Goal: Task Accomplishment & Management: Complete application form

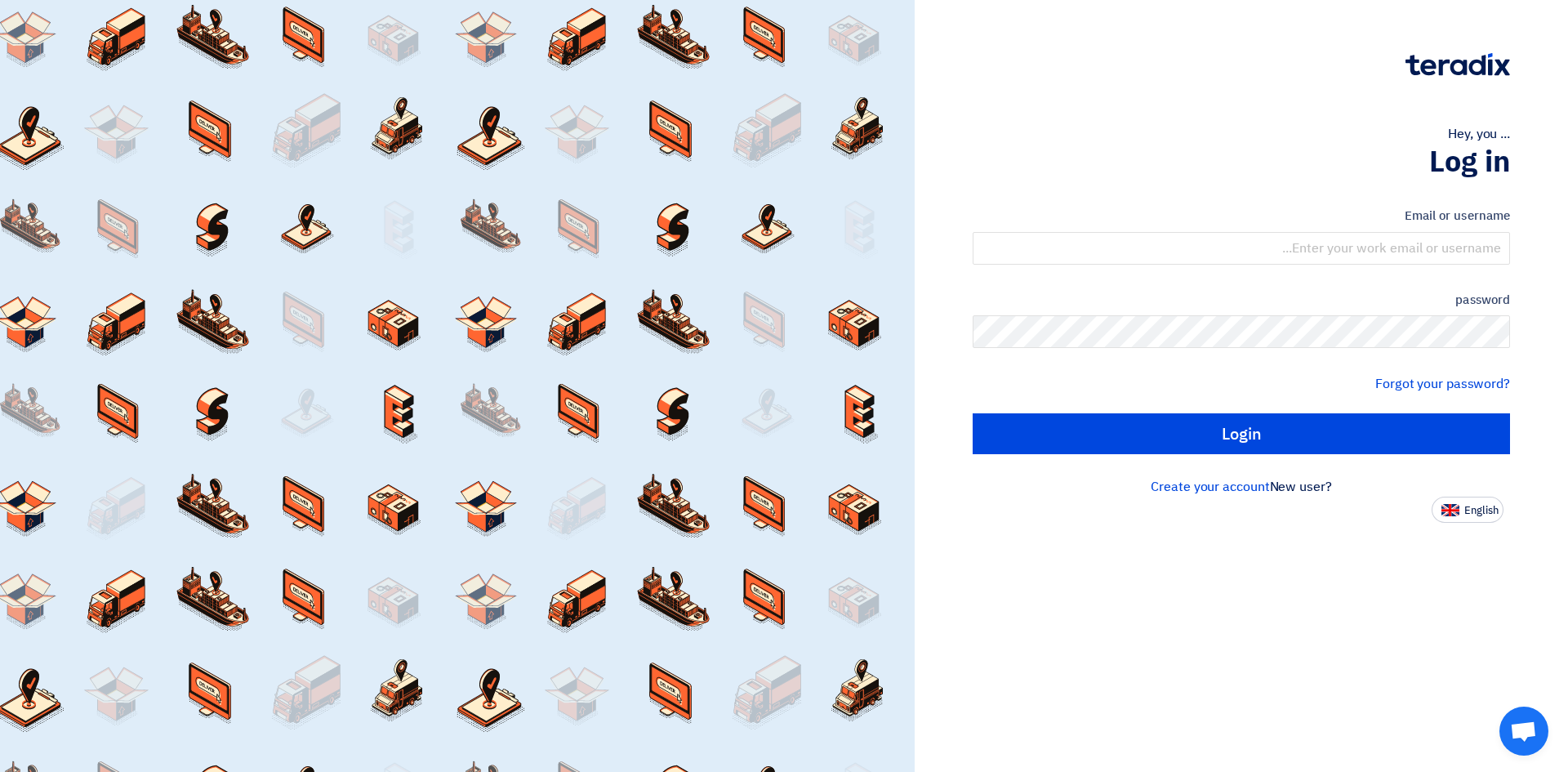
click at [1159, 558] on div "Hey, you ... Log in Email or username password Forgot your password? Login New …" at bounding box center [1241, 386] width 654 height 772
click at [1405, 386] on font "Forgot your password?" at bounding box center [1443, 384] width 134 height 20
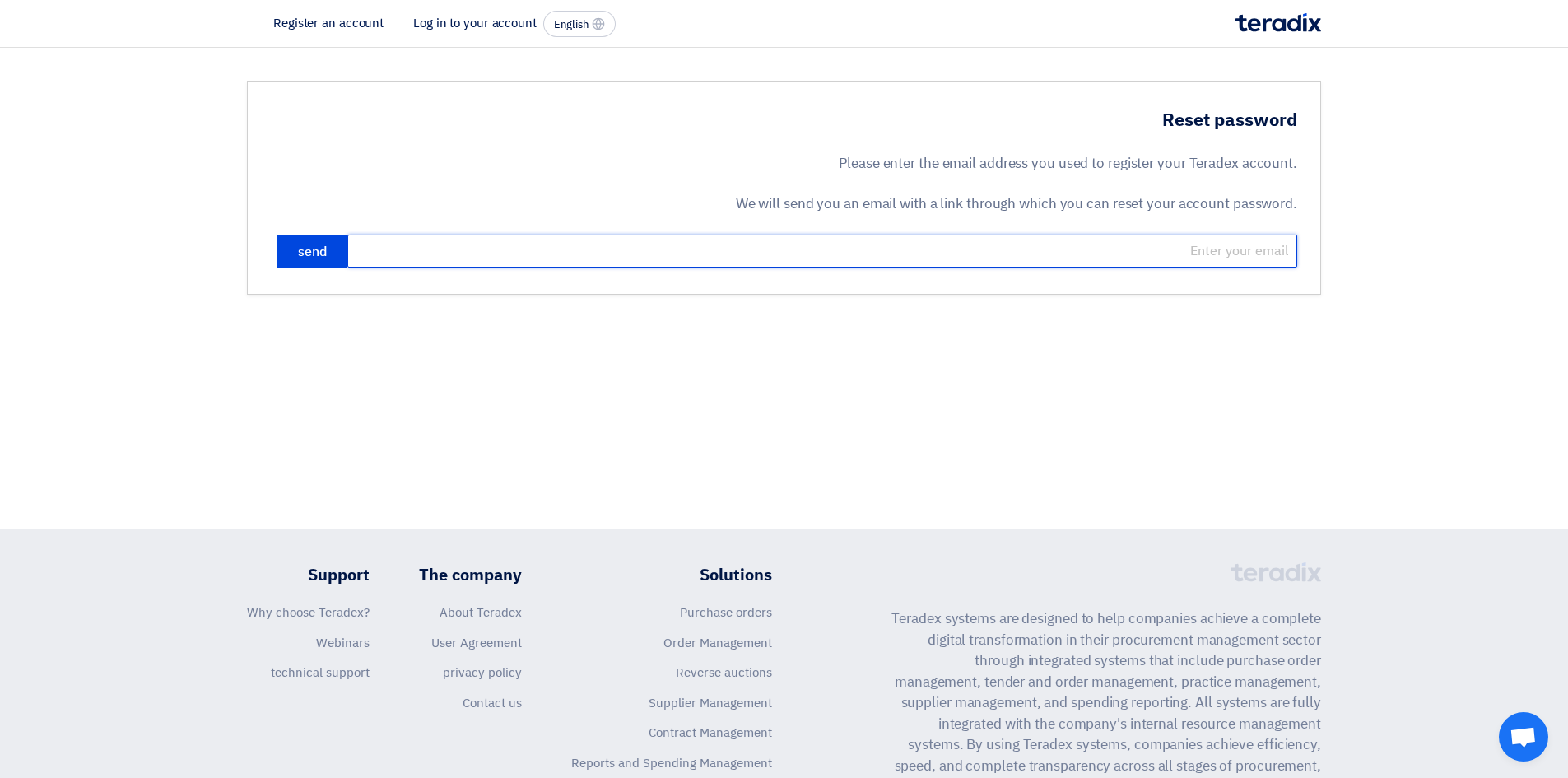
click at [944, 250] on input "email" at bounding box center [823, 251] width 950 height 33
click at [1044, 237] on input "email" at bounding box center [823, 251] width 950 height 33
type input "[EMAIL_ADDRESS][DOMAIN_NAME]"
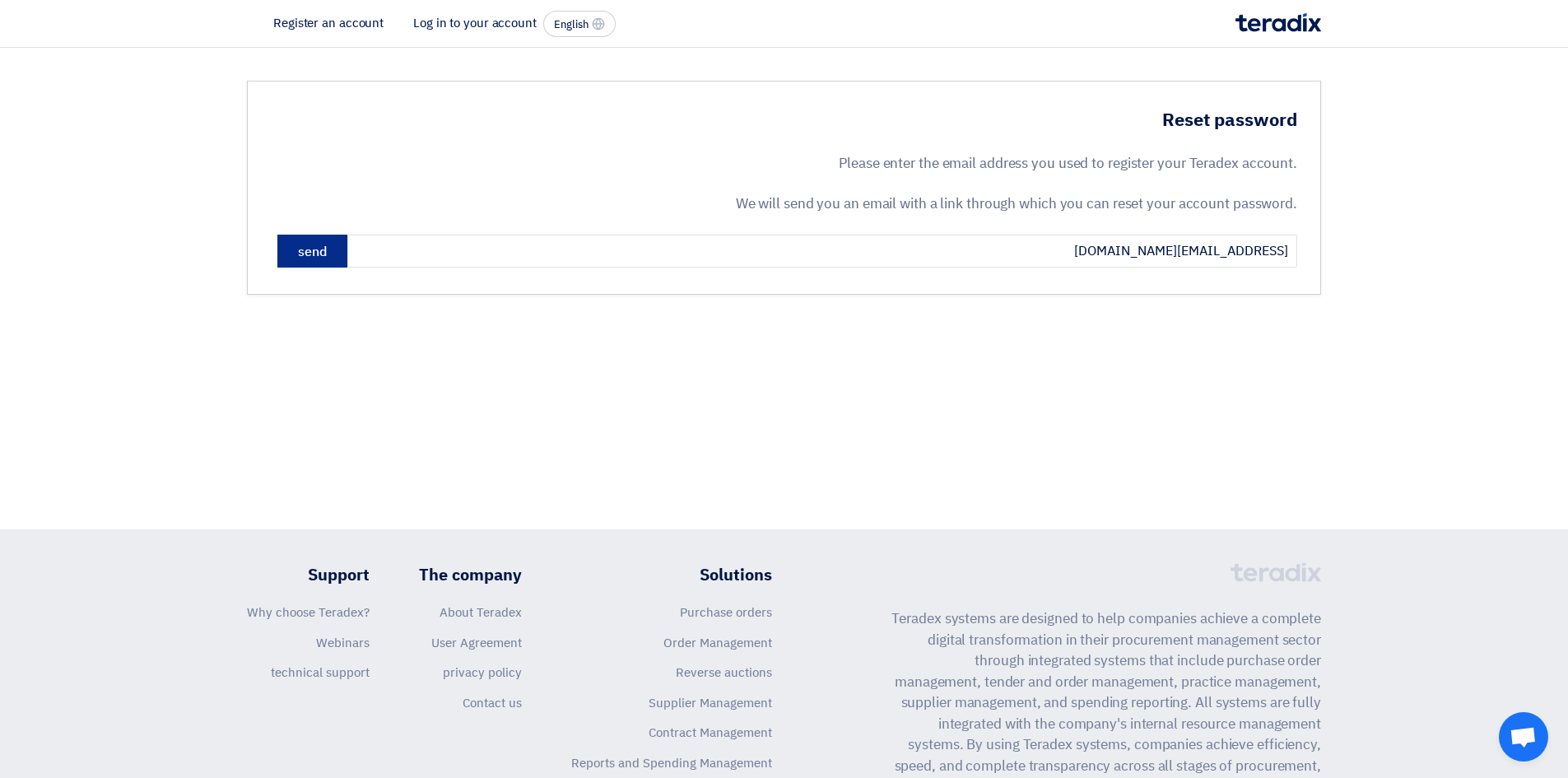
click at [299, 250] on font "send" at bounding box center [312, 252] width 28 height 20
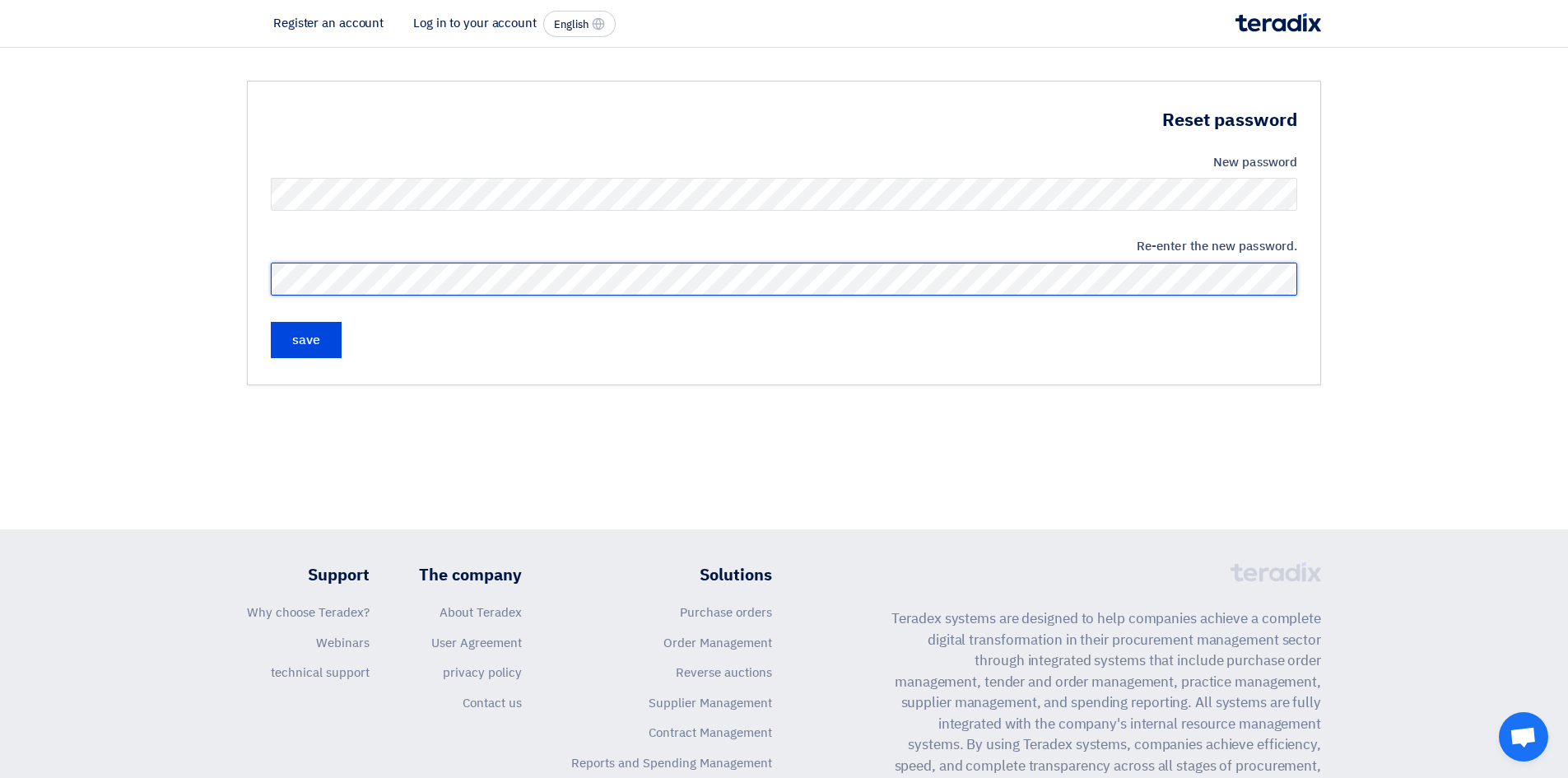
click at [271, 322] on input "save" at bounding box center [306, 340] width 70 height 37
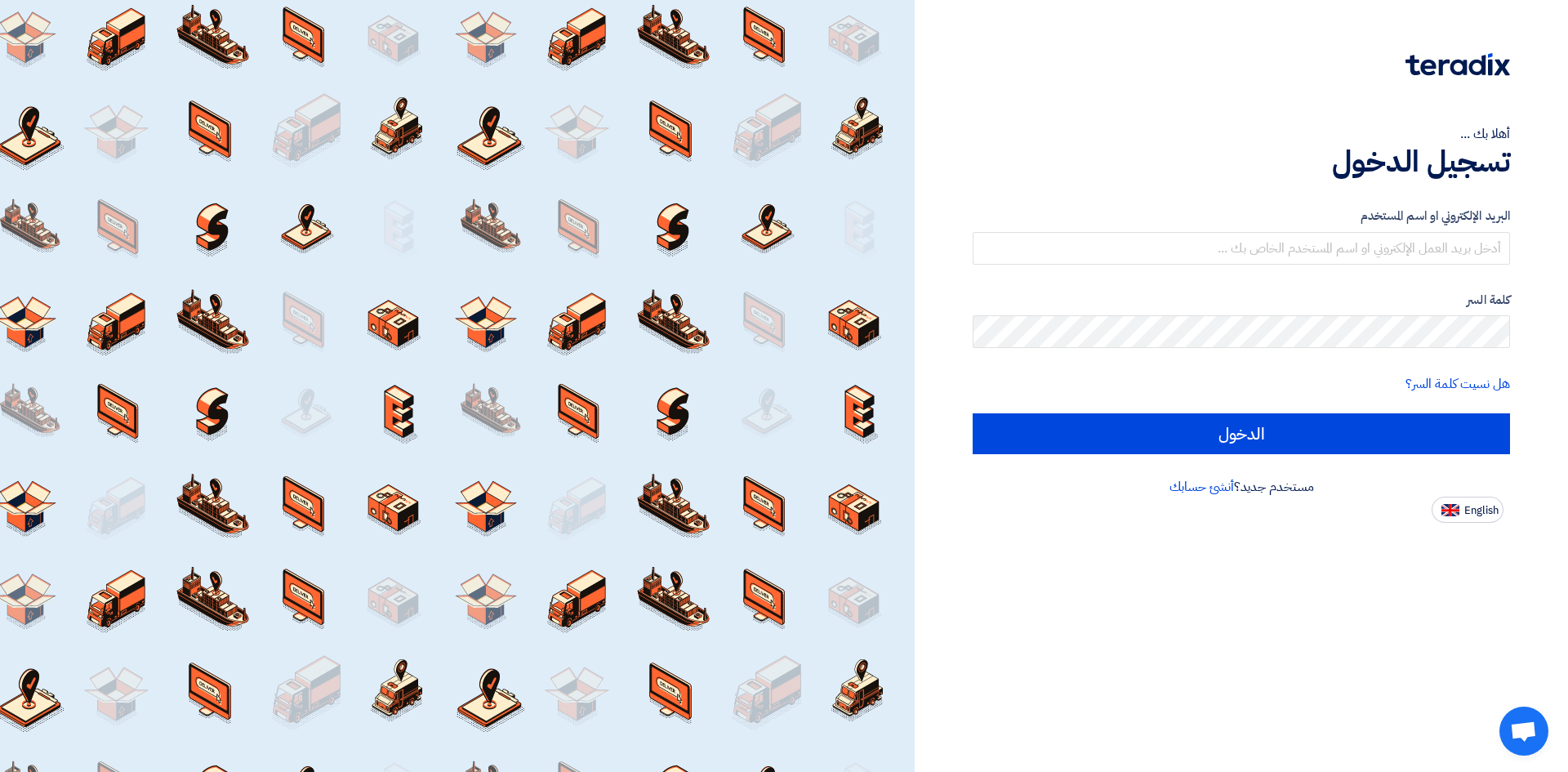
click at [302, 379] on div at bounding box center [457, 386] width 914 height 772
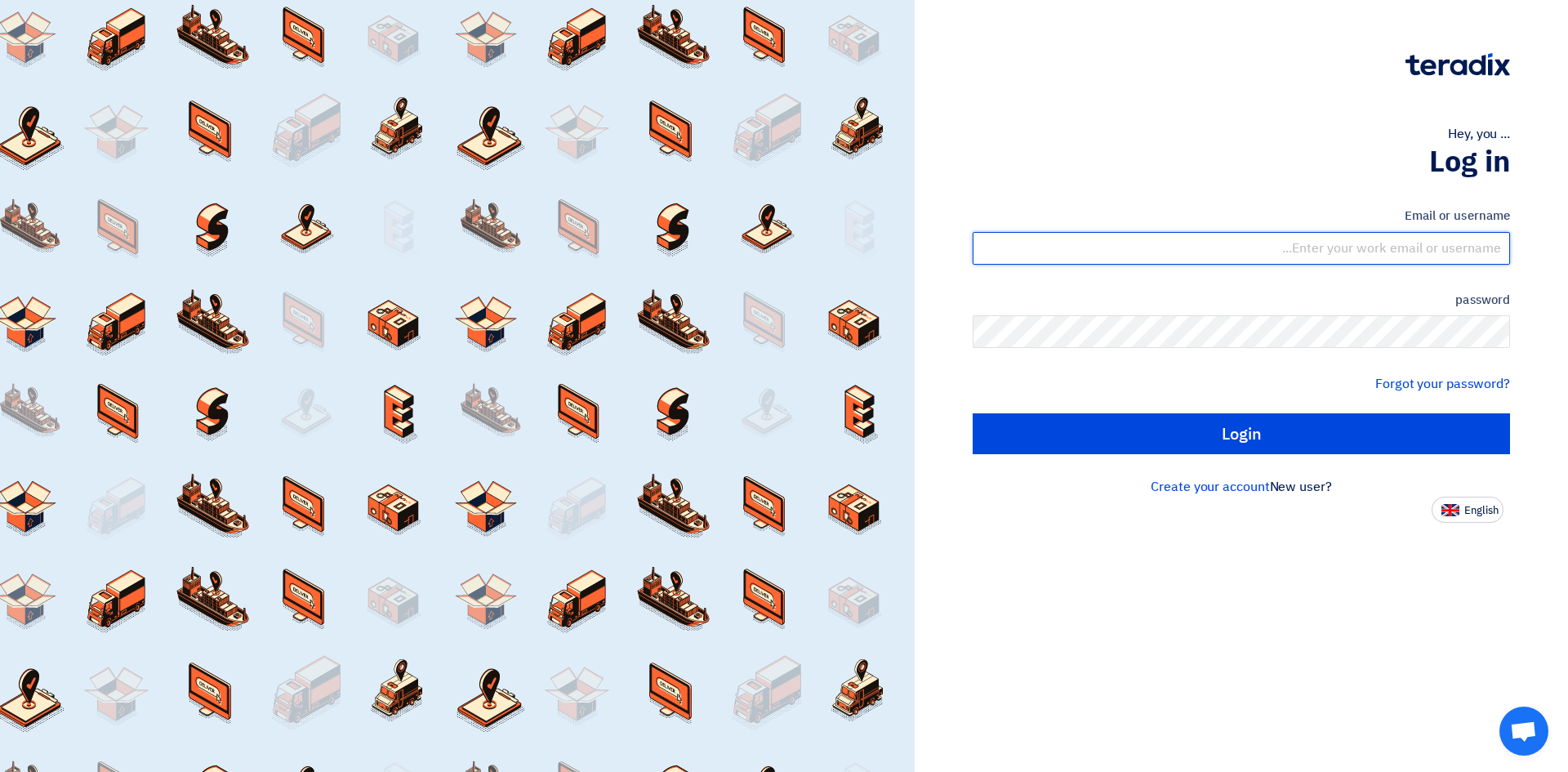
type input "[EMAIL_ADDRESS][DOMAIN_NAME]"
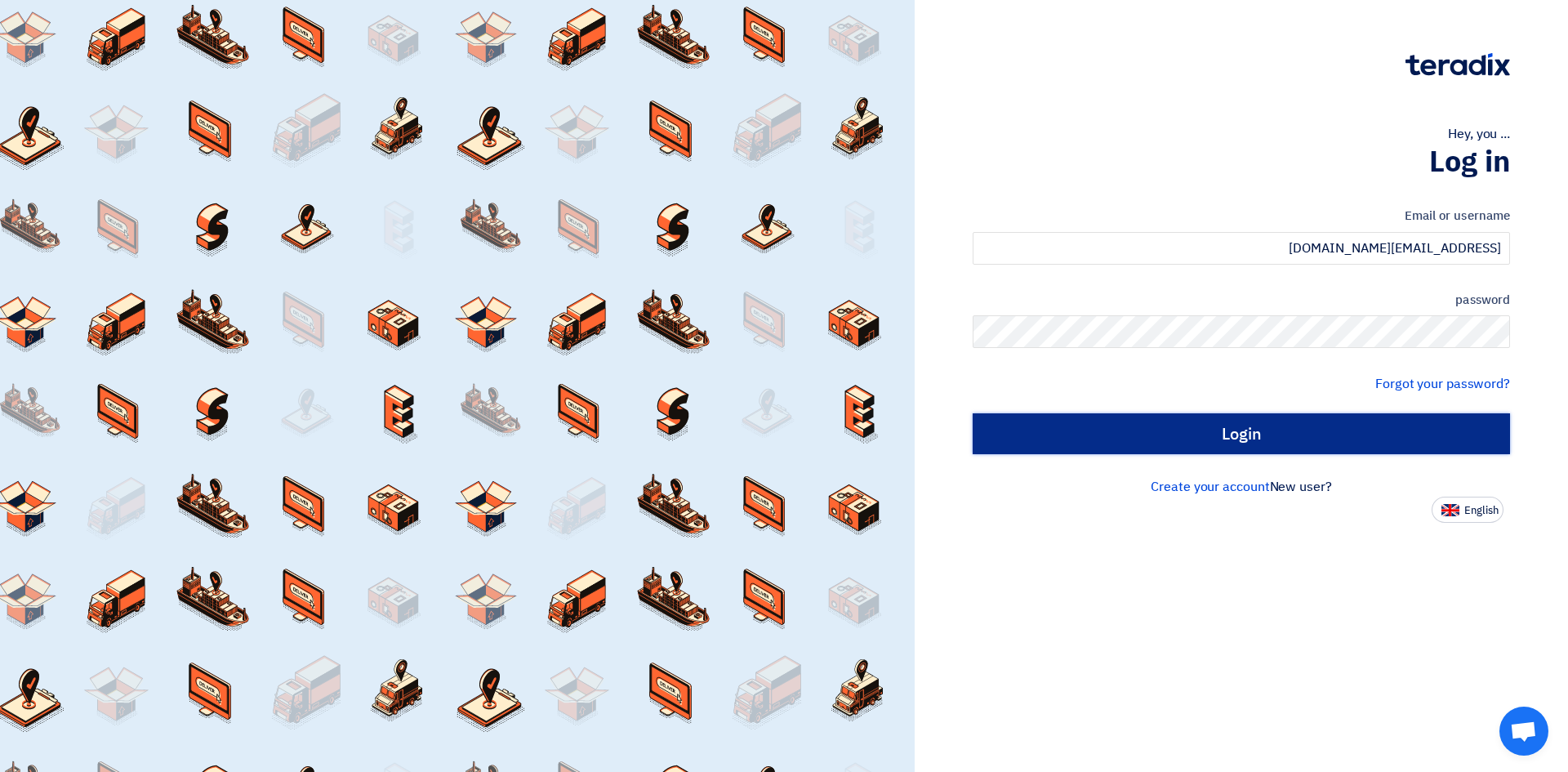
click at [1307, 437] on input "Login" at bounding box center [1241, 433] width 537 height 41
type input "Sign in"
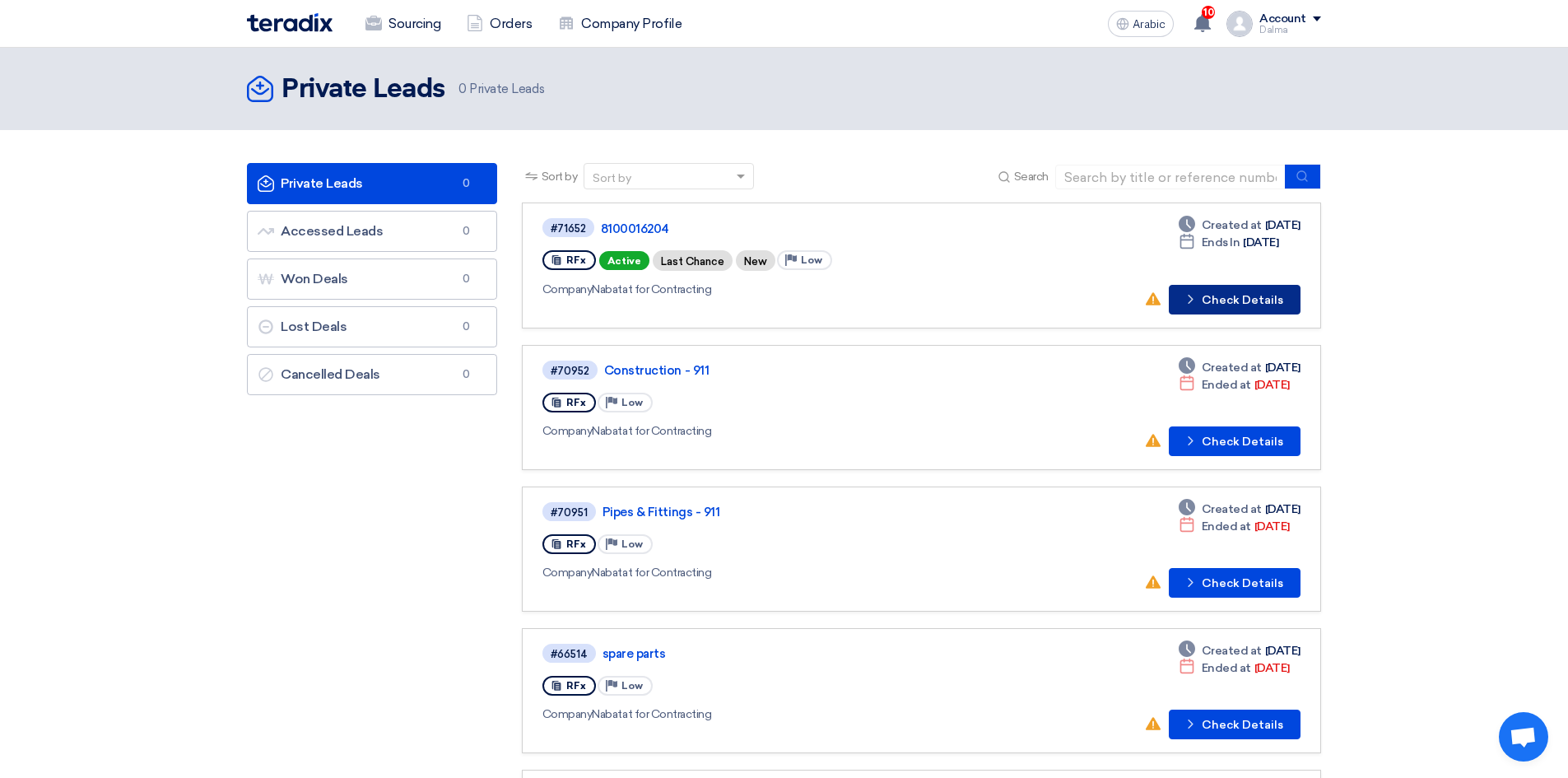
click at [1264, 298] on font "Check Details" at bounding box center [1242, 299] width 81 height 14
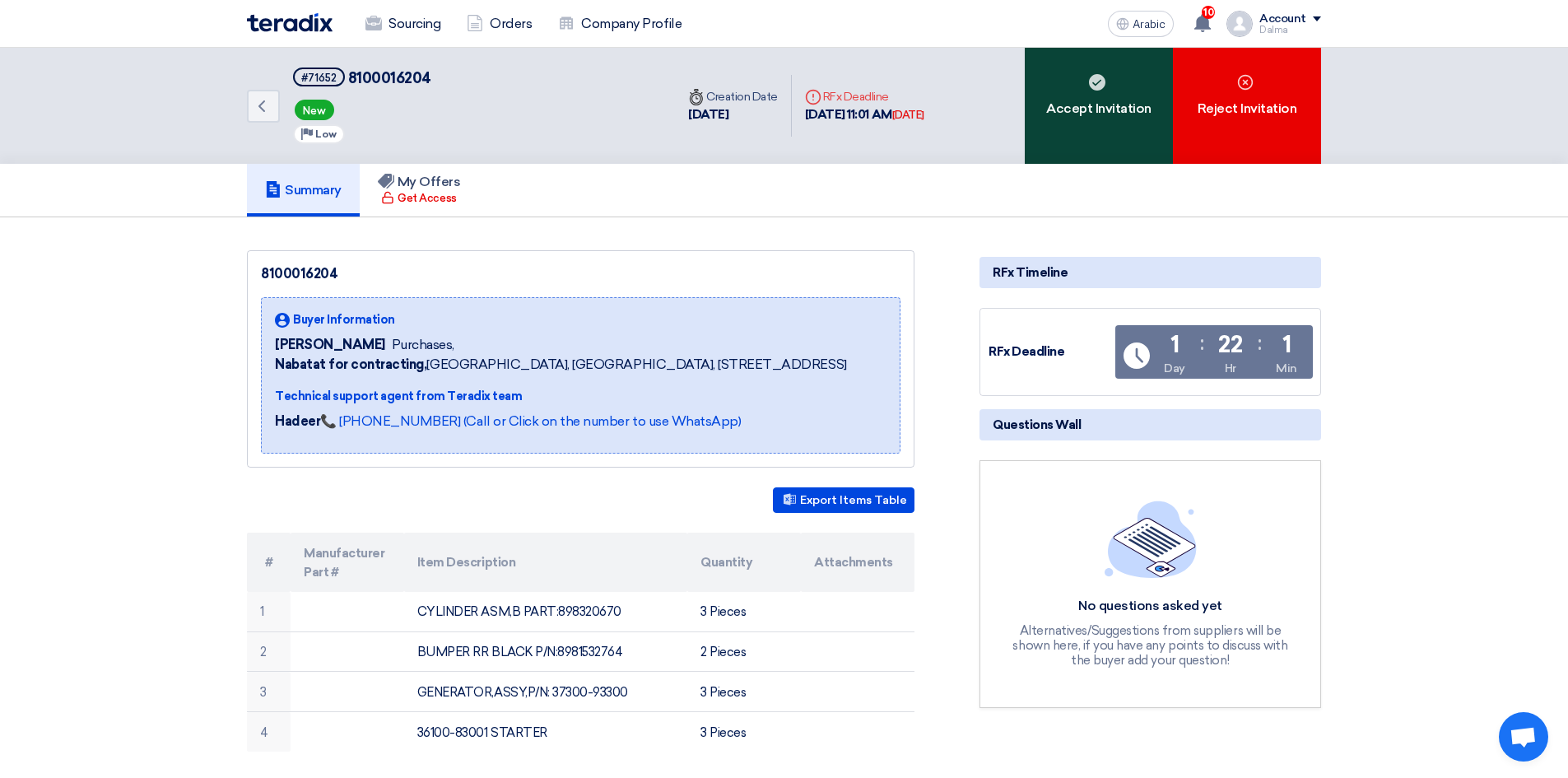
click at [1073, 104] on font "Accept Invitation" at bounding box center [1098, 108] width 105 height 16
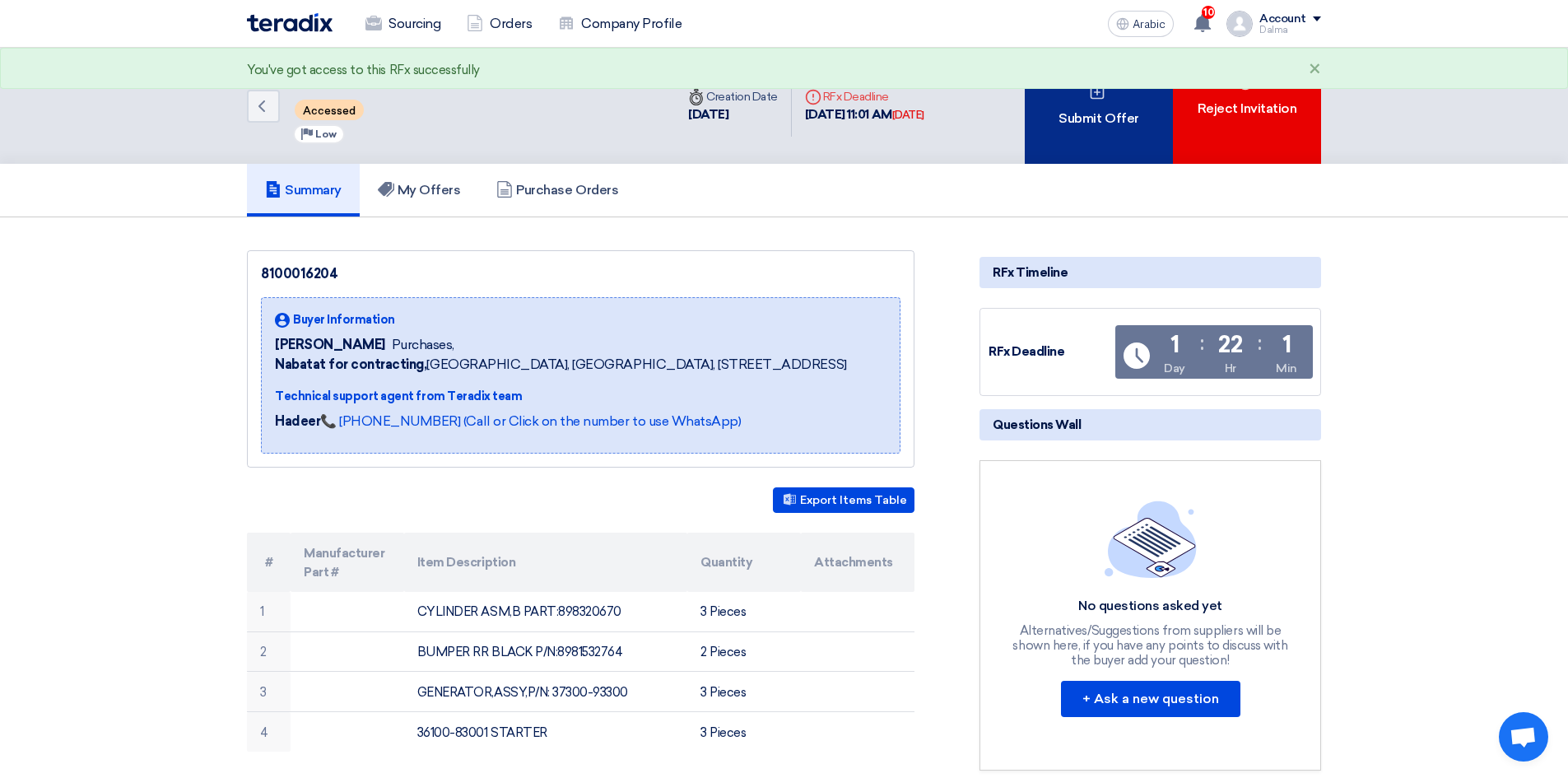
click at [1097, 122] on font "Submit Offer" at bounding box center [1098, 118] width 80 height 16
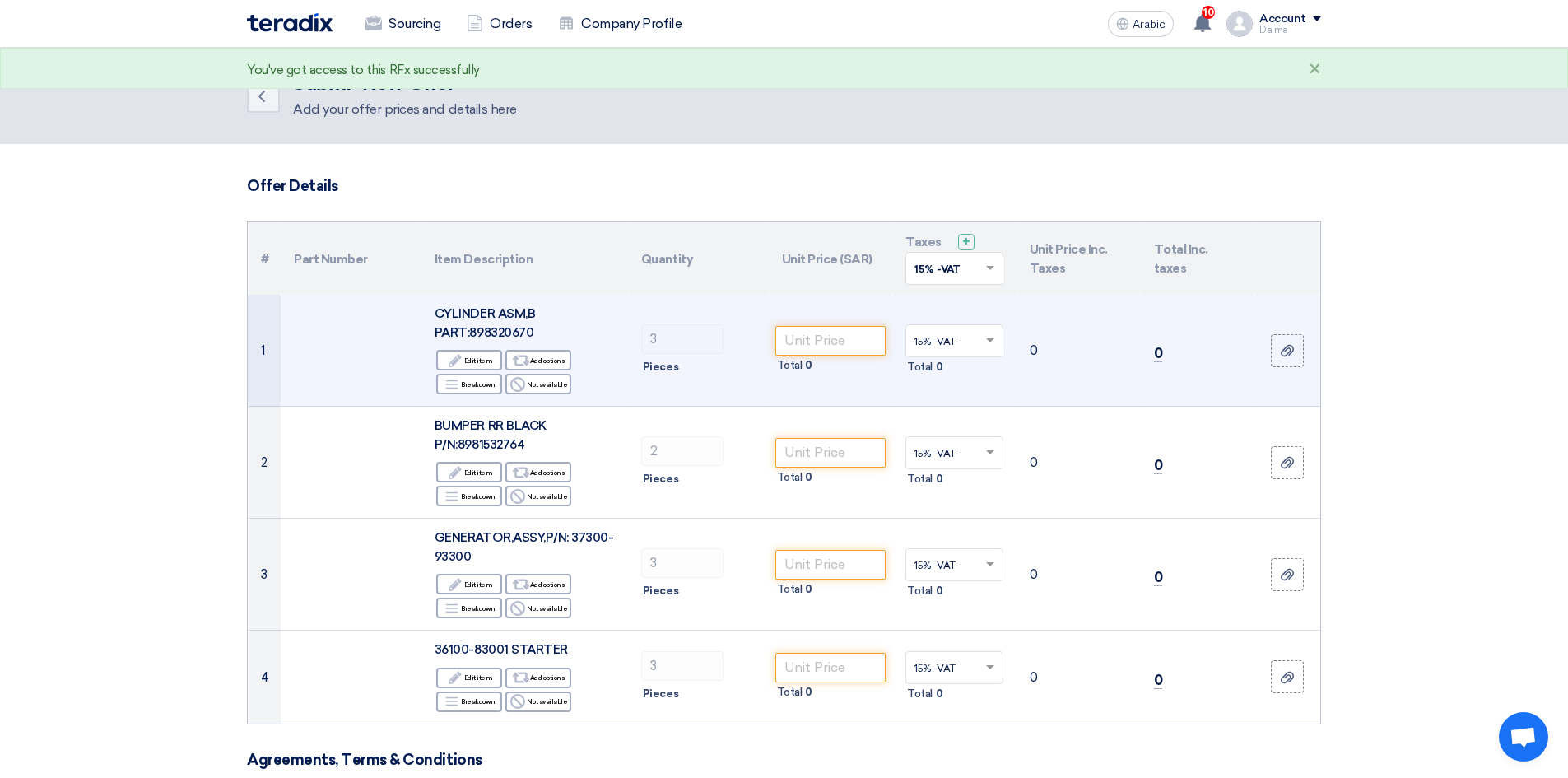
click at [511, 330] on font "CYLINDER ASM,B PART:898320670" at bounding box center [485, 323] width 101 height 34
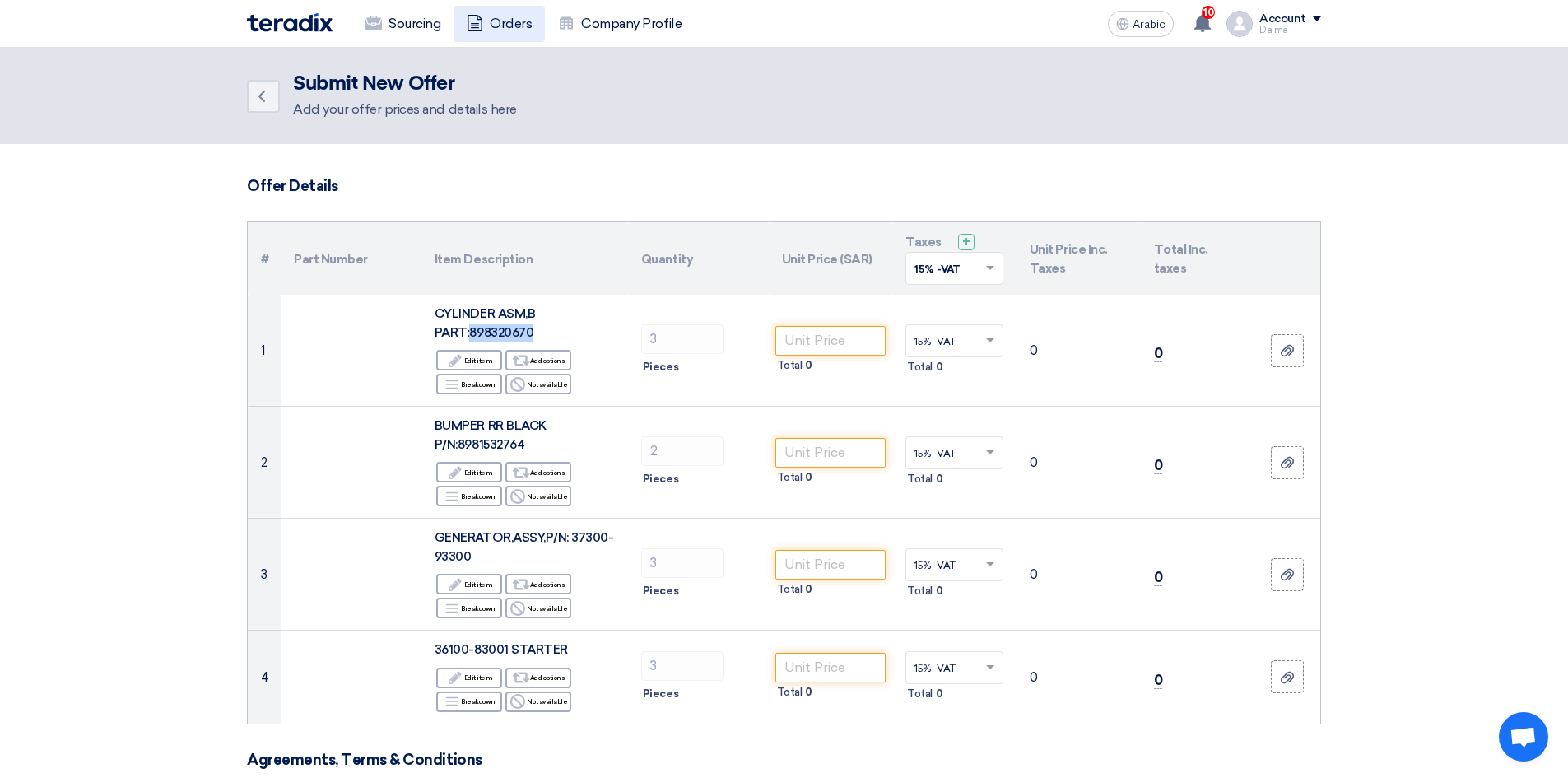
copy font "898320670"
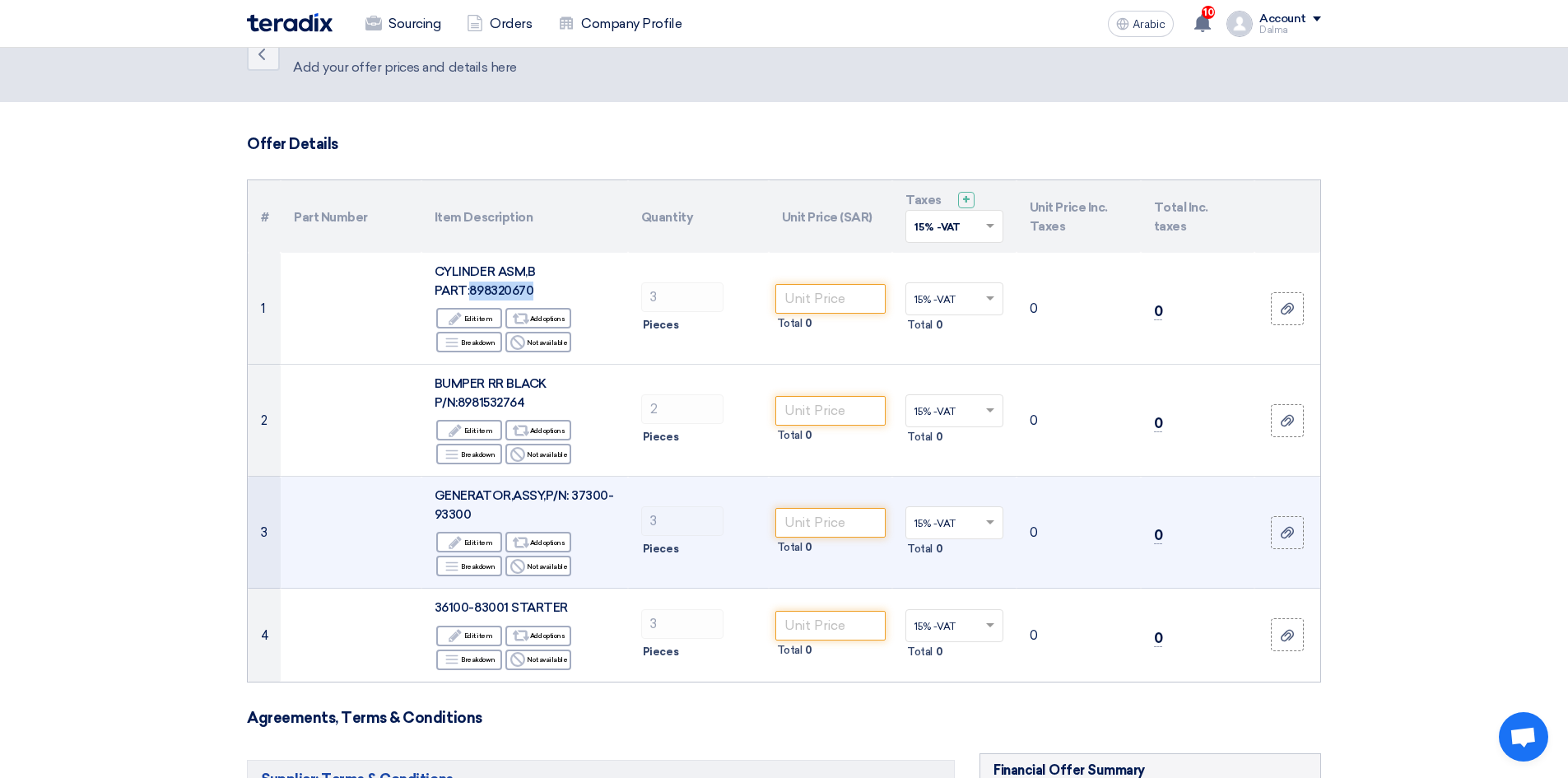
scroll to position [82, 0]
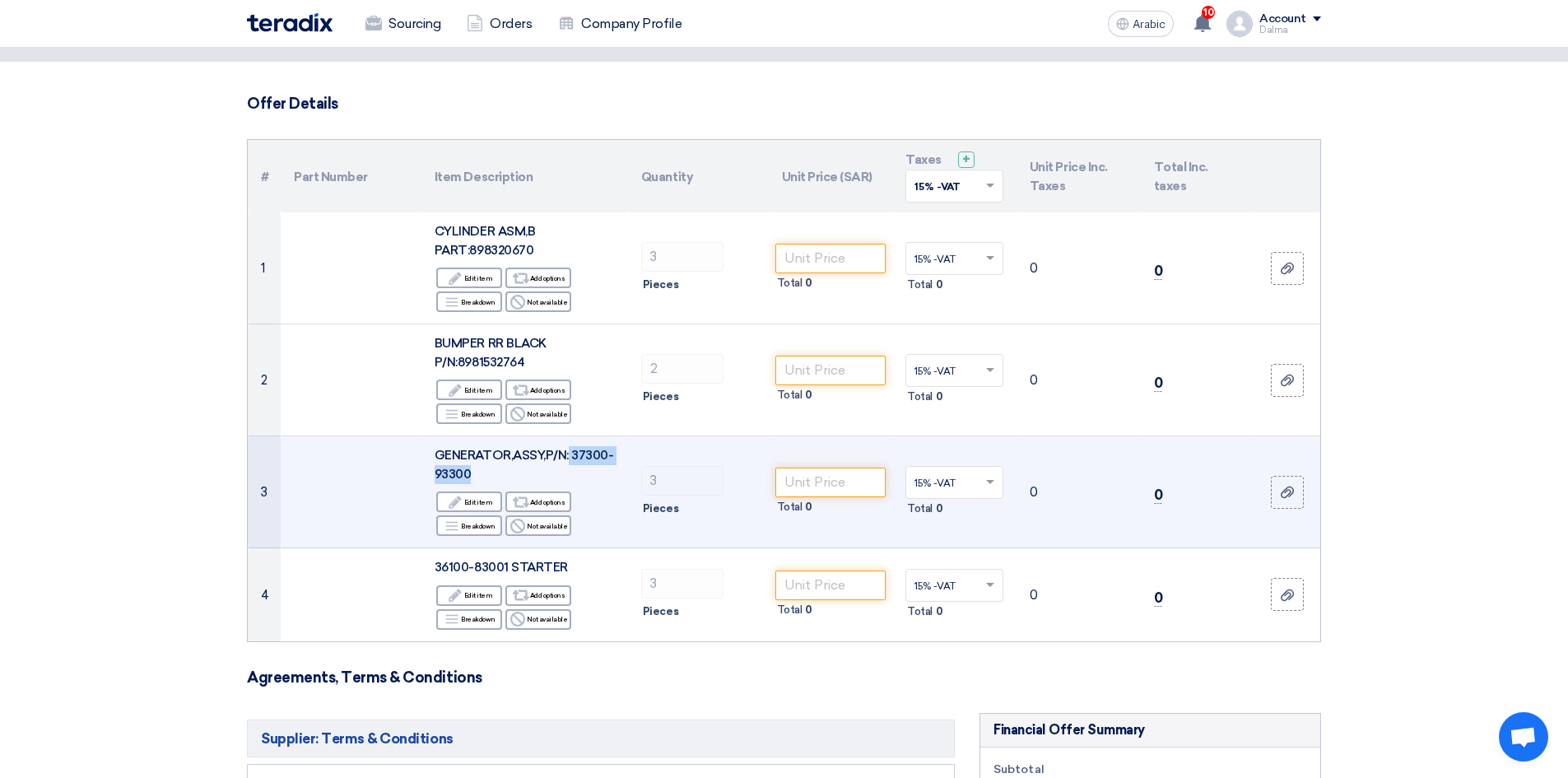
drag, startPoint x: 569, startPoint y: 450, endPoint x: 471, endPoint y: 474, distance: 100.9
click at [471, 474] on div "GENERATOR,ASSY,P/N: 37300-93300" at bounding box center [524, 464] width 180 height 37
copy font "37300-93300"
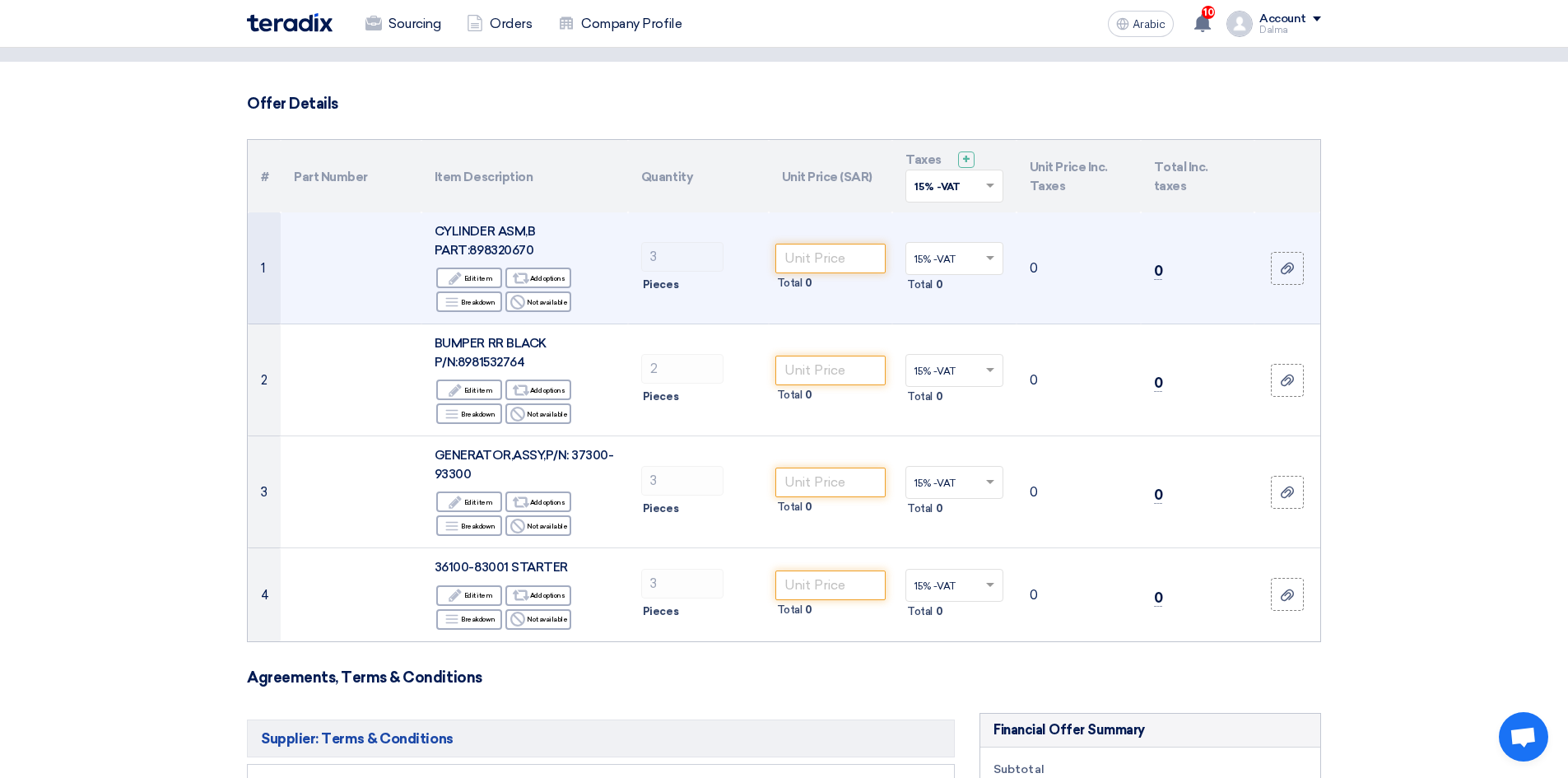
click at [516, 253] on font "CYLINDER ASM,B PART:898320670" at bounding box center [485, 241] width 101 height 34
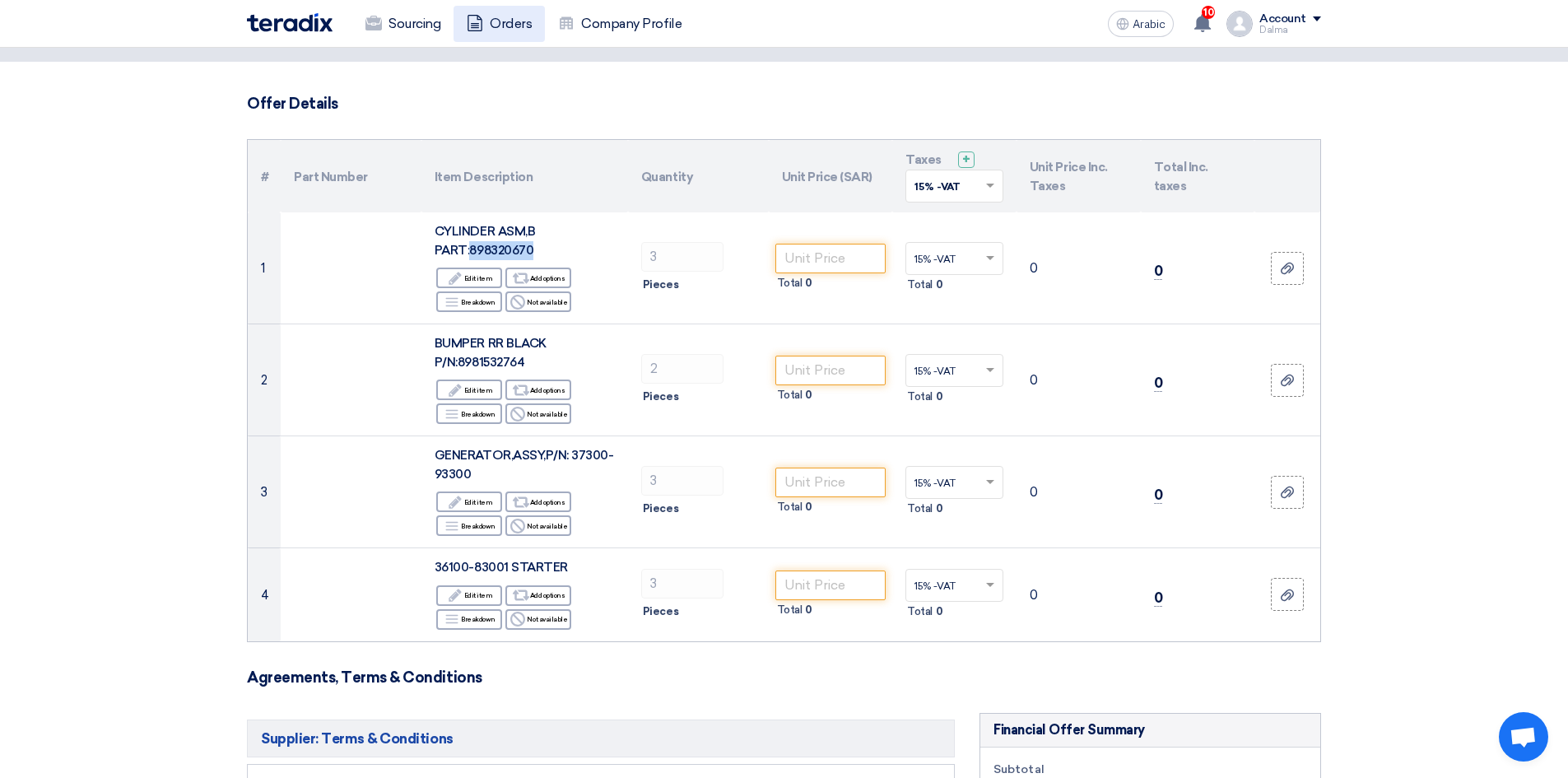
copy font "898320670"
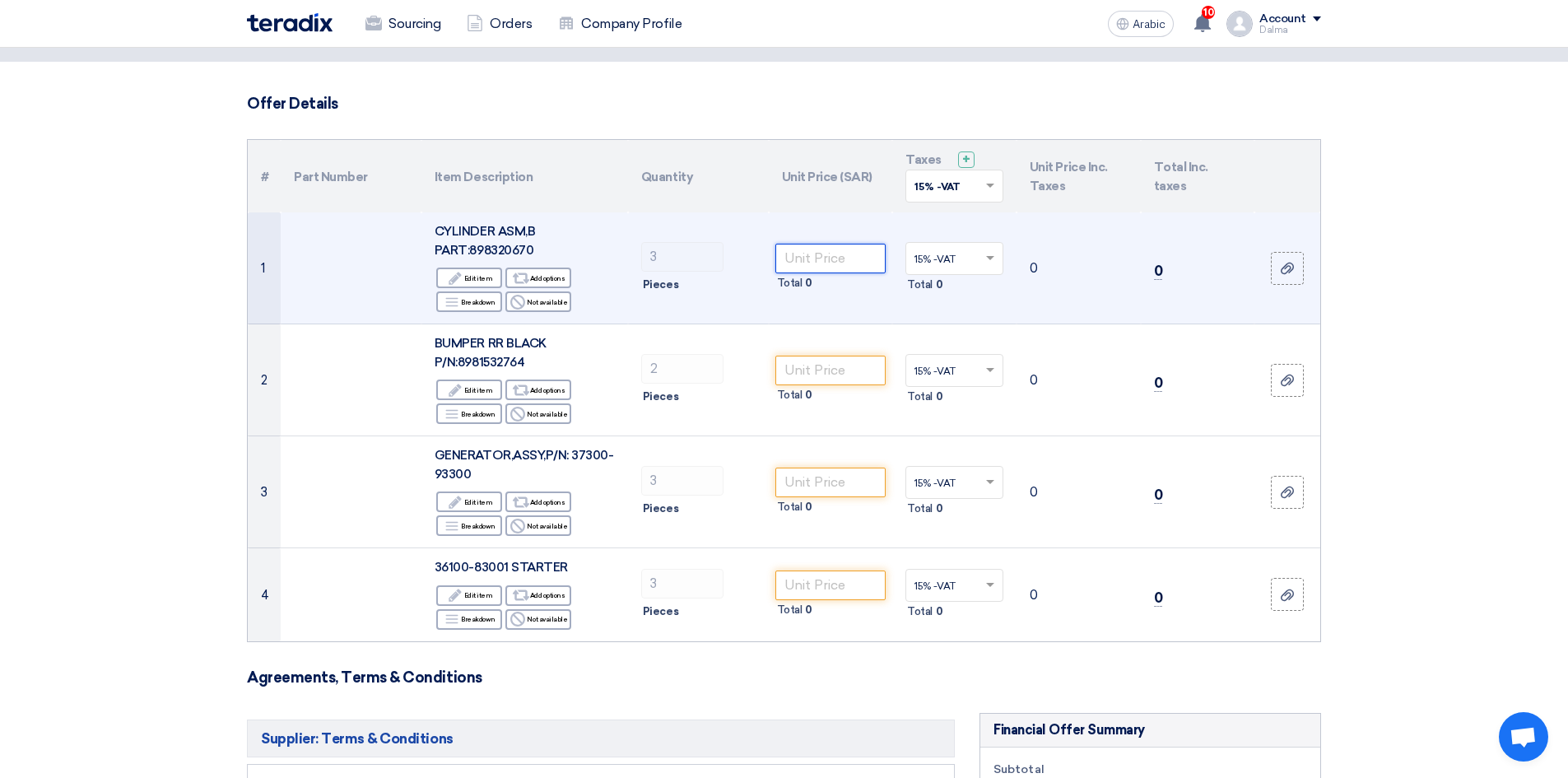
click at [821, 259] on input "number" at bounding box center [830, 258] width 111 height 29
type input "265"
click at [983, 317] on td "15% -VAT × Total 0" at bounding box center [955, 268] width 124 height 112
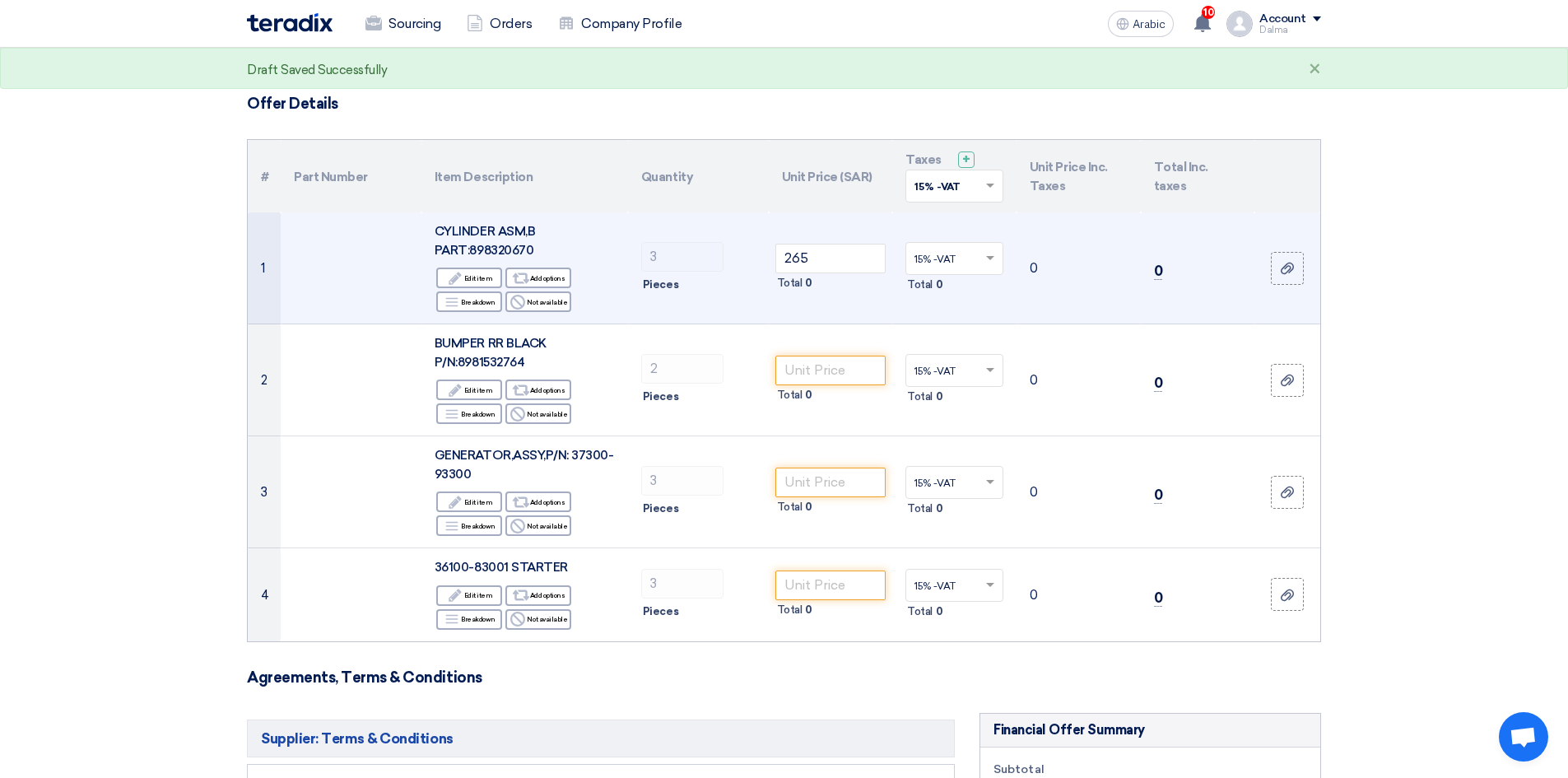
click at [1000, 308] on td "15% -VAT × Total 0" at bounding box center [955, 268] width 124 height 112
click at [980, 264] on div at bounding box center [954, 258] width 96 height 27
click at [962, 290] on div "15% -VAT" at bounding box center [954, 288] width 96 height 28
click at [980, 307] on td "15% -VAT × Total 0" at bounding box center [955, 268] width 124 height 112
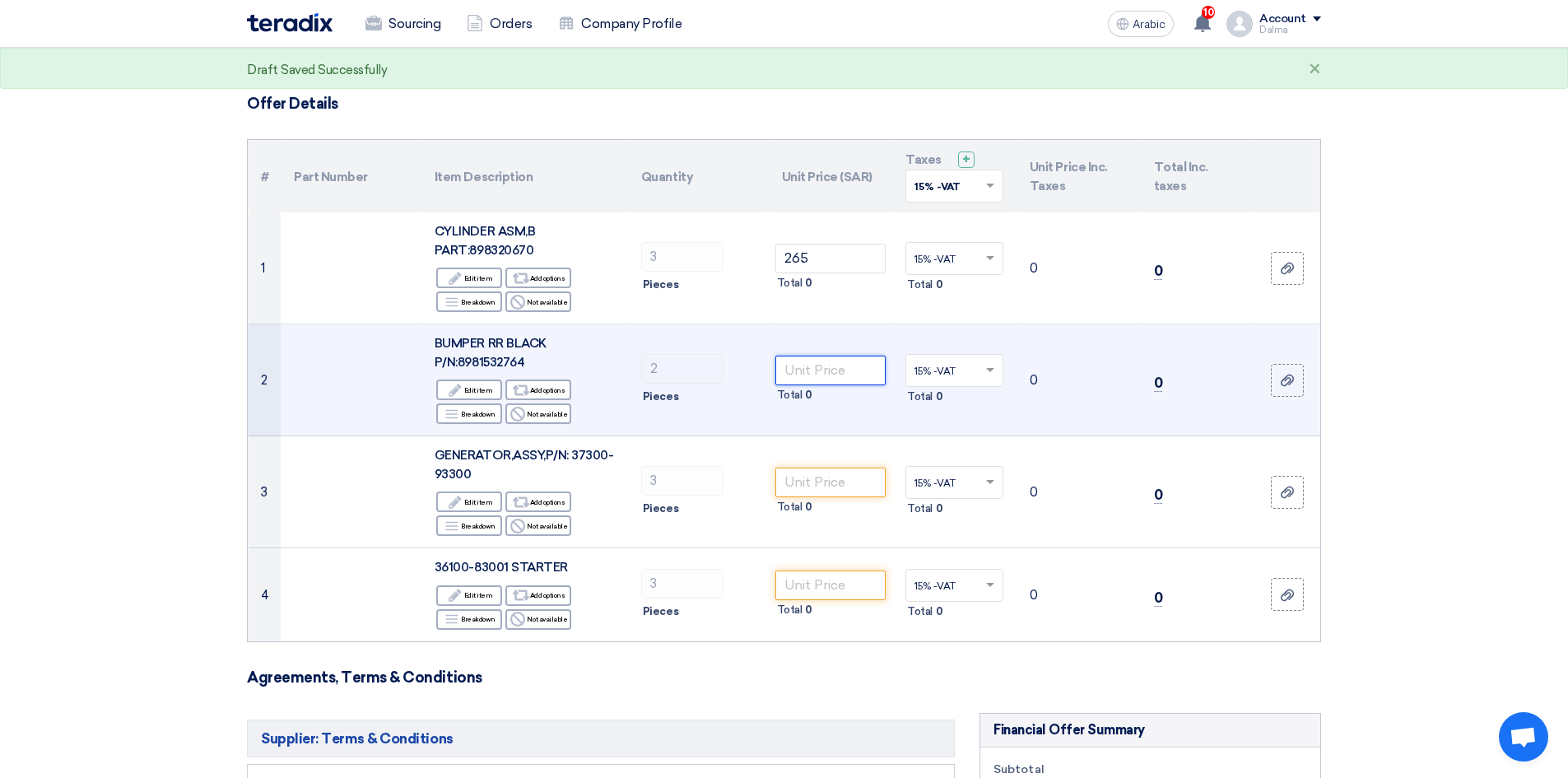
click at [812, 368] on input "number" at bounding box center [830, 371] width 111 height 29
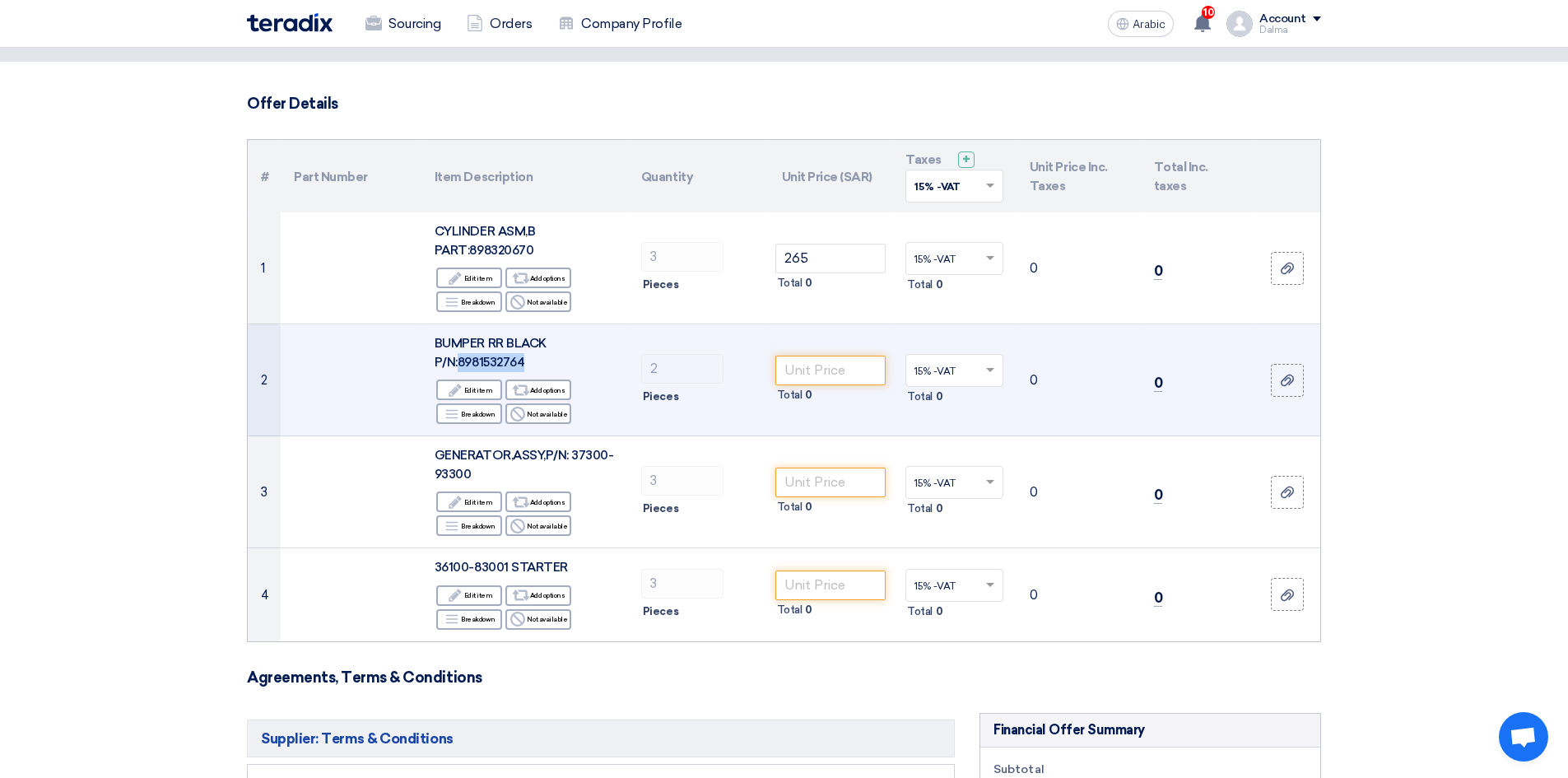
drag, startPoint x: 525, startPoint y: 360, endPoint x: 462, endPoint y: 360, distance: 63.0
click at [462, 360] on div "BUMPER RR BLACK P/N:8981532764" at bounding box center [524, 352] width 180 height 37
click at [505, 362] on font "BUMPER RR BLACK P/N:8981532764" at bounding box center [491, 352] width 112 height 34
click at [807, 376] on input "number" at bounding box center [830, 371] width 111 height 29
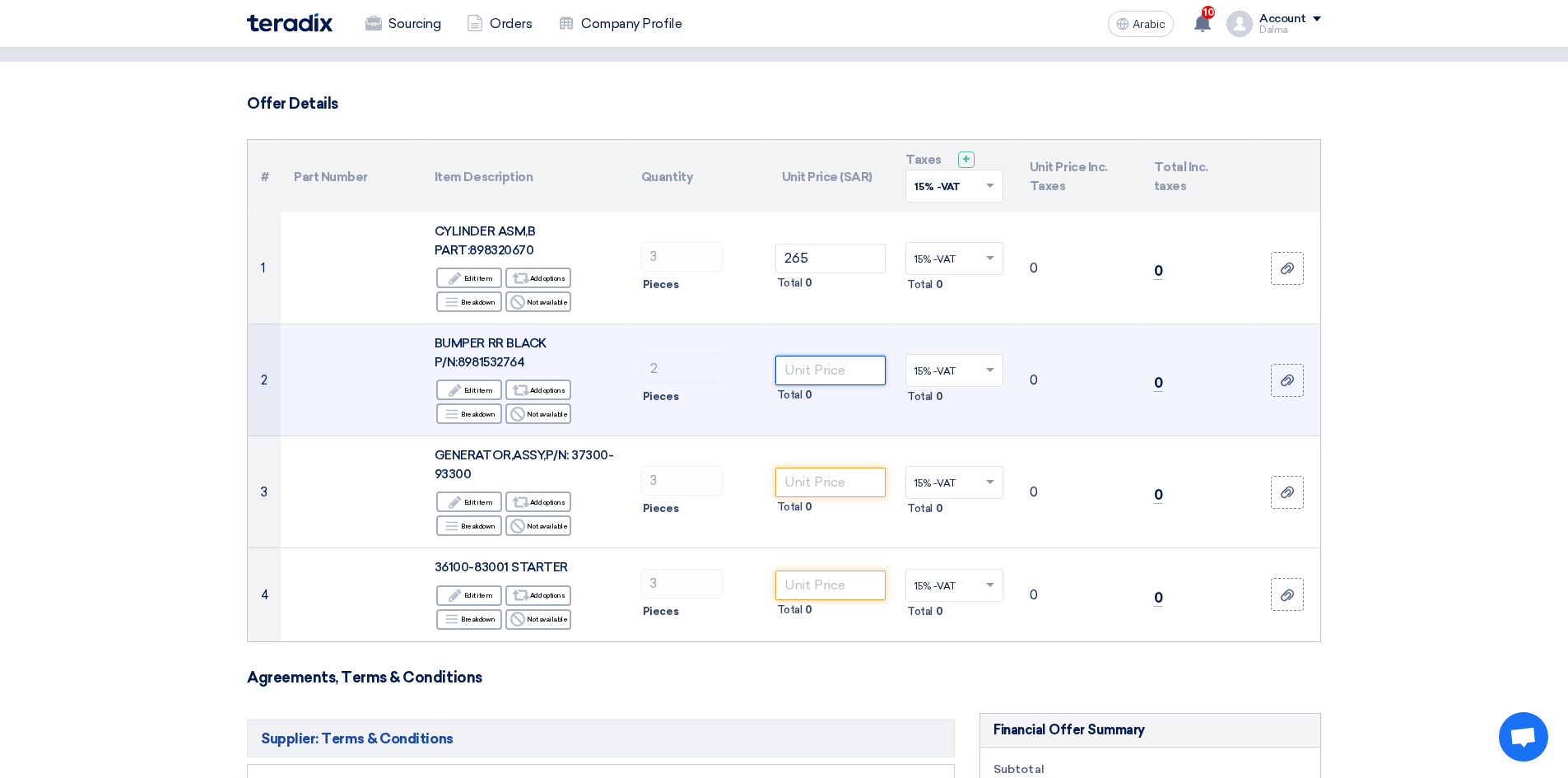
click at [805, 373] on input "number" at bounding box center [830, 371] width 111 height 29
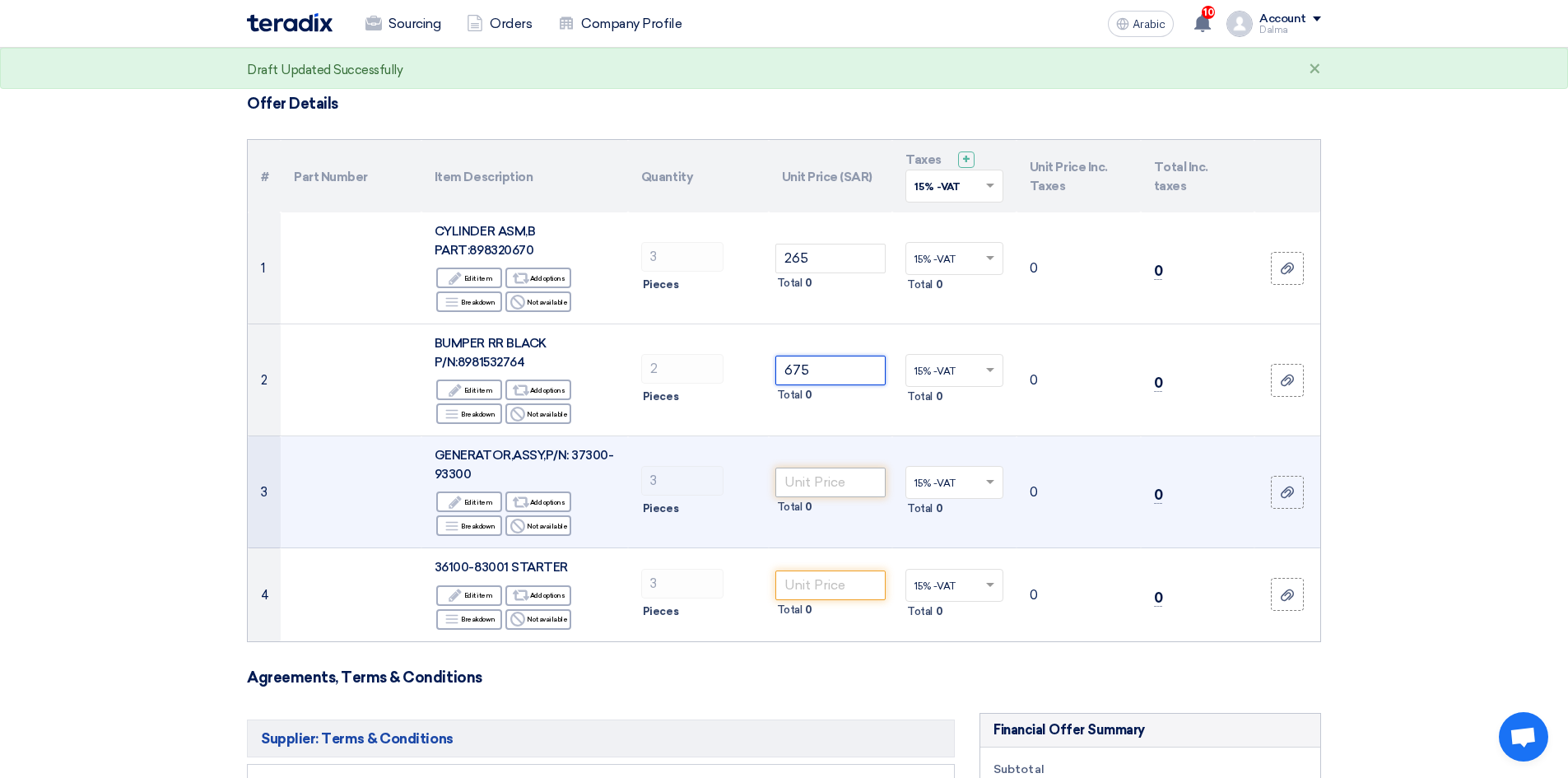
type input "675"
click at [804, 476] on input "number" at bounding box center [830, 482] width 111 height 29
drag, startPoint x: 573, startPoint y: 453, endPoint x: 503, endPoint y: 473, distance: 72.8
click at [503, 473] on div "GENERATOR,ASSY,P/N: 37300-93300" at bounding box center [524, 464] width 180 height 37
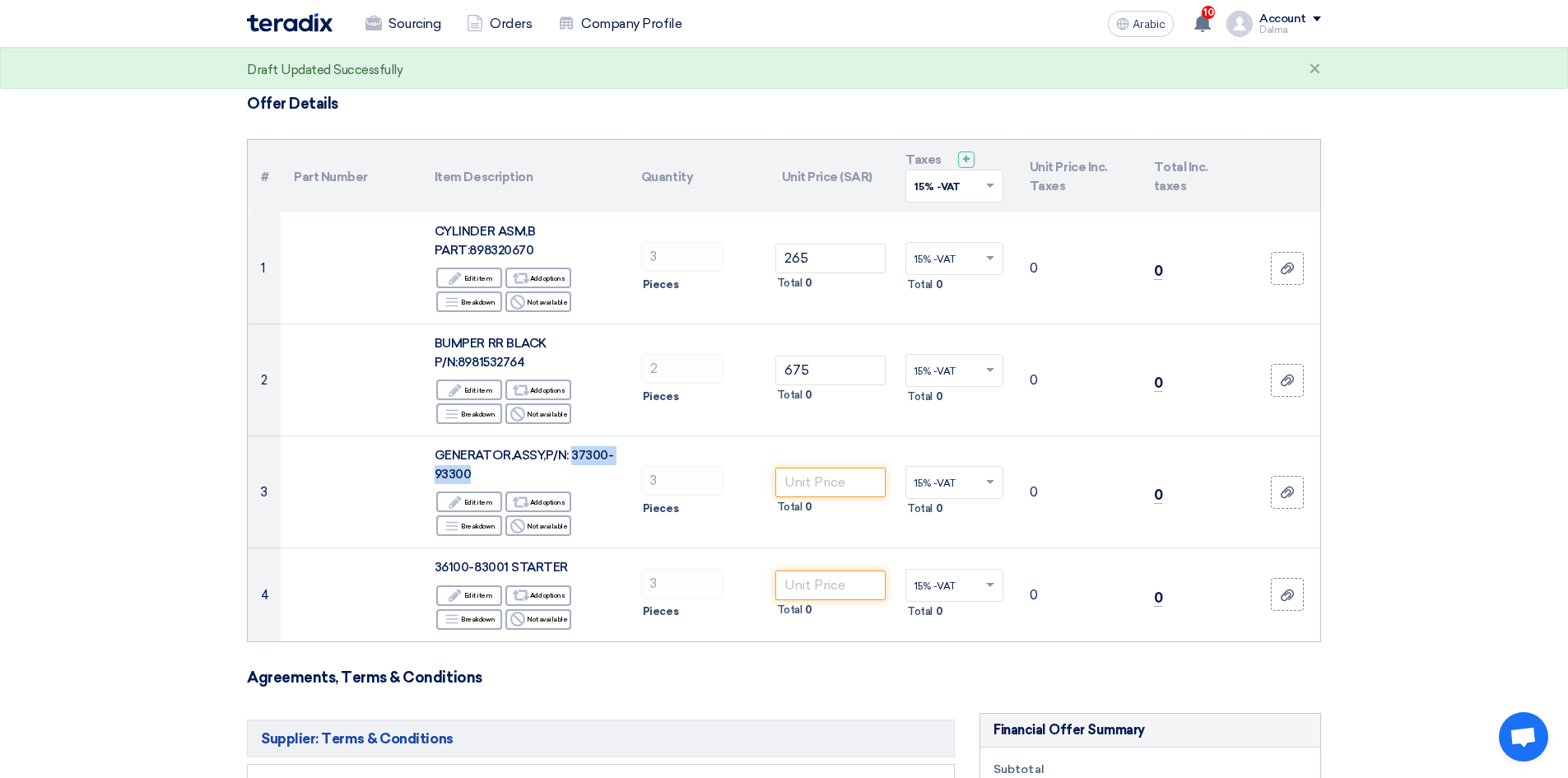
copy font "37300-93300"
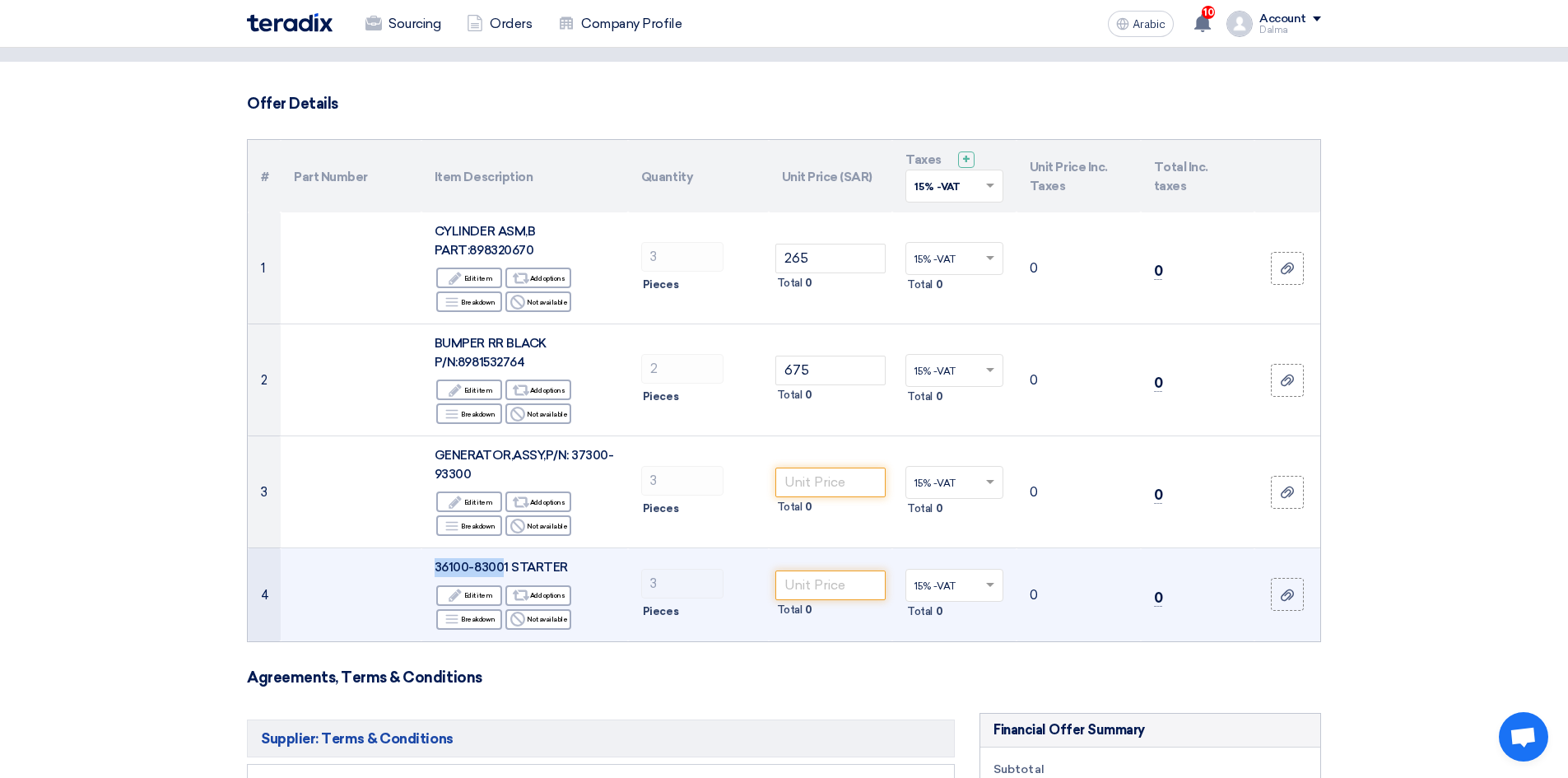
drag, startPoint x: 503, startPoint y: 568, endPoint x: 427, endPoint y: 564, distance: 76.1
click at [427, 564] on td "36100-83001 STARTER Edit Edit item Alternative Add options Breakdown Breakdown …" at bounding box center [524, 595] width 207 height 93
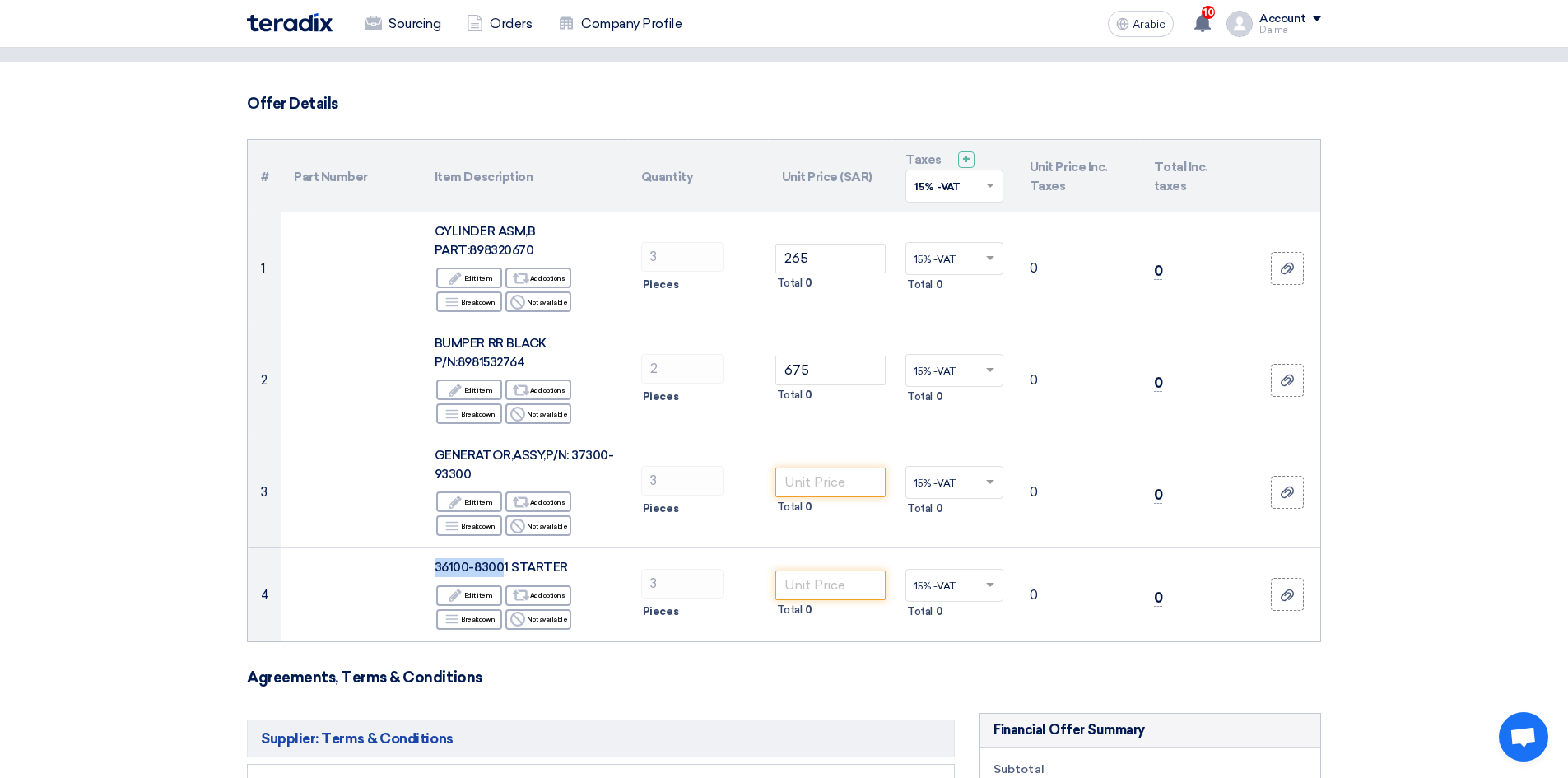
copy font "36100-8300"
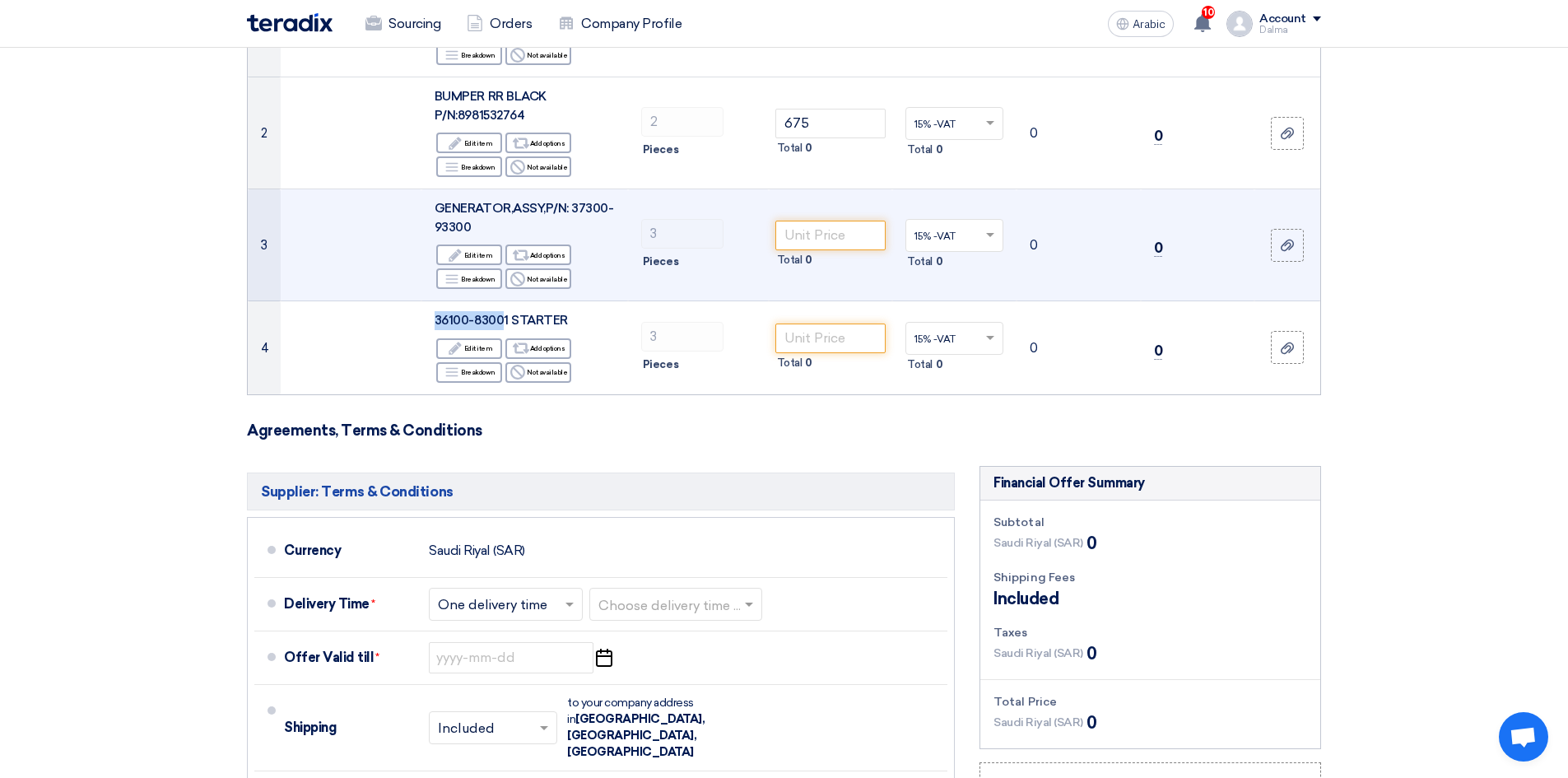
scroll to position [247, 0]
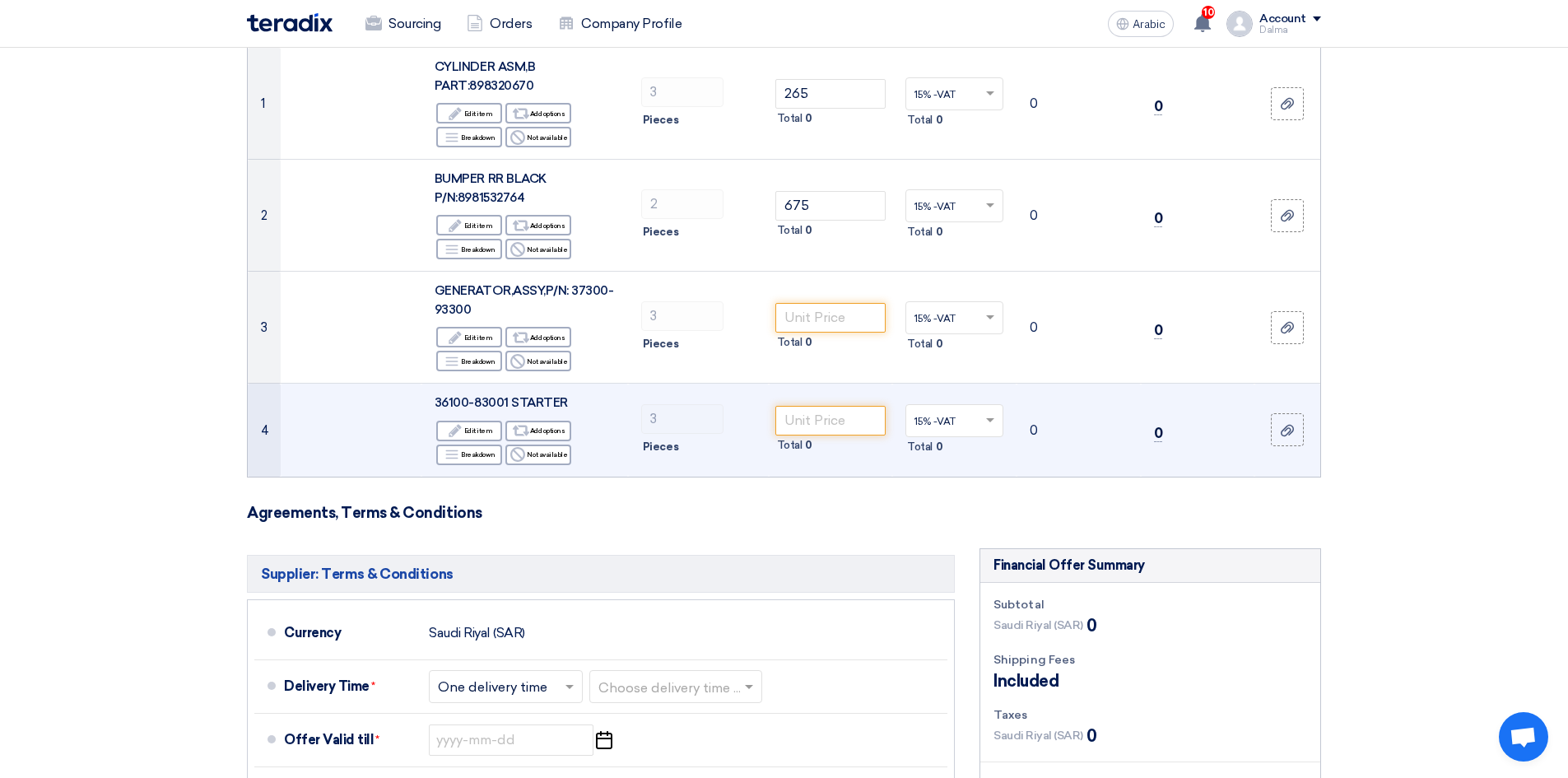
click at [910, 467] on td "15% -VAT × Total 0" at bounding box center [955, 430] width 124 height 93
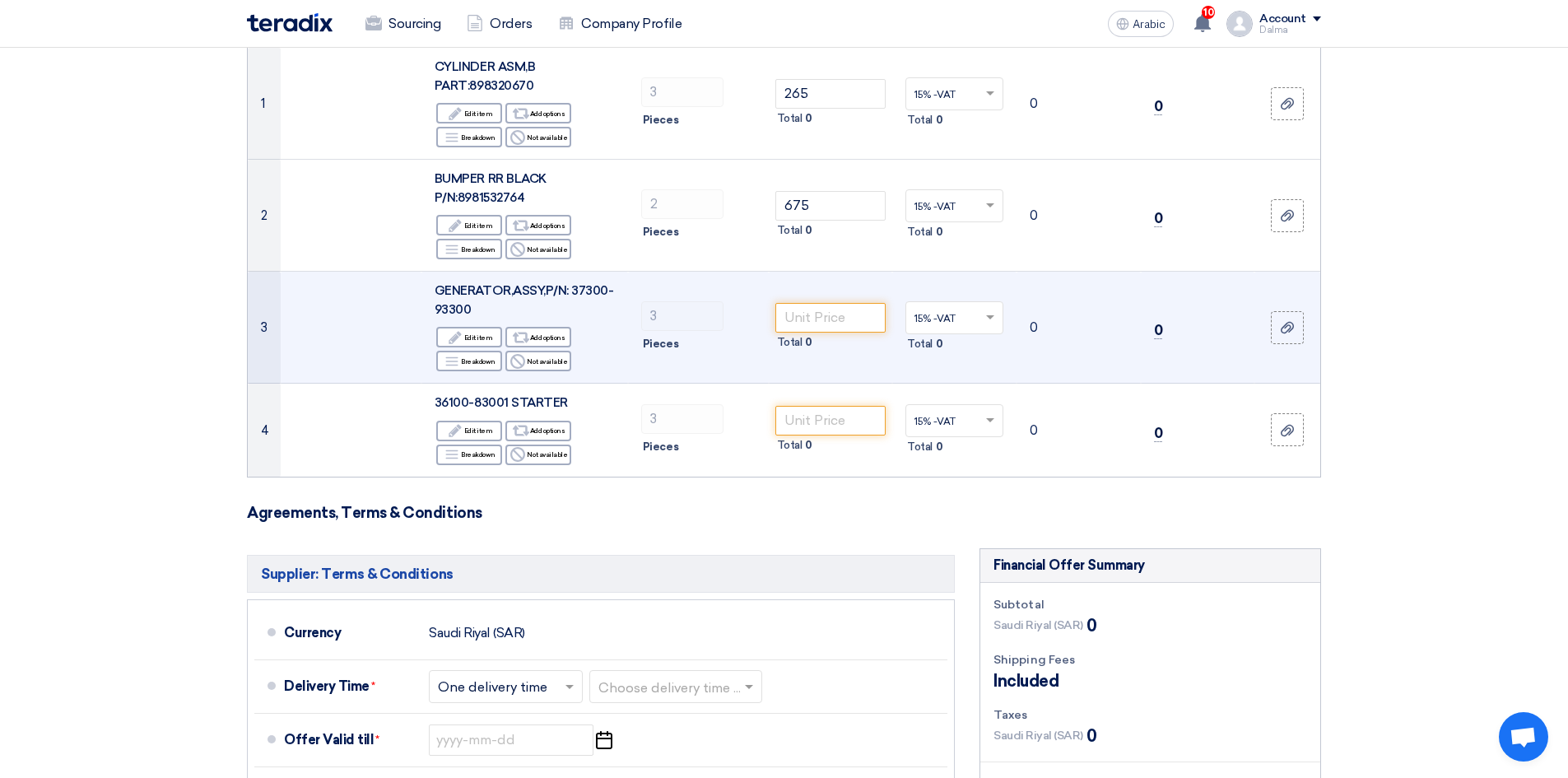
click at [815, 335] on div "Total 0" at bounding box center [830, 342] width 111 height 20
click at [829, 323] on input "number" at bounding box center [830, 318] width 111 height 29
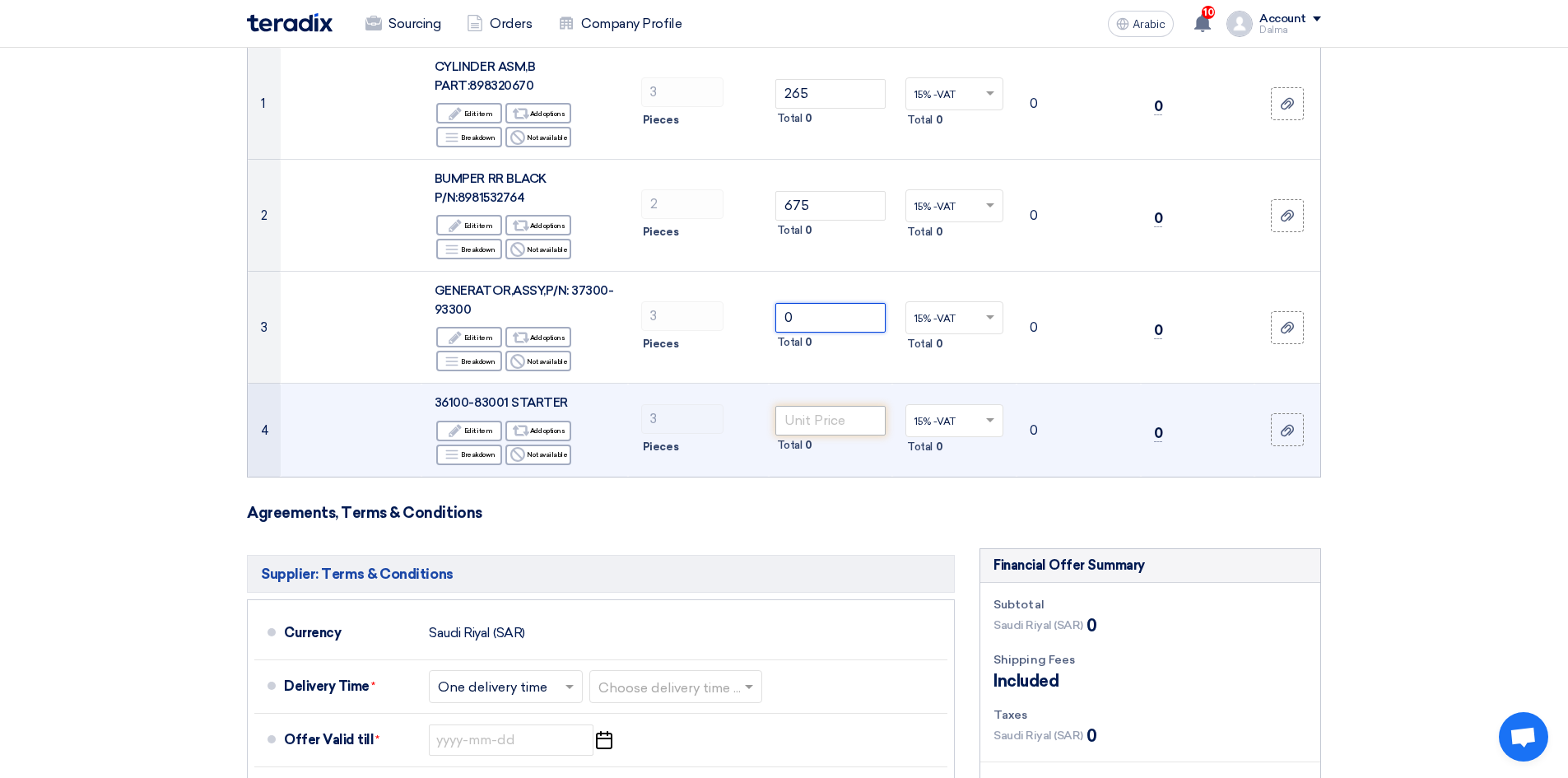
type input "0"
click at [862, 425] on input "number" at bounding box center [830, 420] width 111 height 29
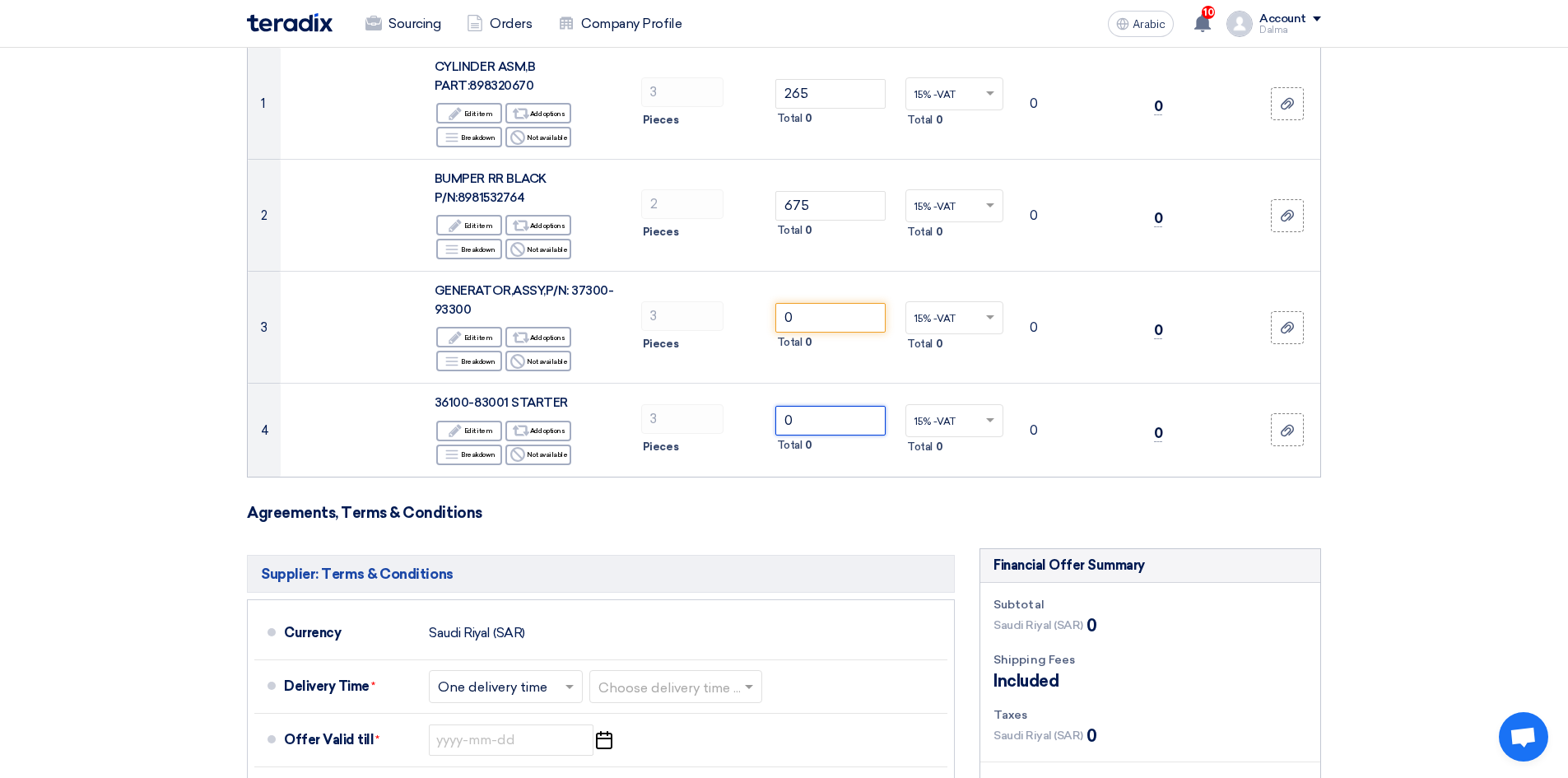
type input "0"
click at [1109, 502] on form "Offer Details # Part Number Item Description Quantity Unit Price (SAR) Taxes + …" at bounding box center [784, 524] width 1075 height 1189
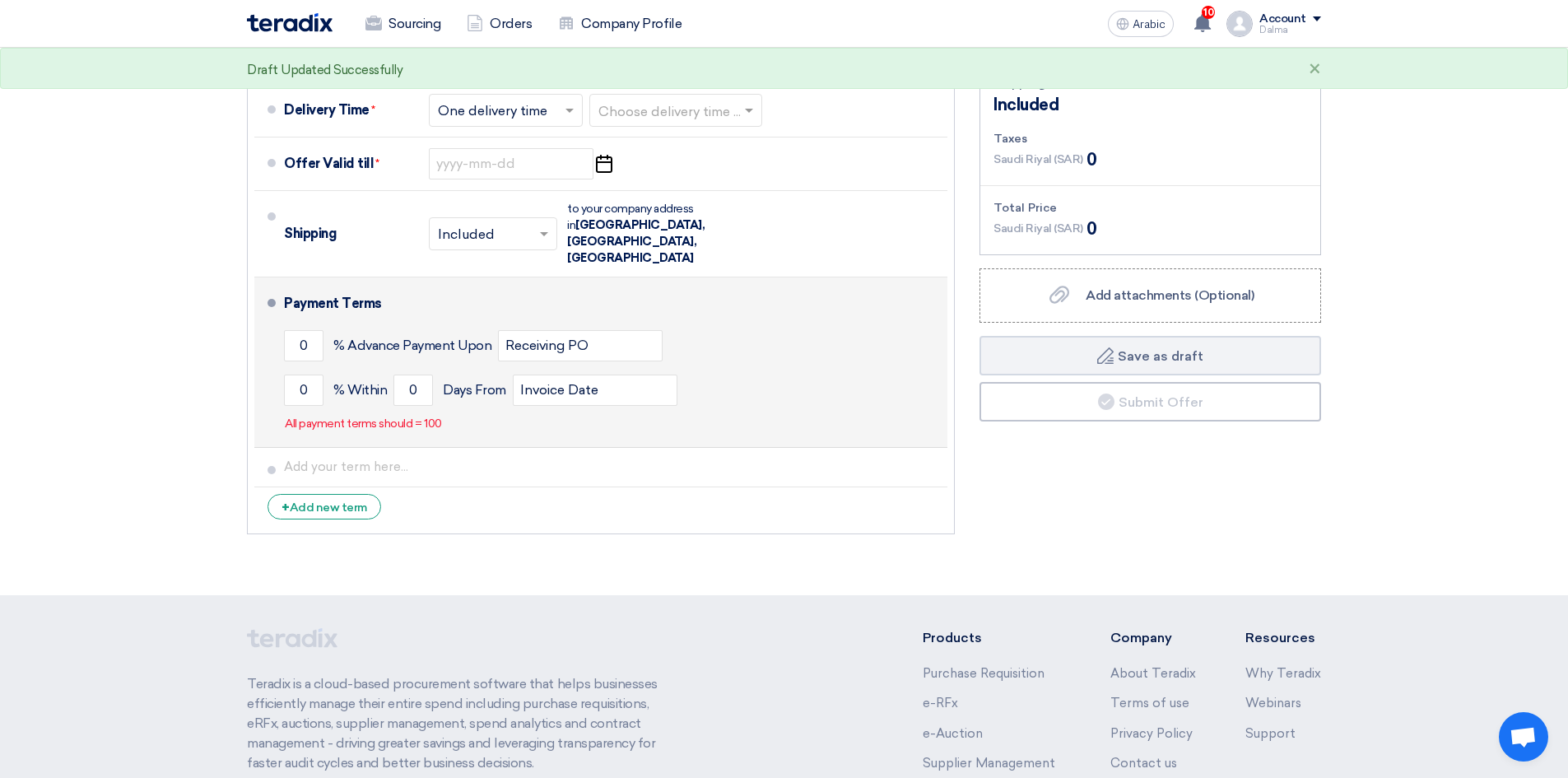
scroll to position [412, 0]
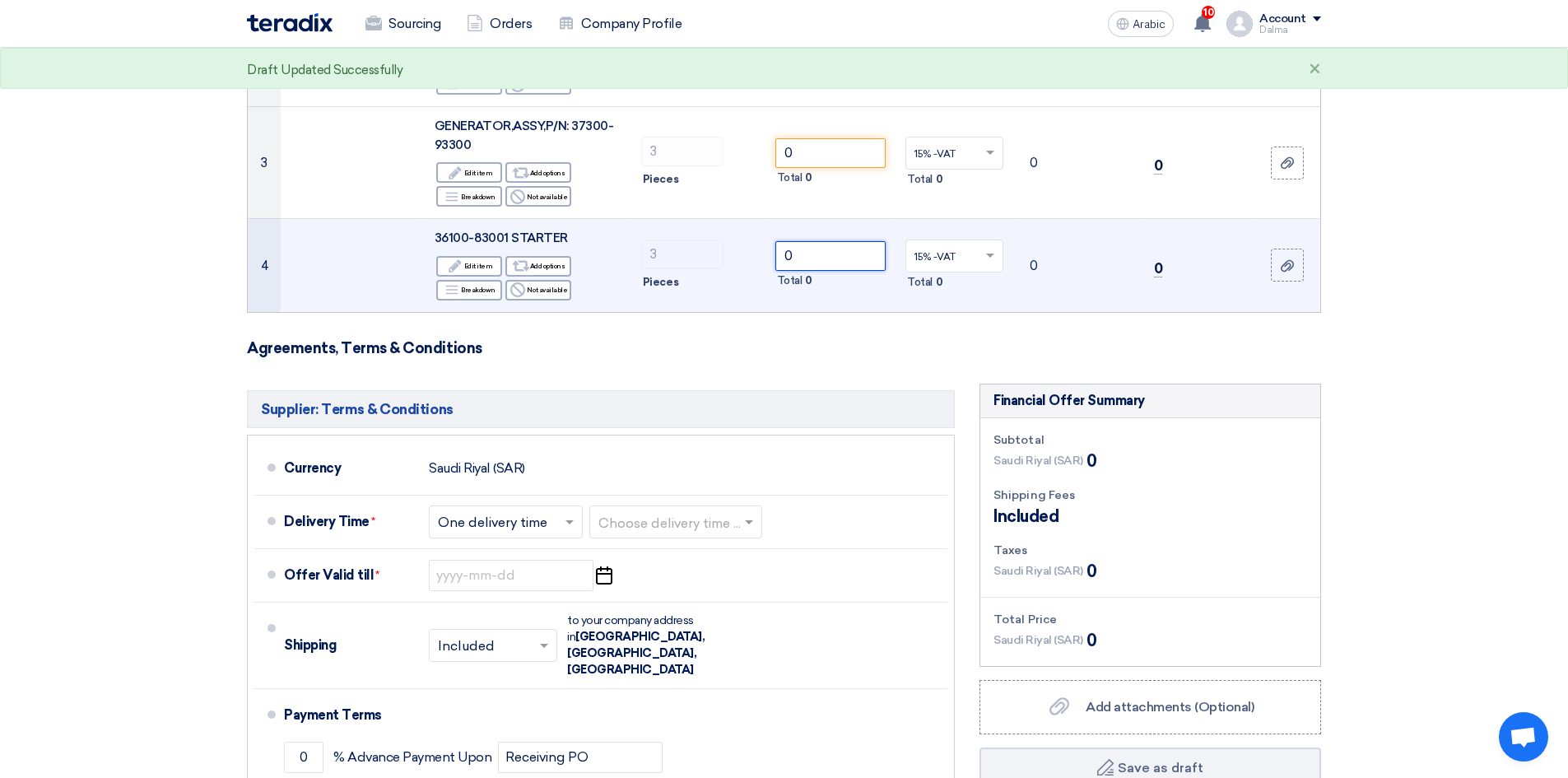
click at [849, 268] on input "0" at bounding box center [830, 256] width 111 height 29
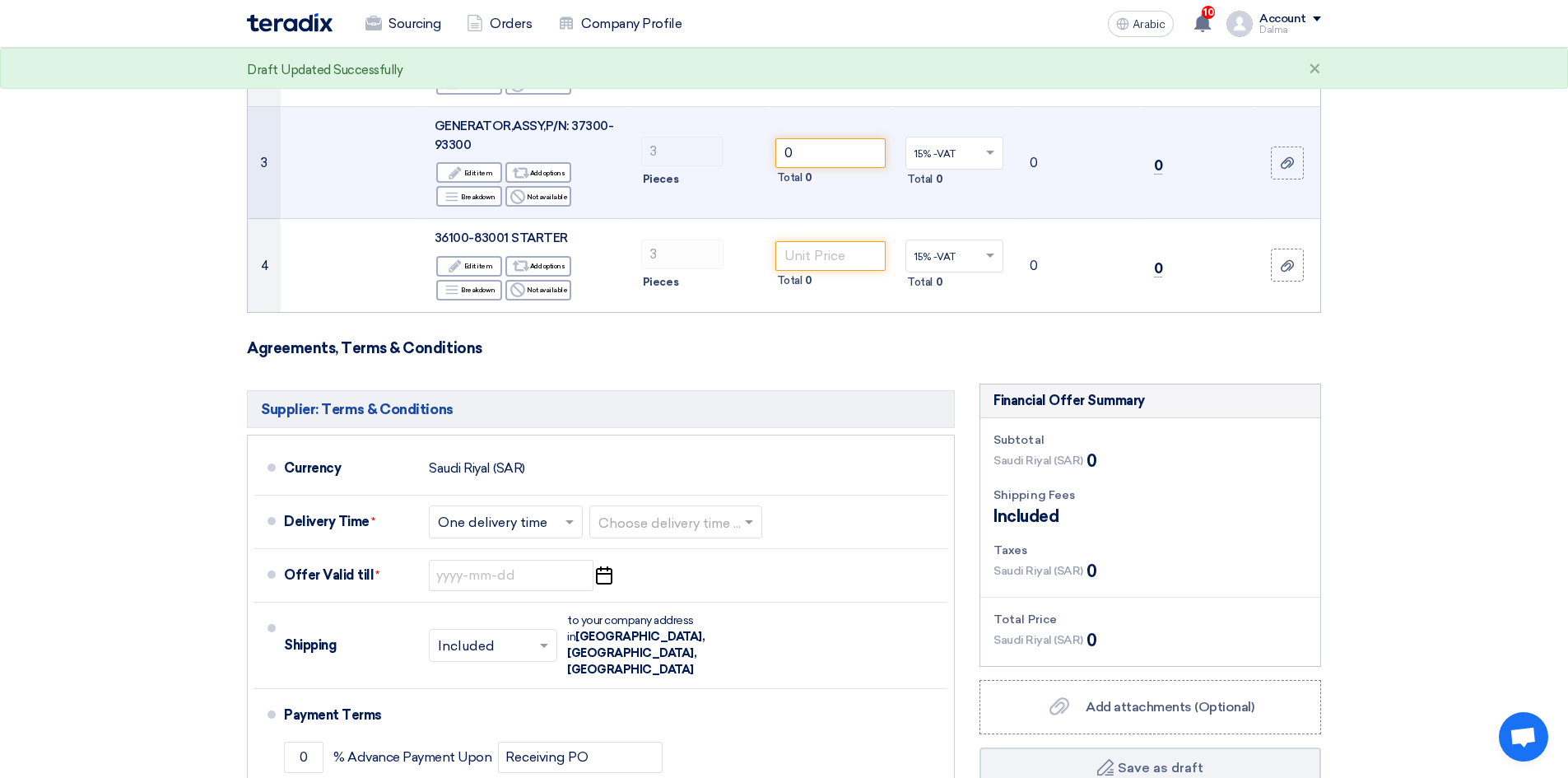
click at [1152, 173] on td "0" at bounding box center [1198, 163] width 114 height 112
click at [827, 164] on input "0" at bounding box center [830, 153] width 111 height 29
click at [529, 196] on font "Not available" at bounding box center [547, 196] width 40 height 8
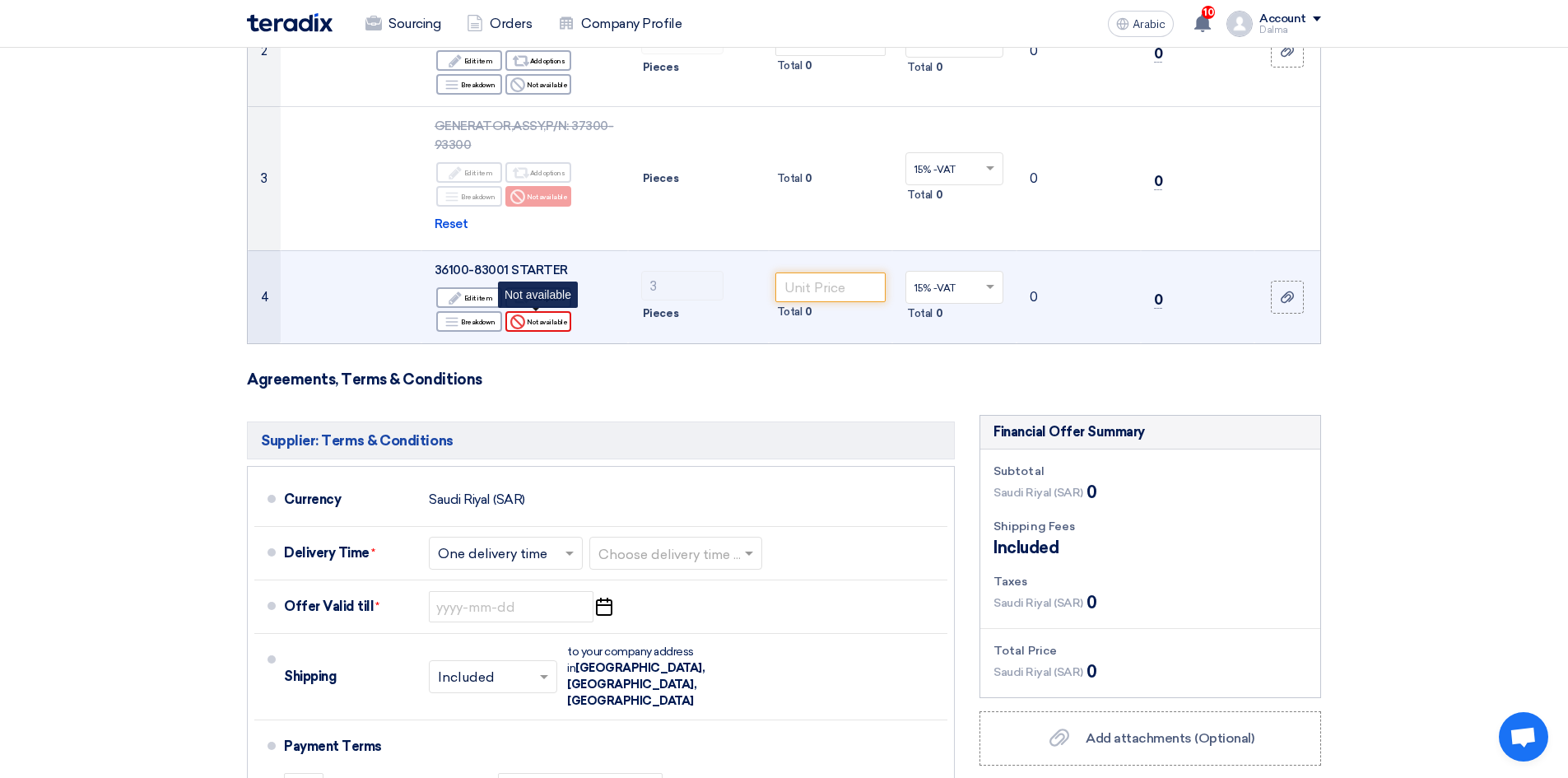
click at [553, 326] on font "Not available" at bounding box center [547, 321] width 40 height 13
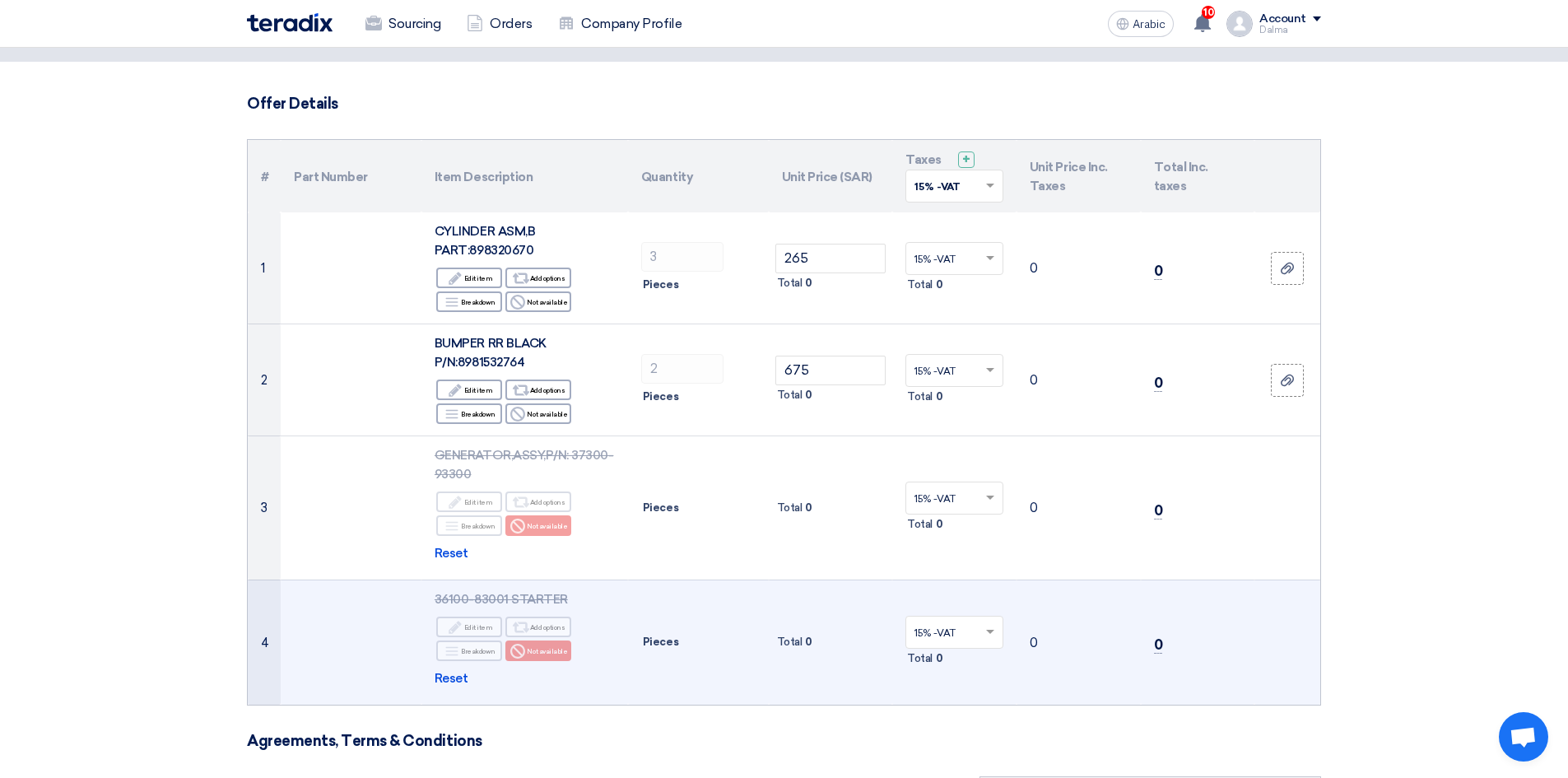
scroll to position [0, 0]
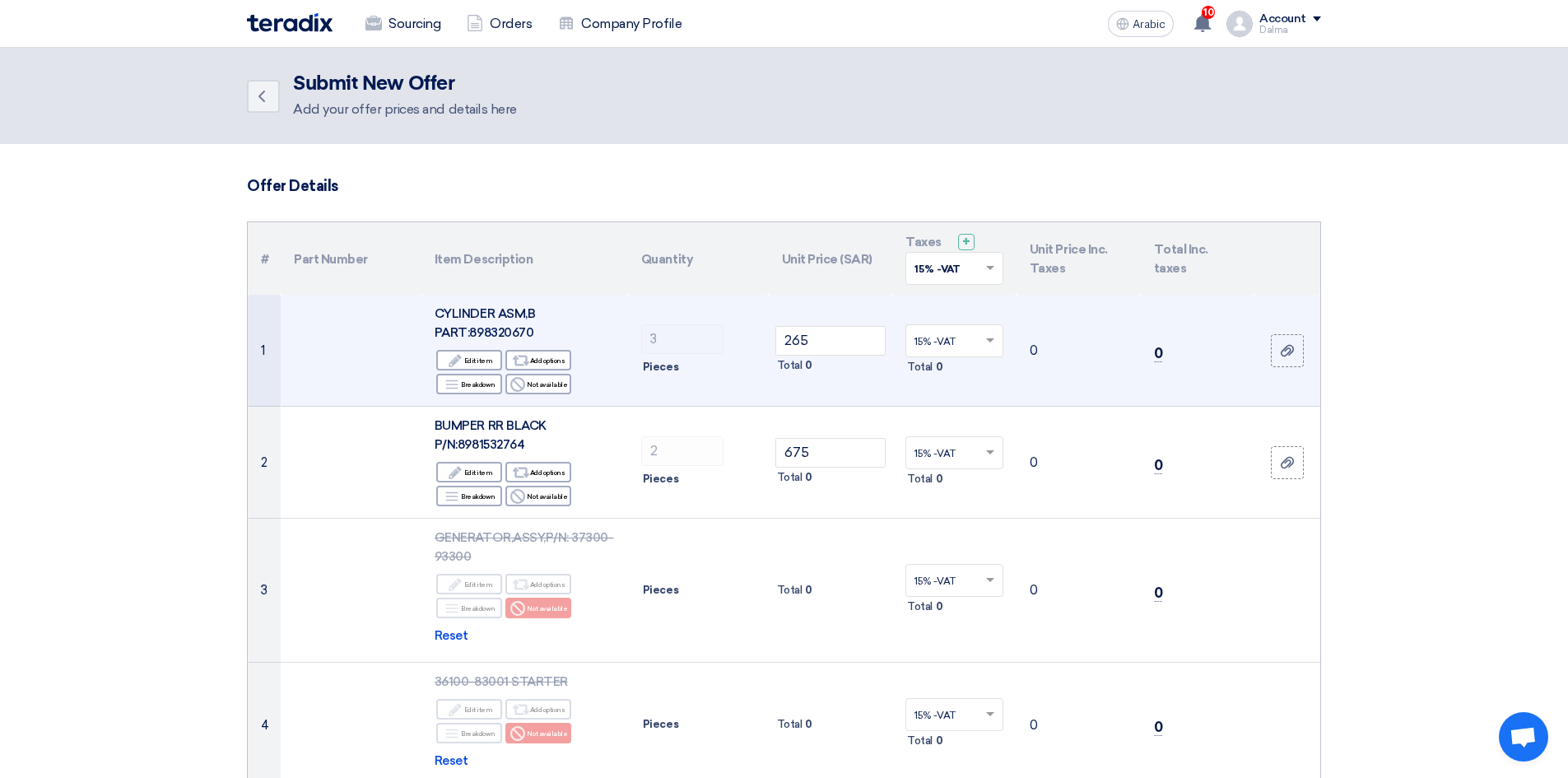
click at [1157, 375] on td "0" at bounding box center [1198, 351] width 114 height 112
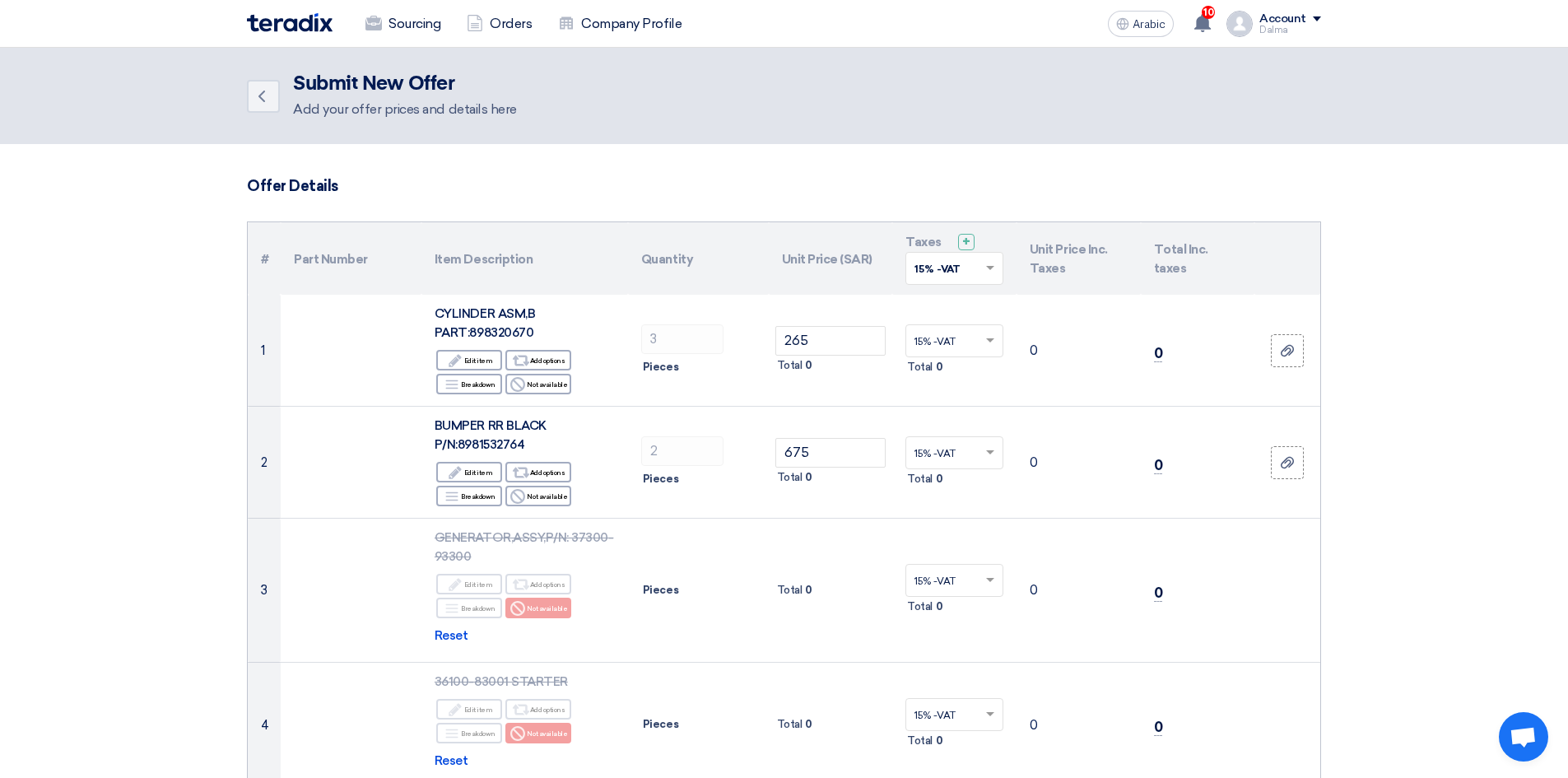
click at [957, 348] on input "text" at bounding box center [946, 342] width 63 height 27
click at [974, 373] on div "15% -VAT" at bounding box center [954, 371] width 96 height 28
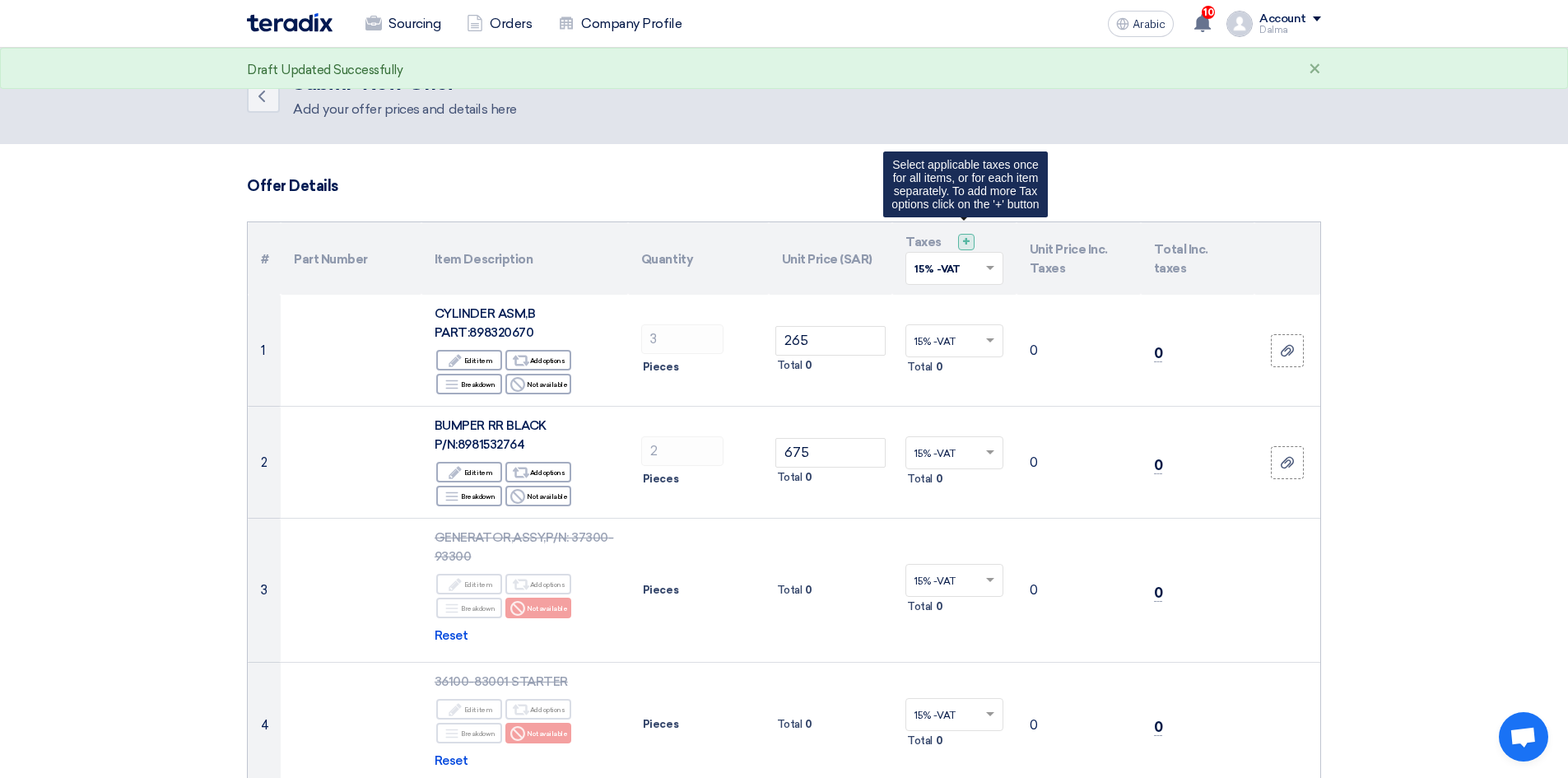
click at [965, 245] on font "+" at bounding box center [966, 241] width 8 height 16
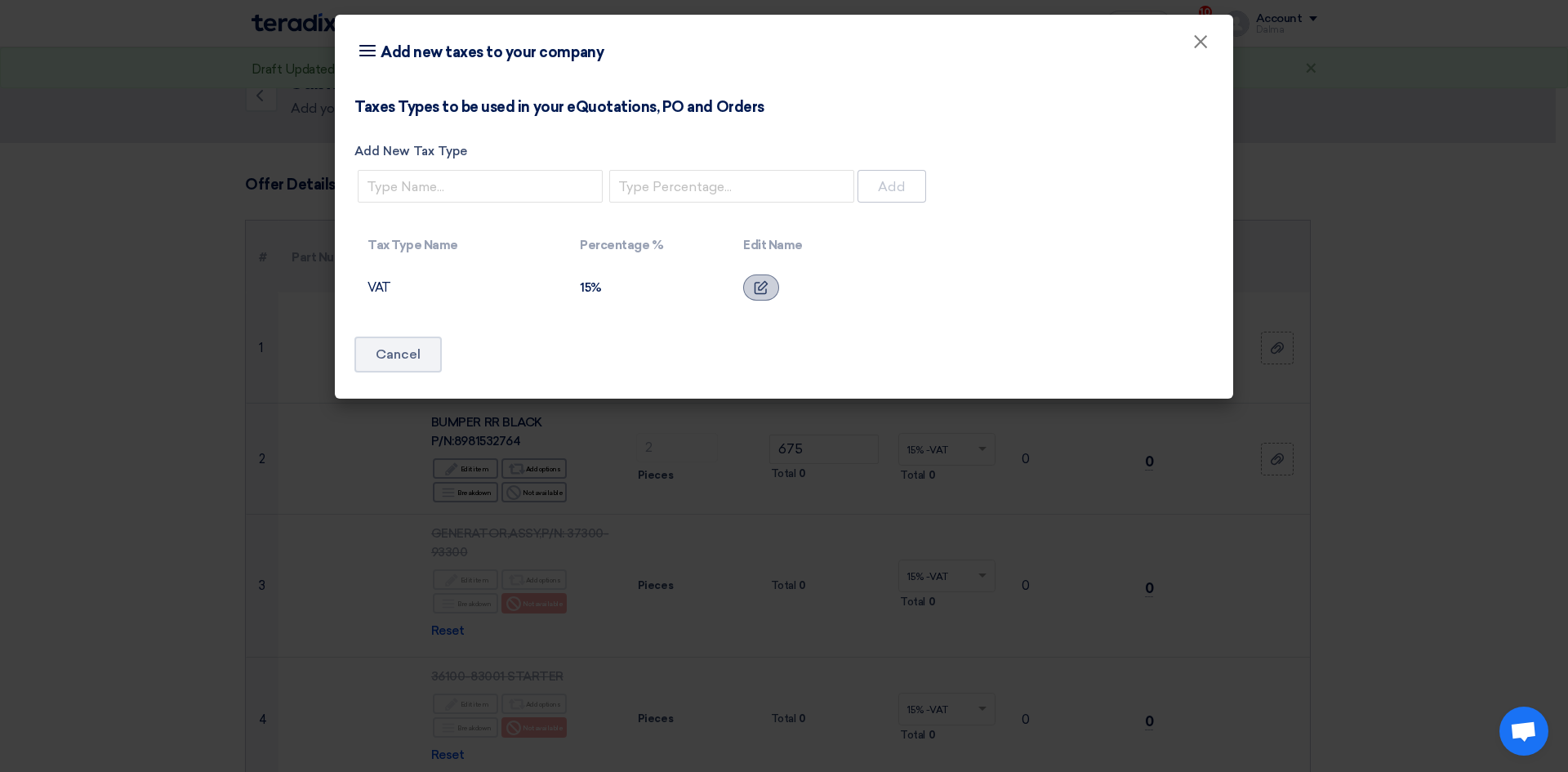
click at [759, 286] on icon at bounding box center [761, 287] width 15 height 15
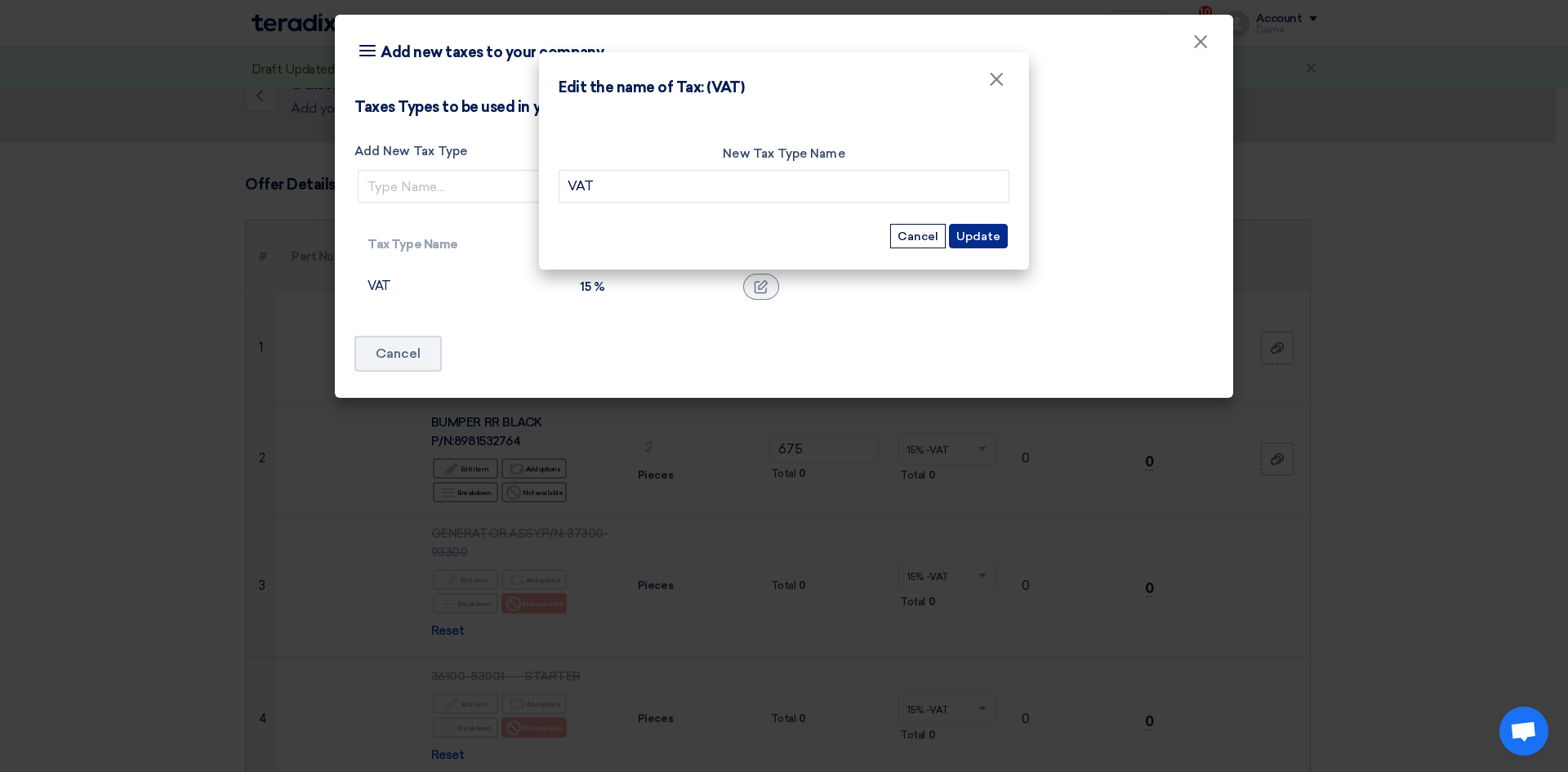
click at [1000, 232] on button "Update" at bounding box center [978, 235] width 59 height 25
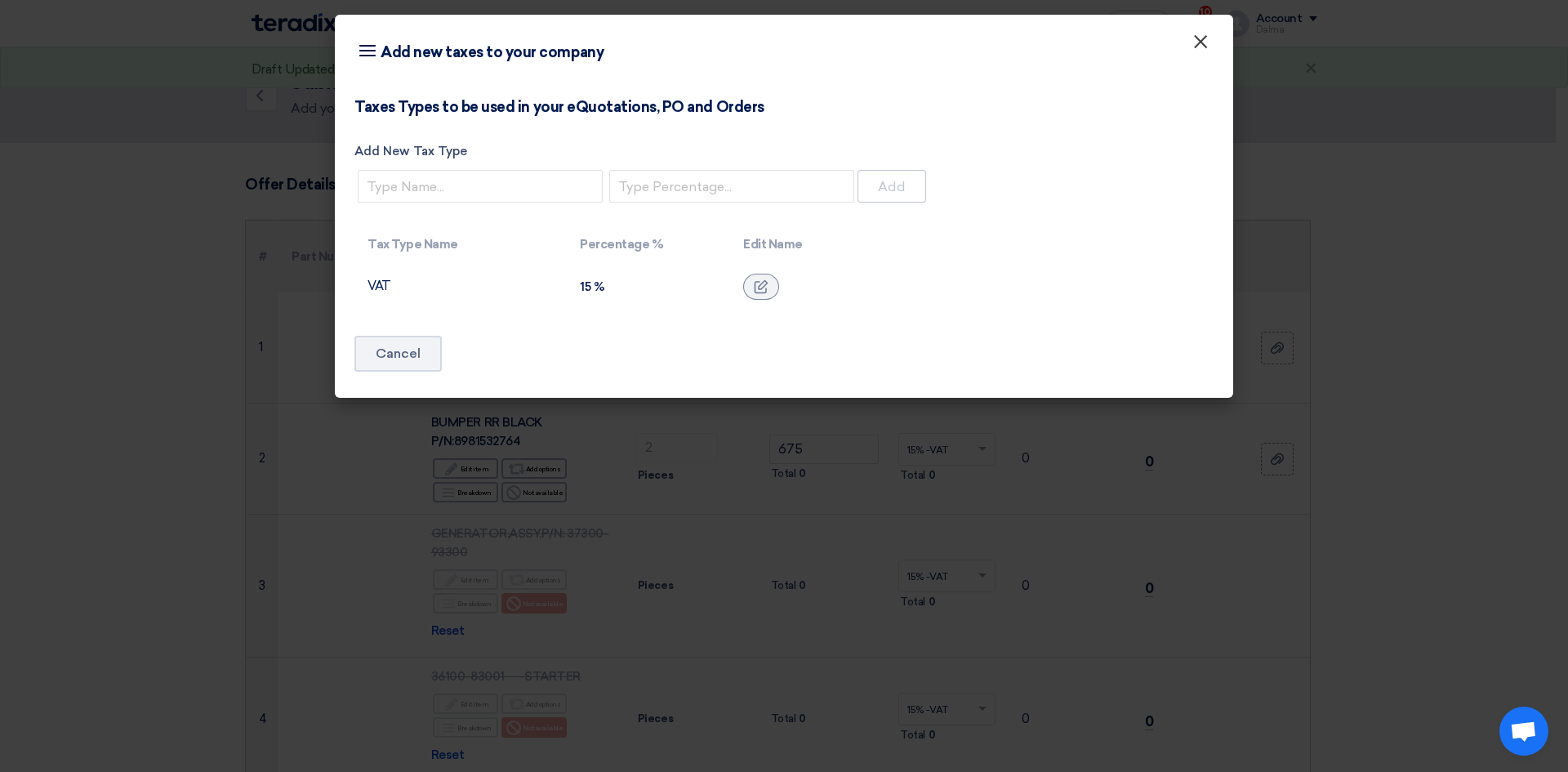
click at [1201, 53] on span "×" at bounding box center [1200, 45] width 16 height 33
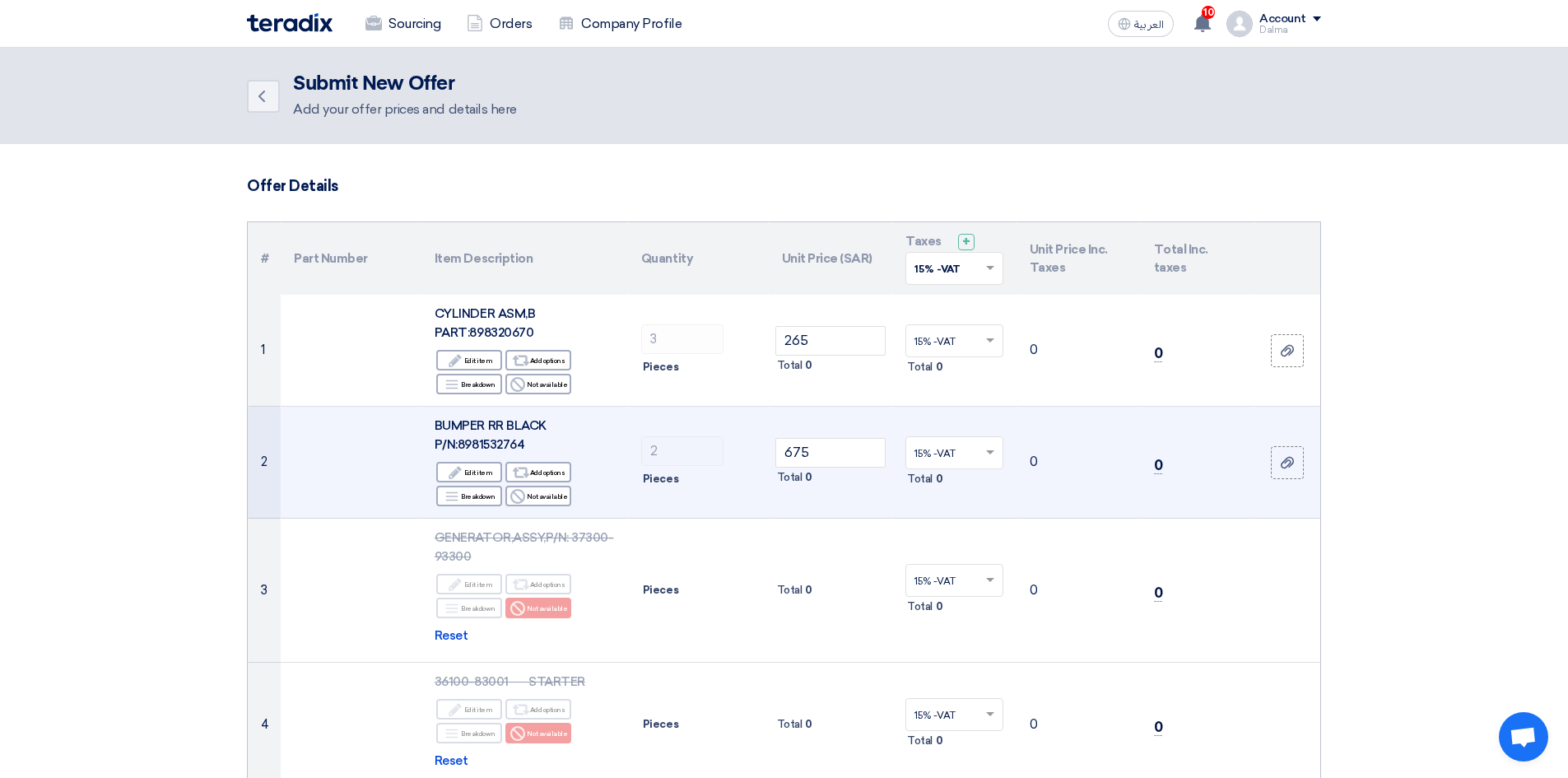
click at [910, 412] on td "15% -VAT × Total 0" at bounding box center [955, 462] width 124 height 112
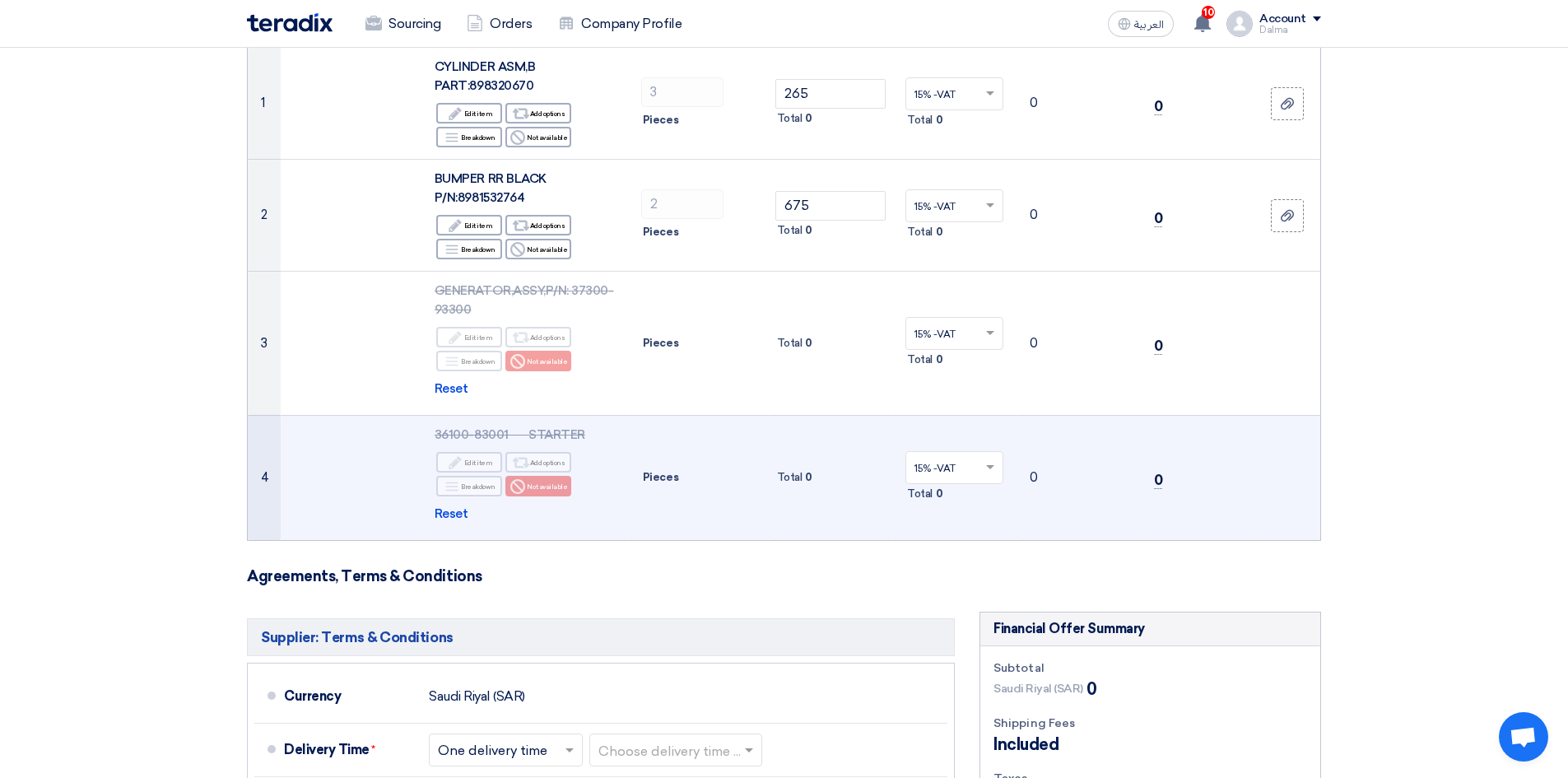
scroll to position [577, 0]
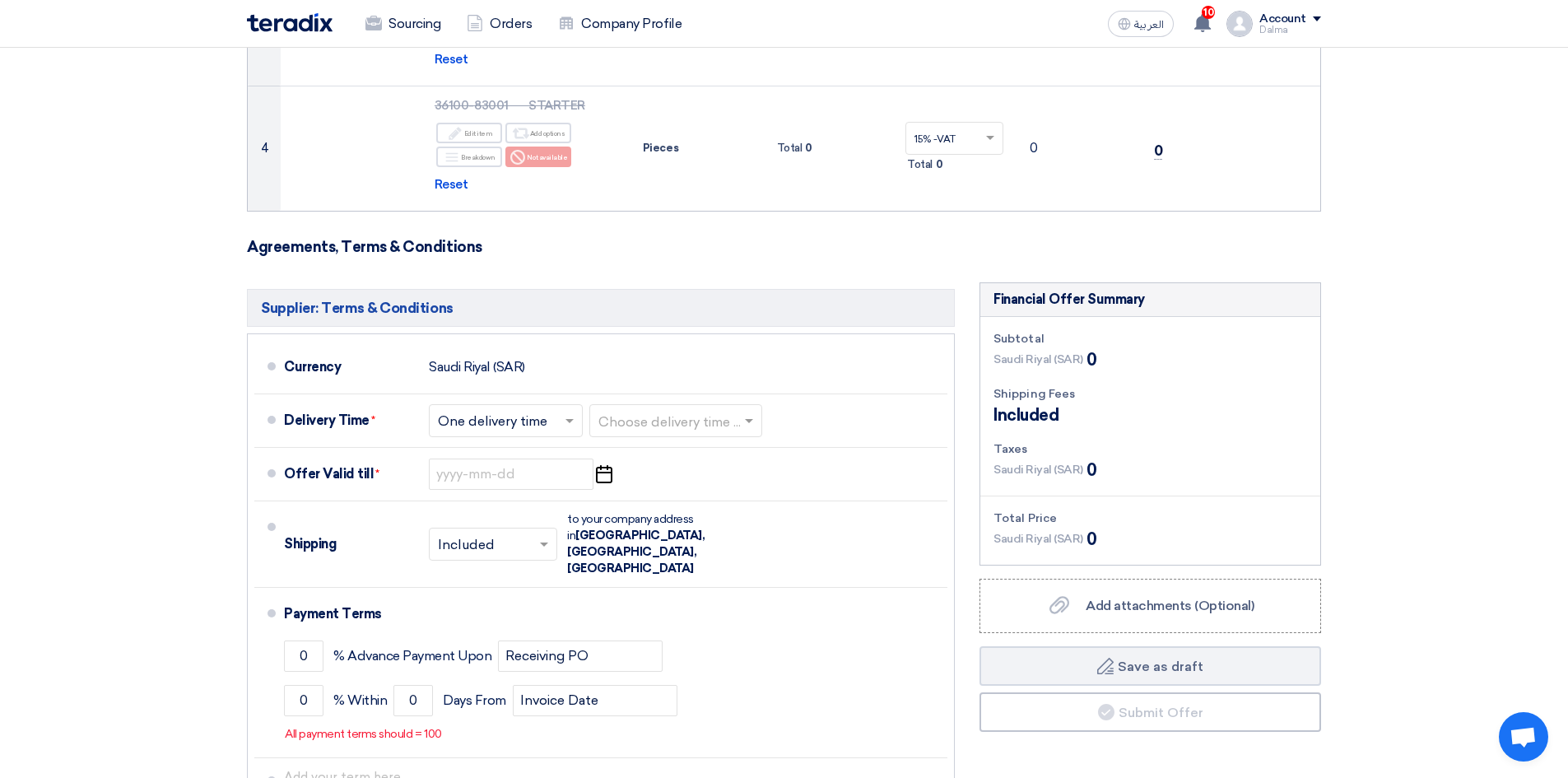
click at [752, 253] on h3 "Agreements, Terms & Conditions" at bounding box center [784, 247] width 1075 height 18
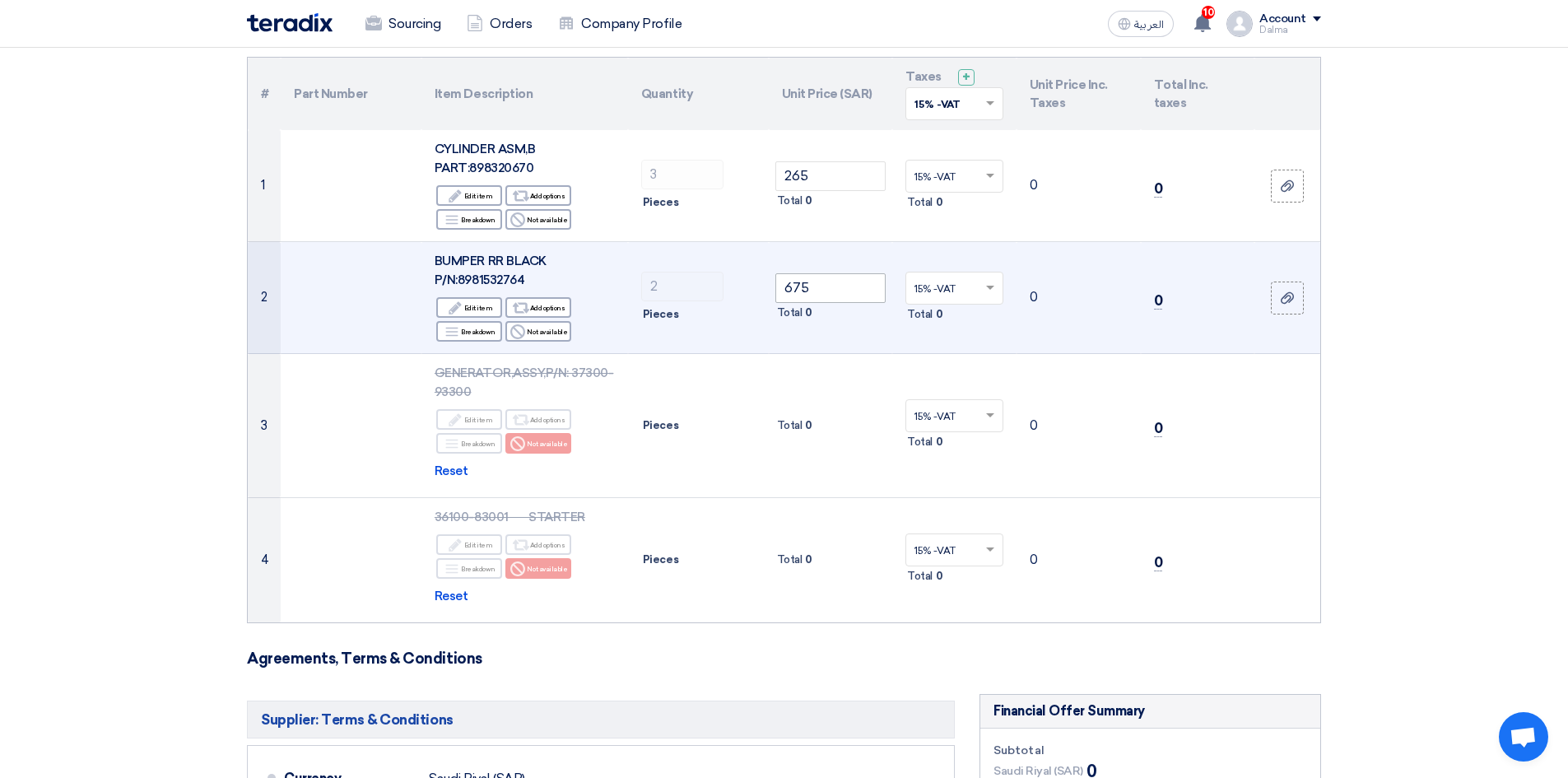
scroll to position [0, 0]
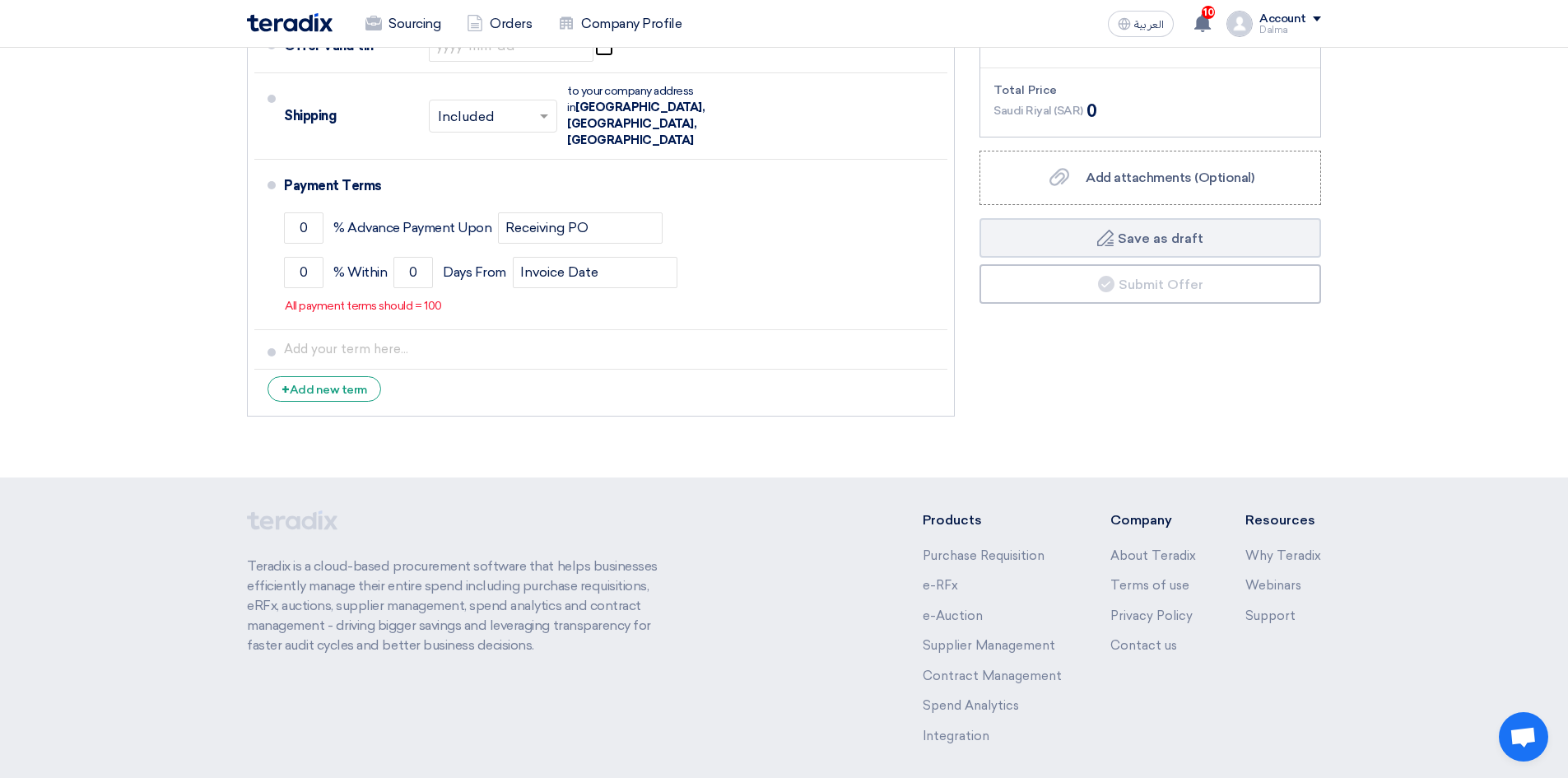
scroll to position [1043, 0]
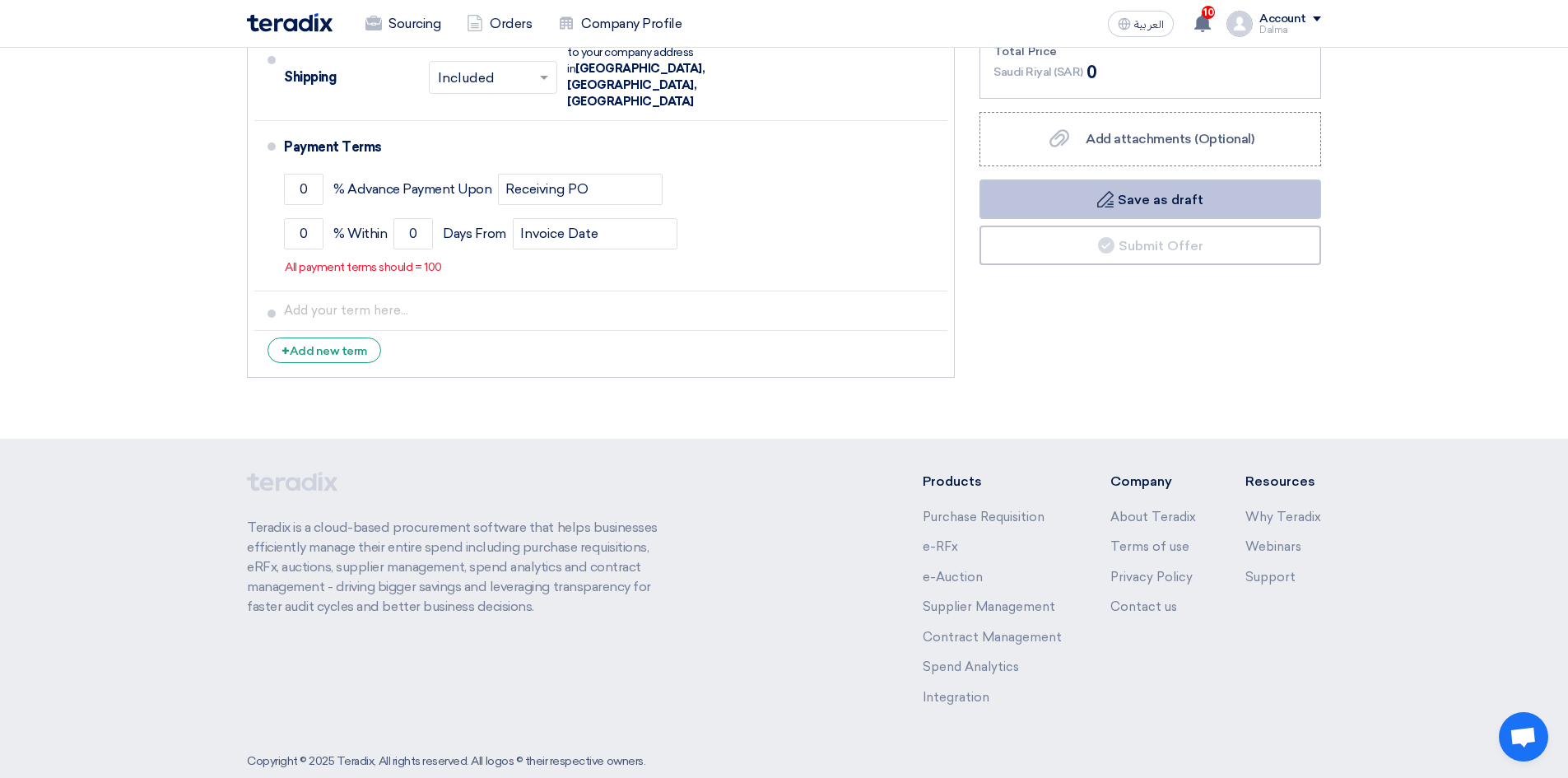
click at [1181, 202] on button "Draft Save as draft" at bounding box center [1150, 199] width 341 height 39
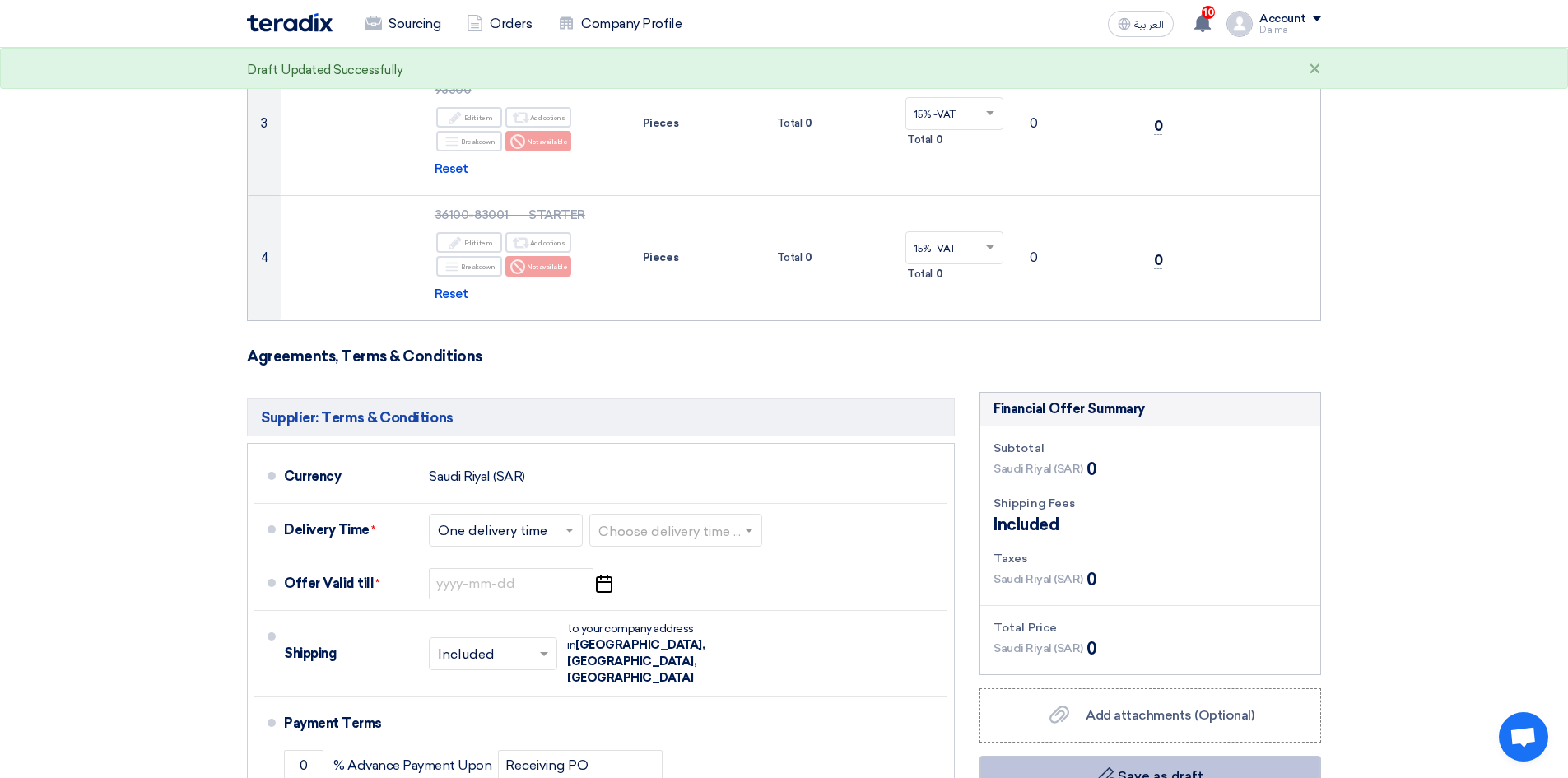
scroll to position [0, 0]
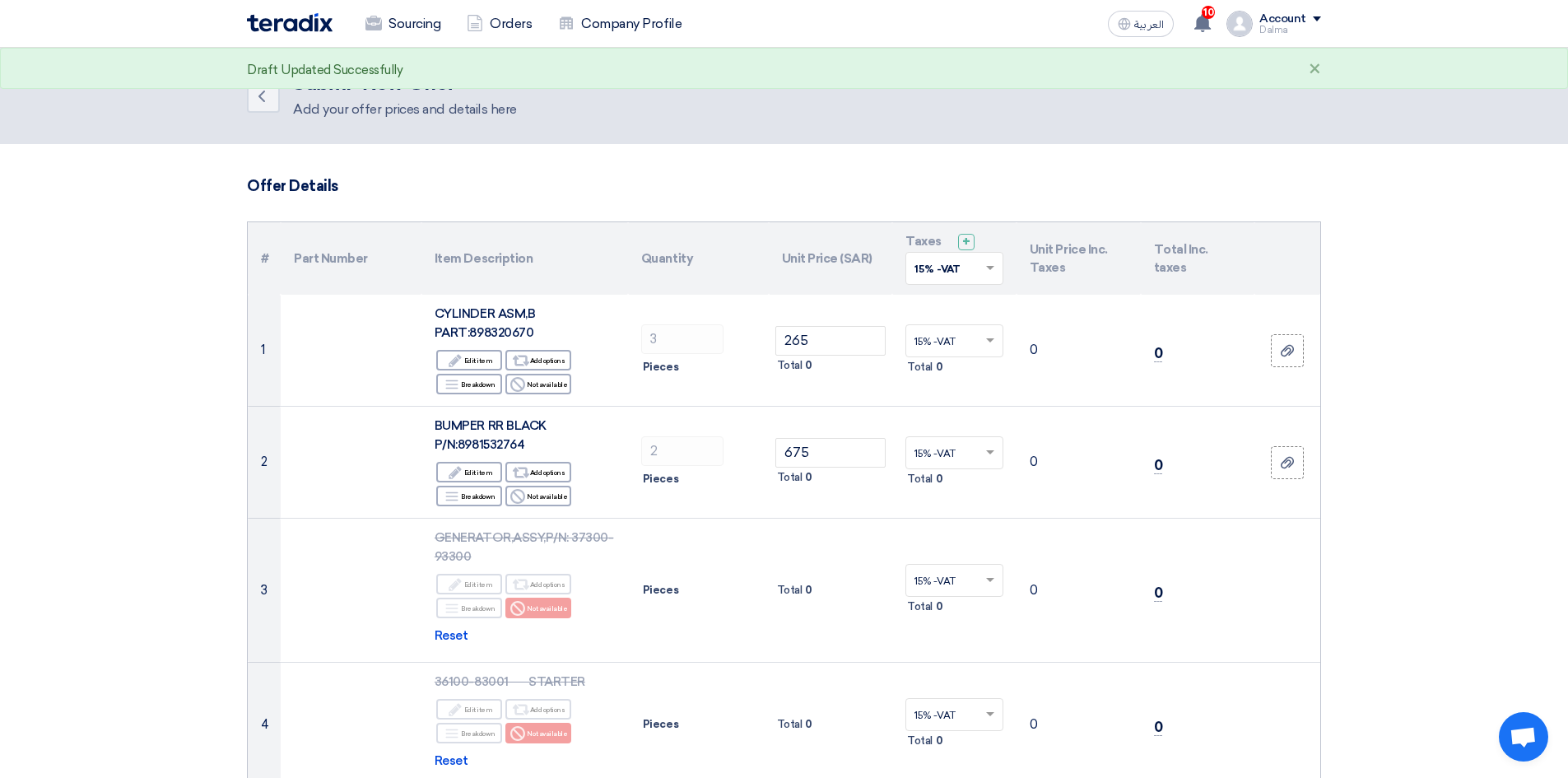
click at [1248, 15] on img at bounding box center [1239, 24] width 27 height 27
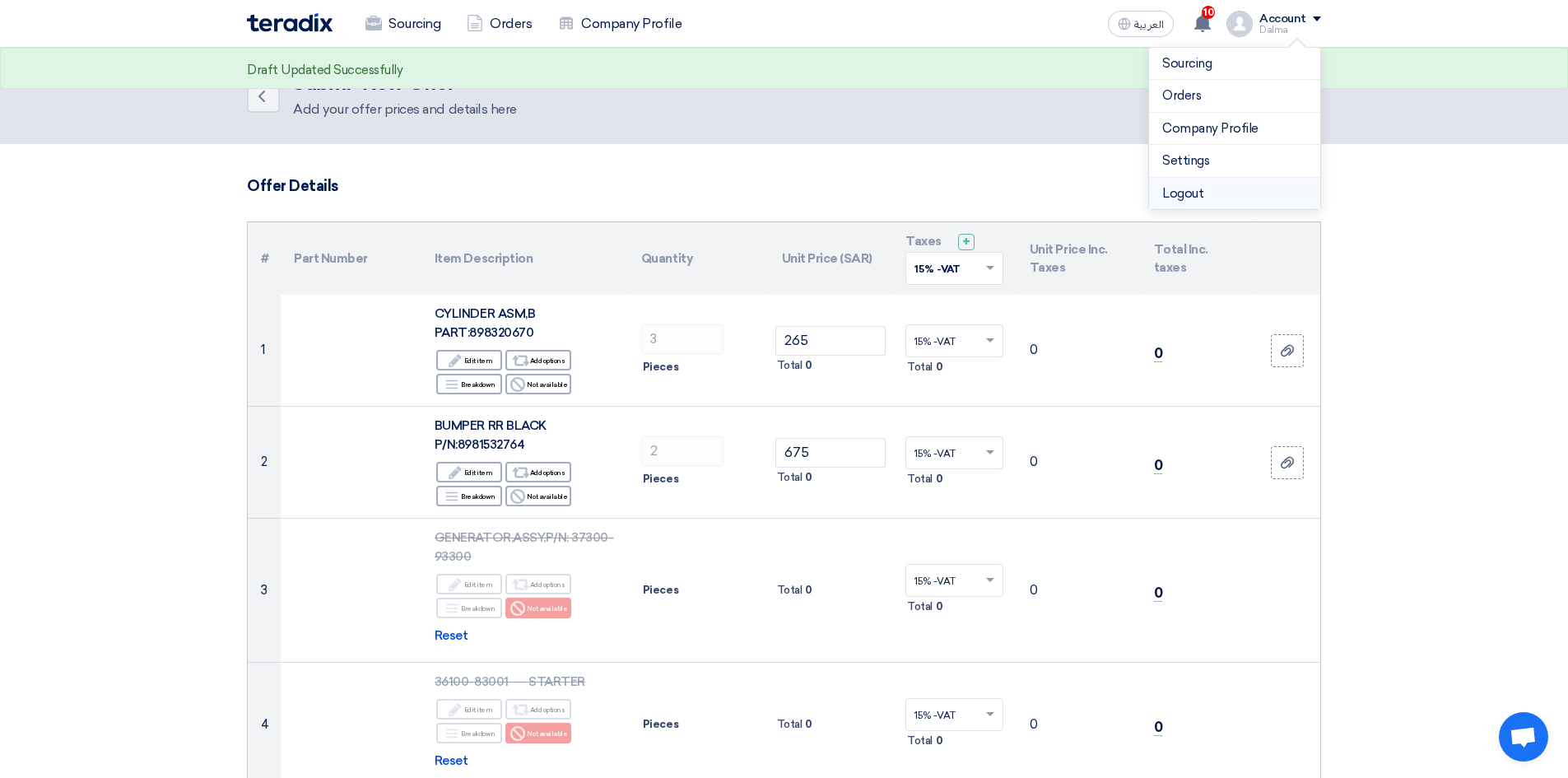
click at [1210, 194] on li "Logout" at bounding box center [1235, 193] width 171 height 32
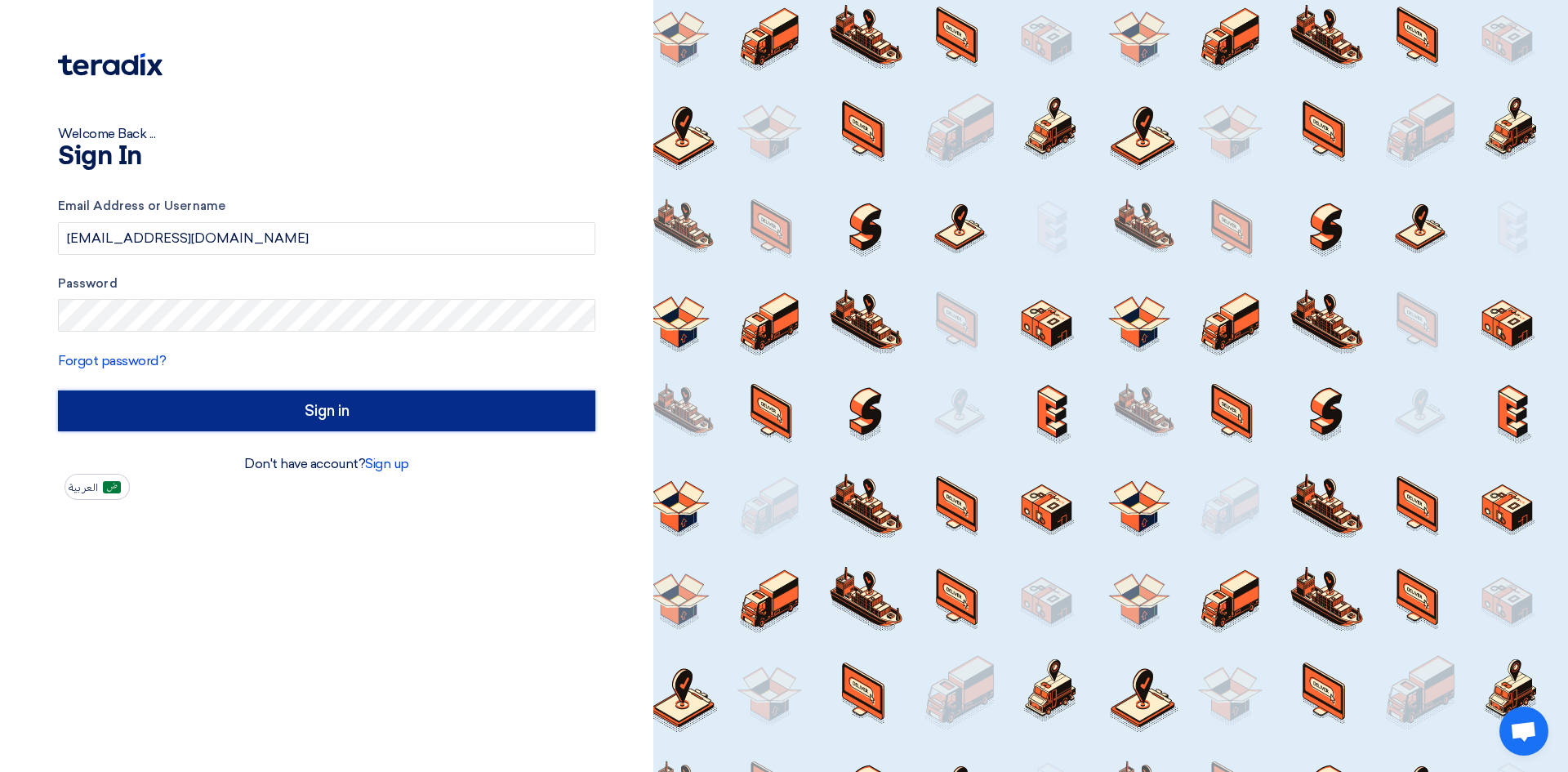
click at [185, 419] on input "Sign in" at bounding box center [327, 411] width 537 height 41
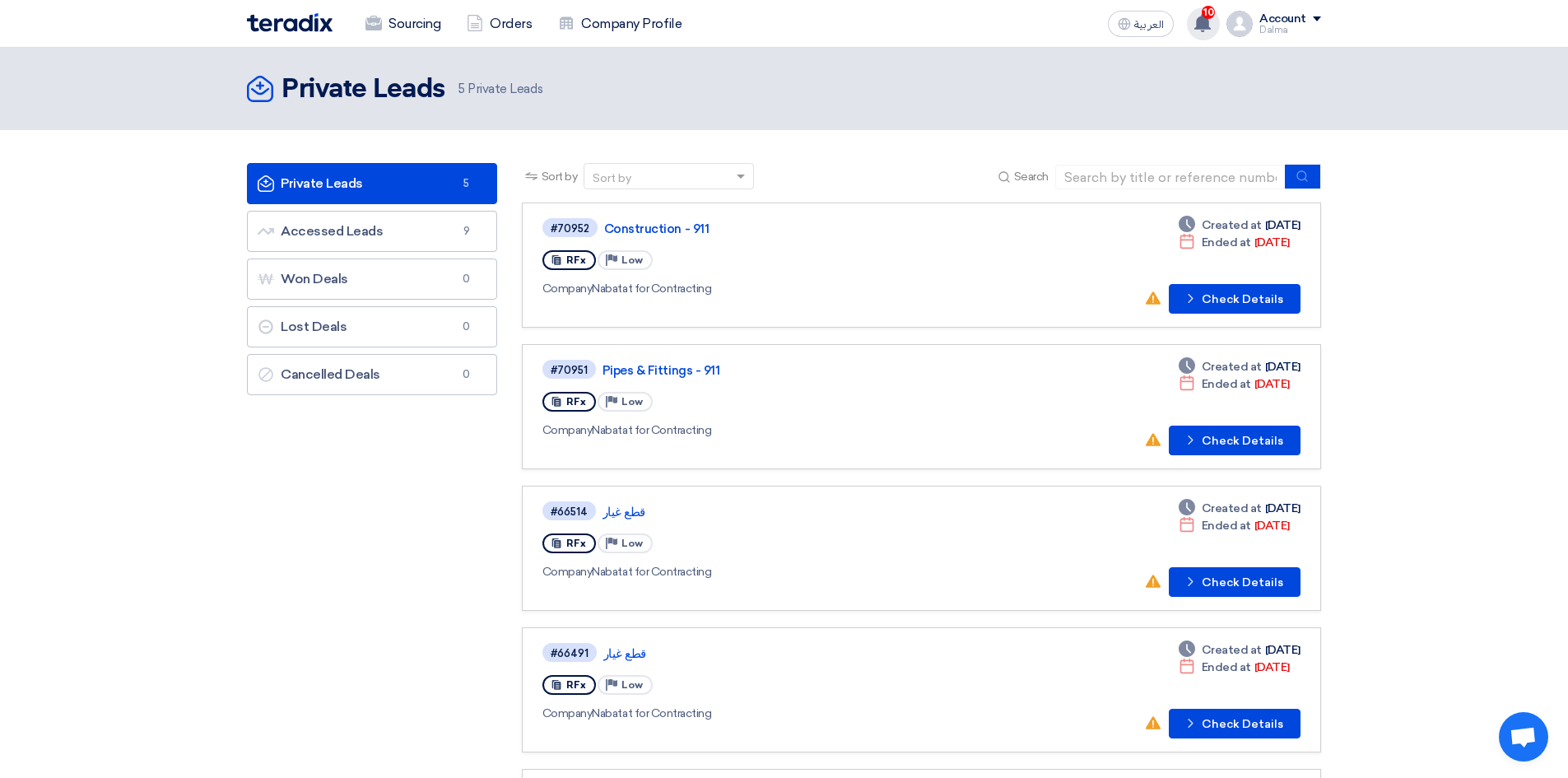
click at [1209, 23] on use at bounding box center [1203, 23] width 16 height 18
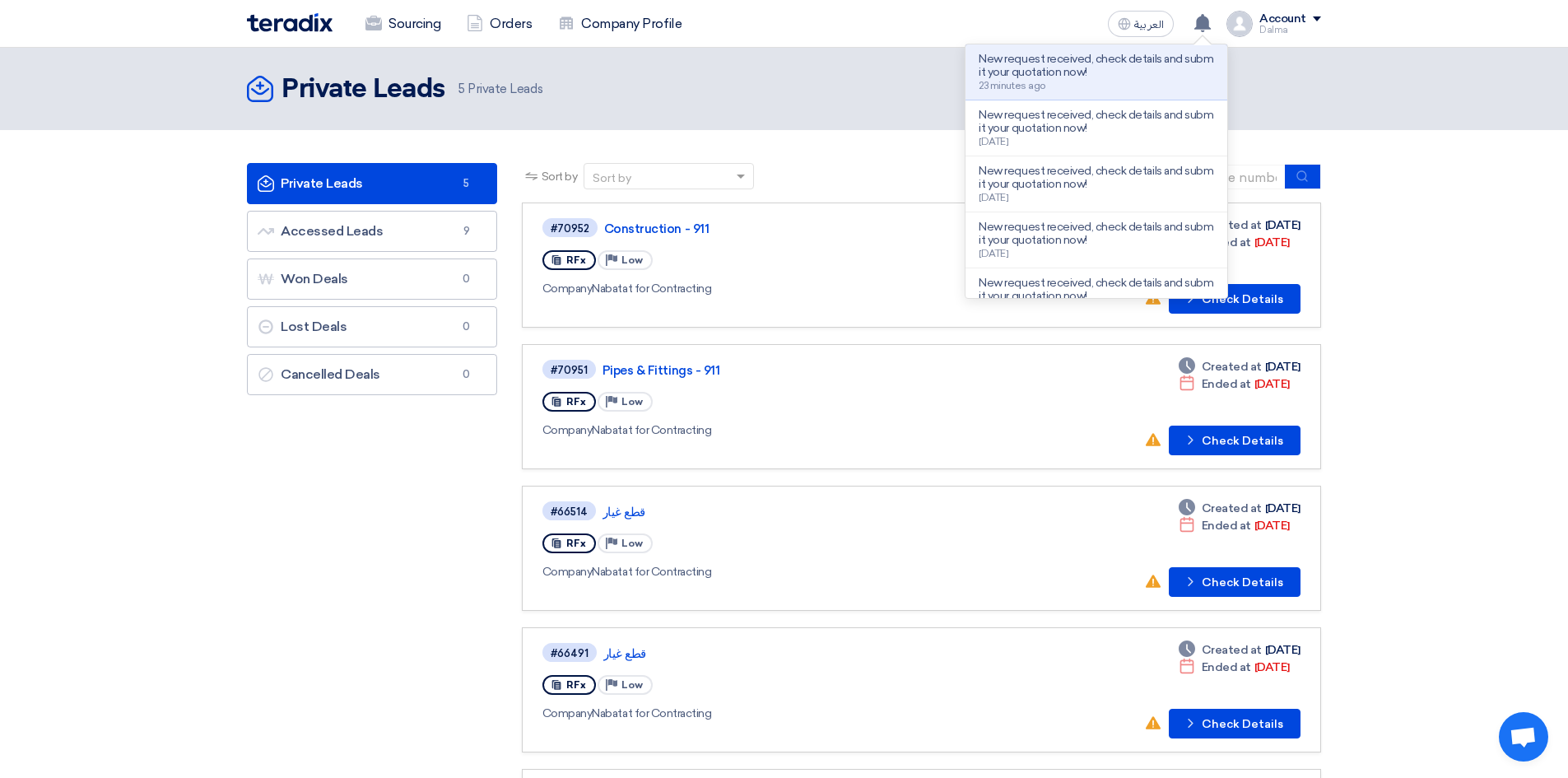
click at [322, 450] on div "Private Leads Private Leads 5 Accessed Leads Accessed Leads 9 Won Deals Won Dea…" at bounding box center [372, 536] width 275 height 748
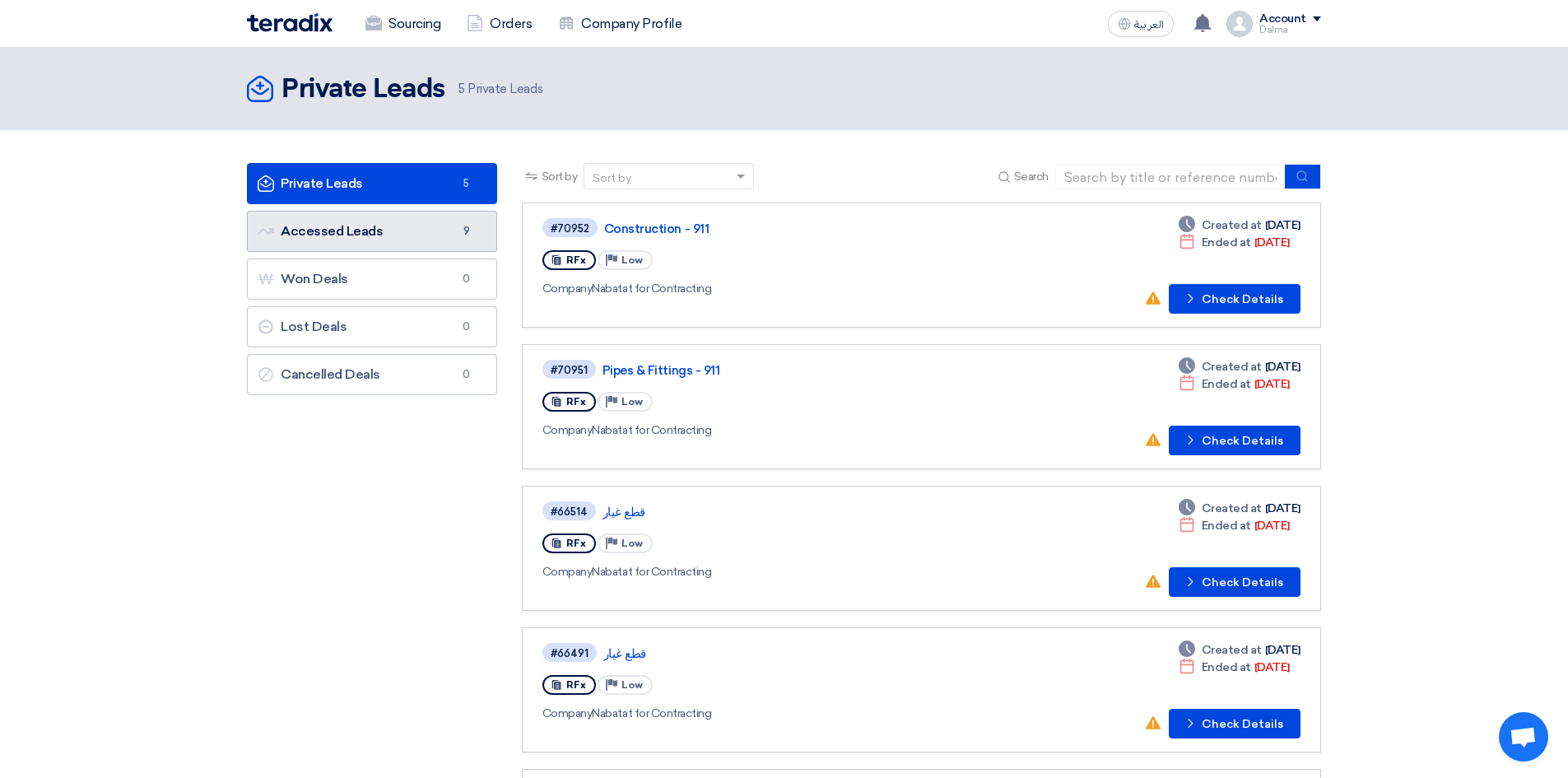
click at [406, 239] on link "Accessed Leads Accessed Leads 9" at bounding box center [372, 231] width 250 height 41
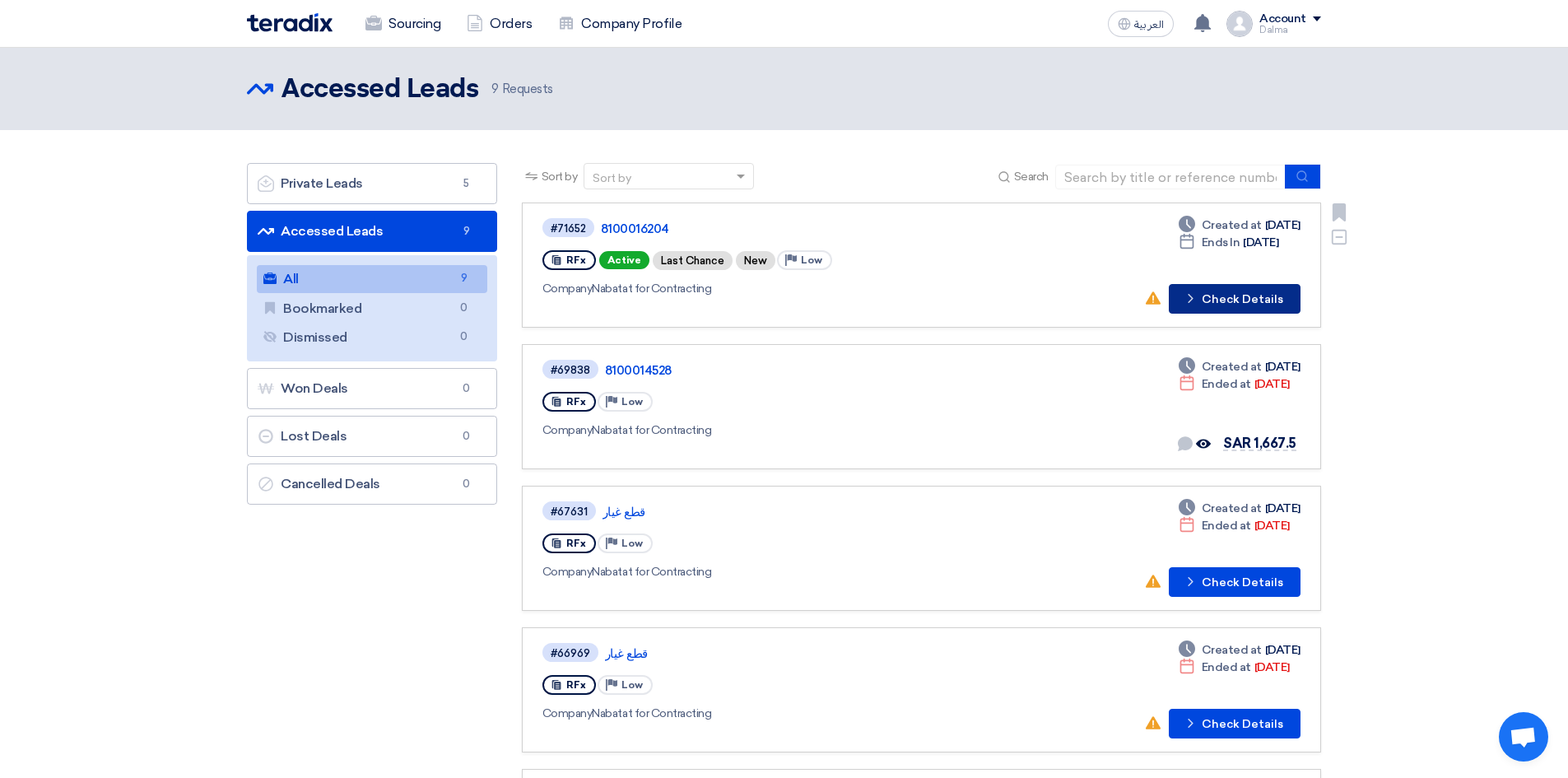
click at [1222, 303] on button "Check details Check Details" at bounding box center [1235, 298] width 132 height 29
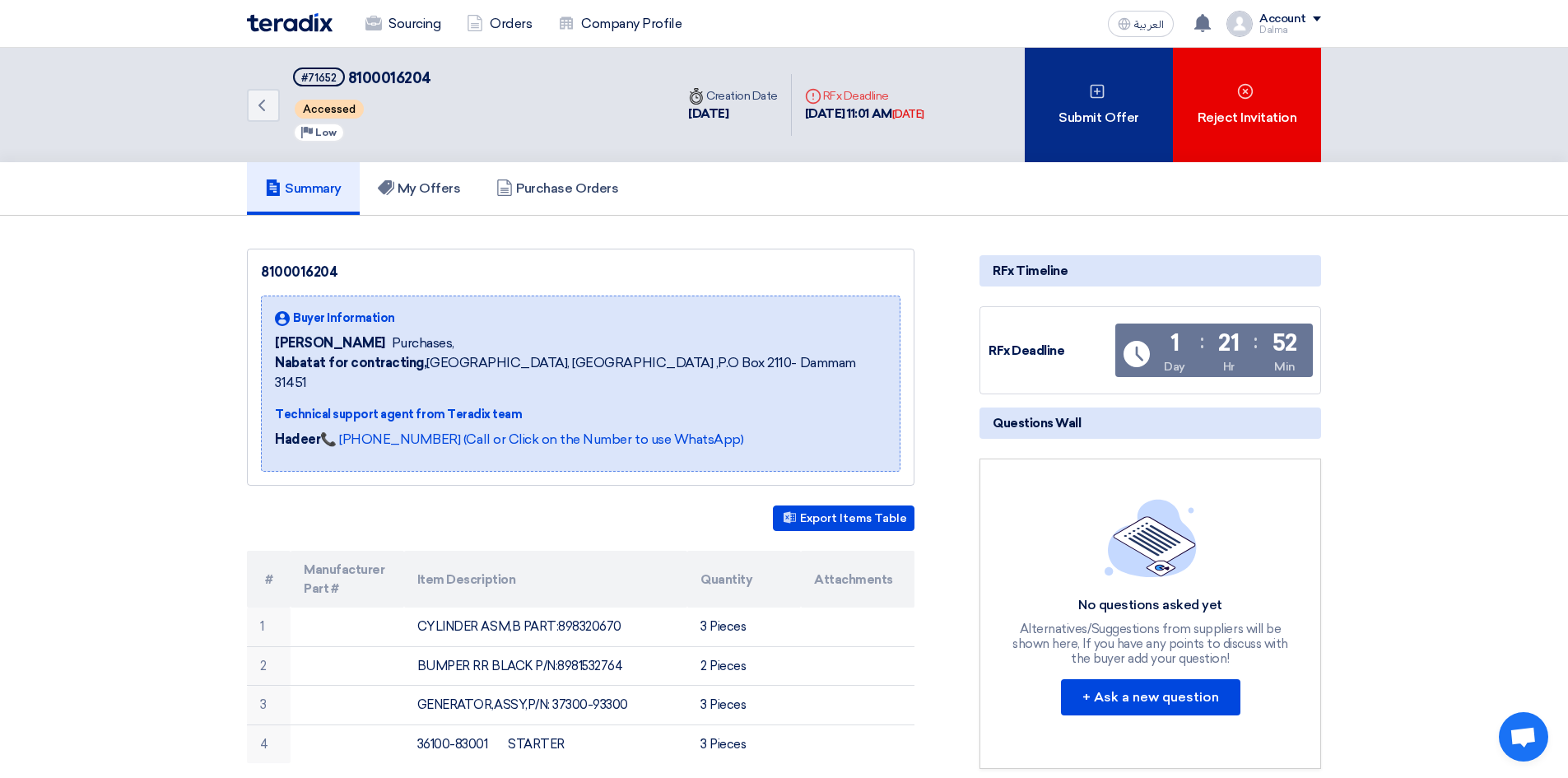
click at [1116, 135] on div "Submit Offer" at bounding box center [1099, 104] width 148 height 114
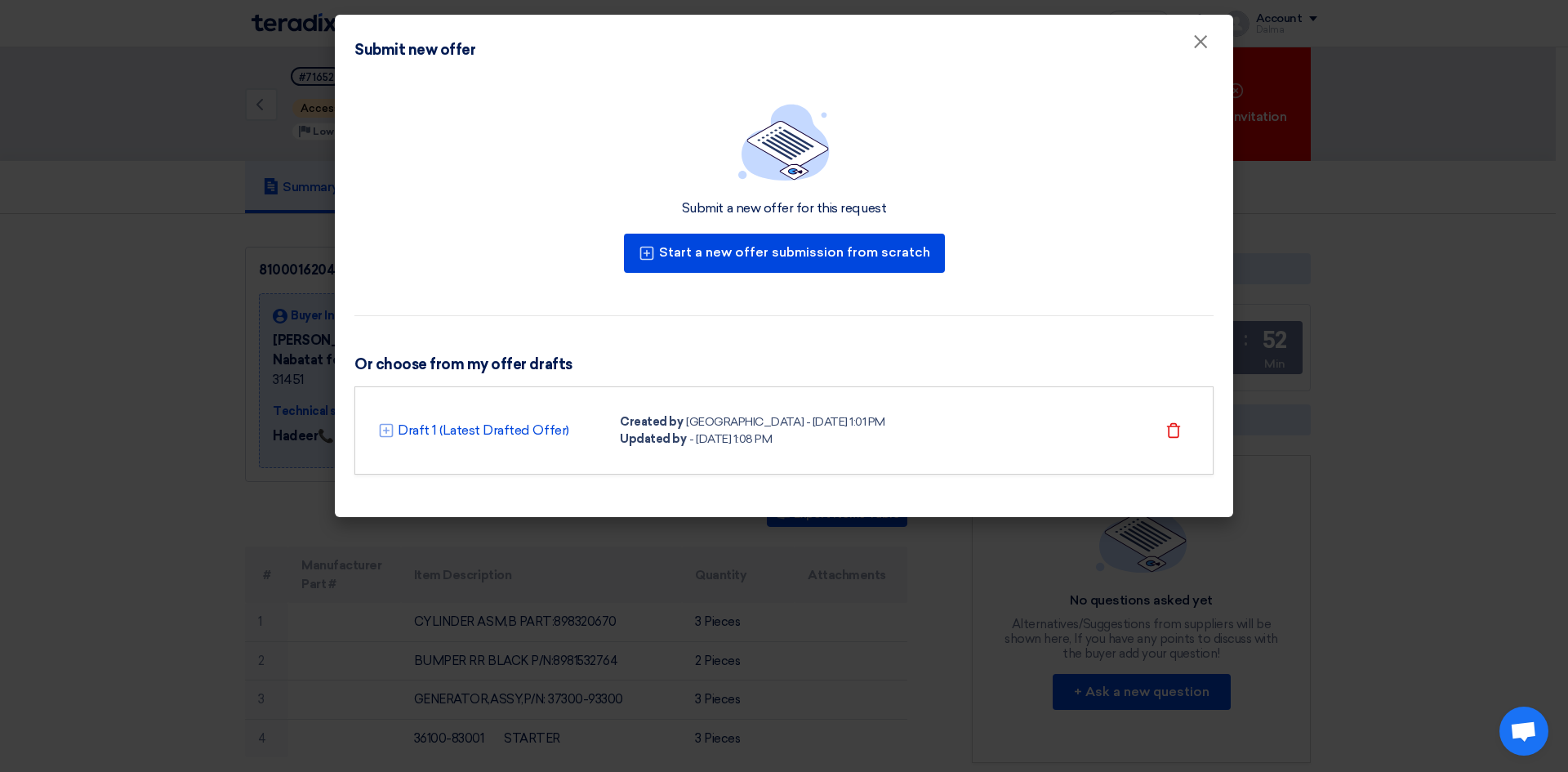
click at [772, 431] on div "- 2 Oct 2025, 1:08 PM" at bounding box center [730, 439] width 83 height 17
click at [434, 435] on link "Draft 1 (Latest Drafted Offer)" at bounding box center [483, 431] width 172 height 20
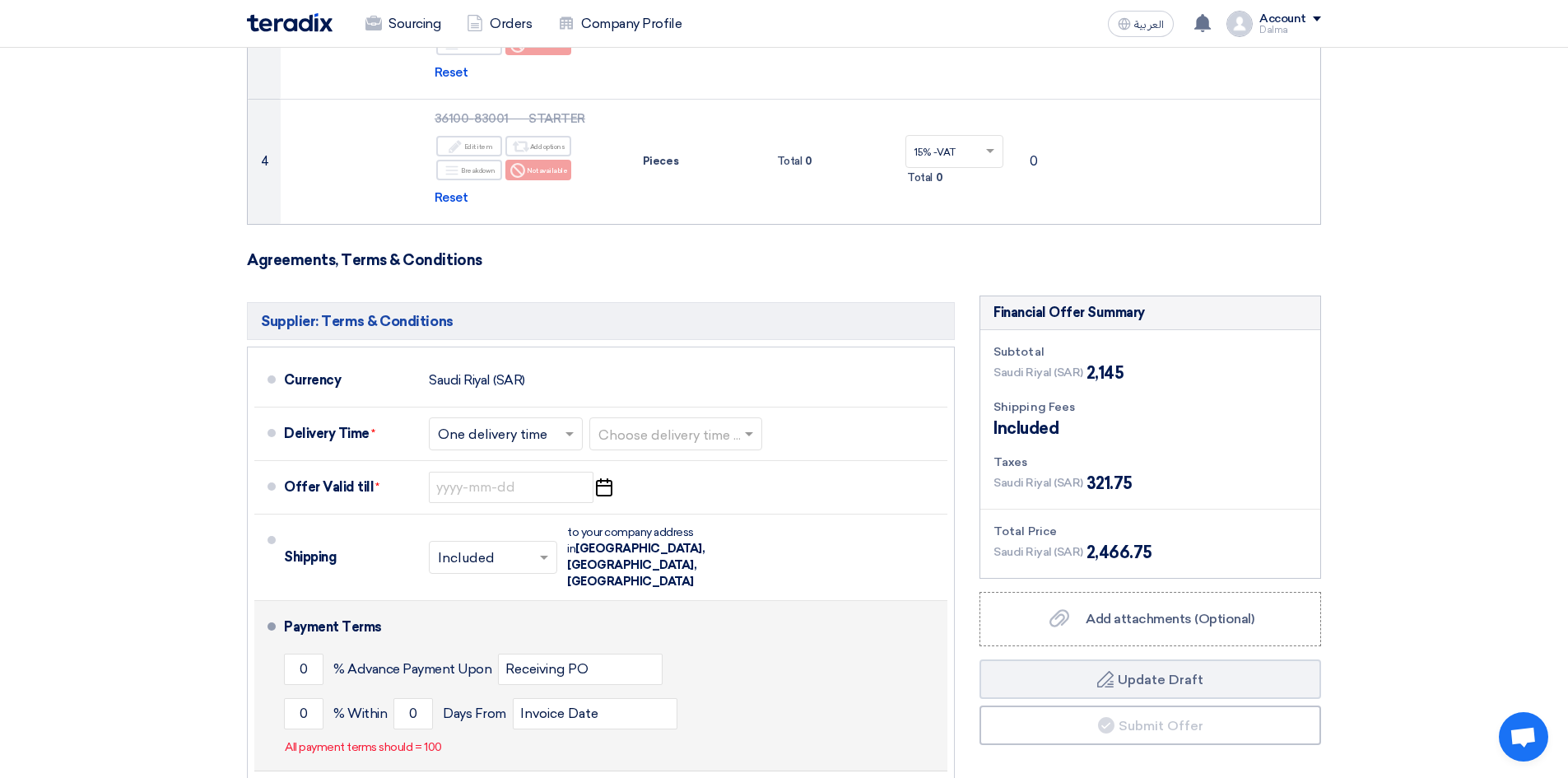
scroll to position [494, 0]
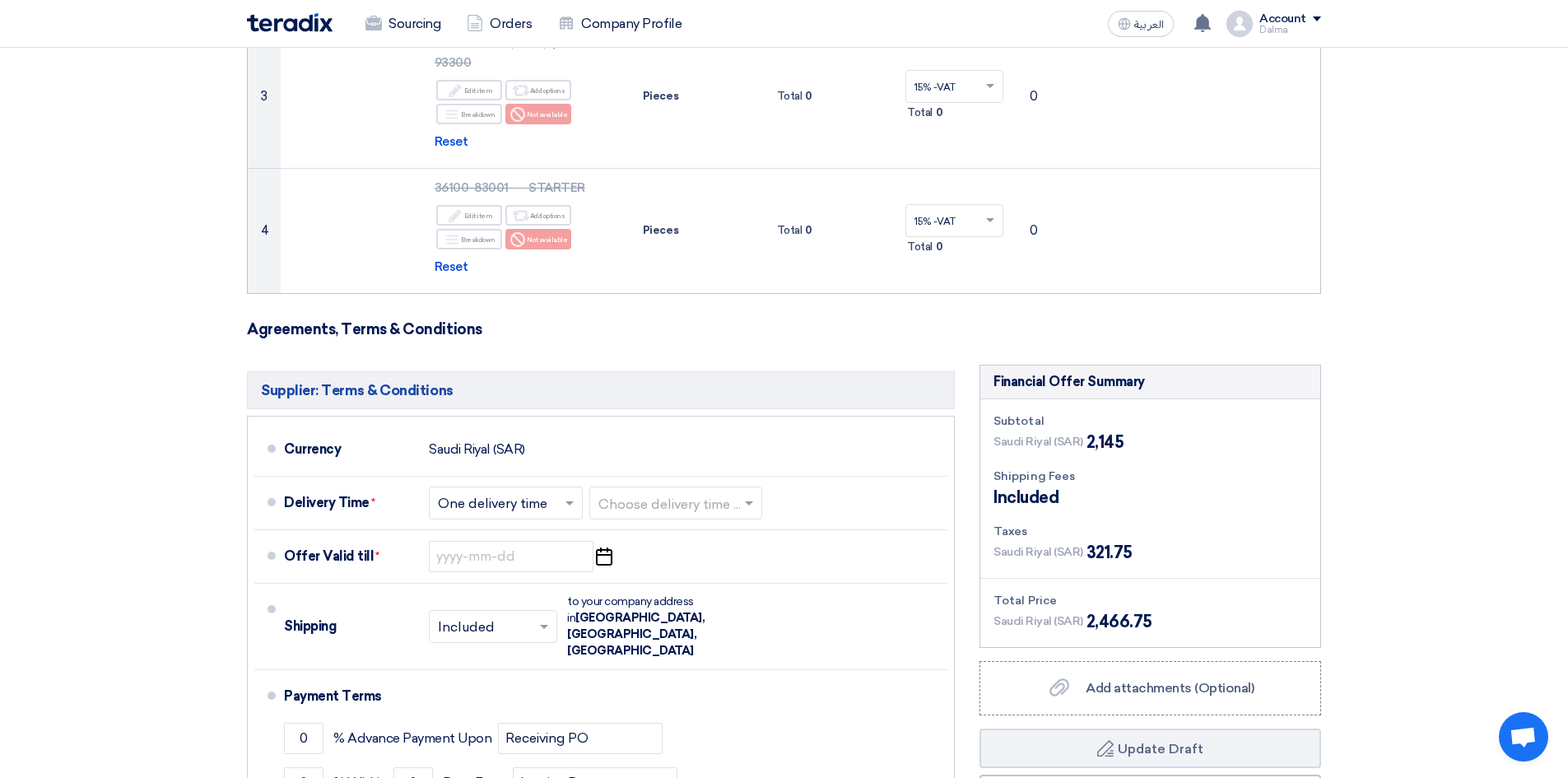
click at [946, 318] on form "Offer Details # Part Number Item Description Quantity Unit Price (SAR) Taxes + …" at bounding box center [784, 309] width 1075 height 1252
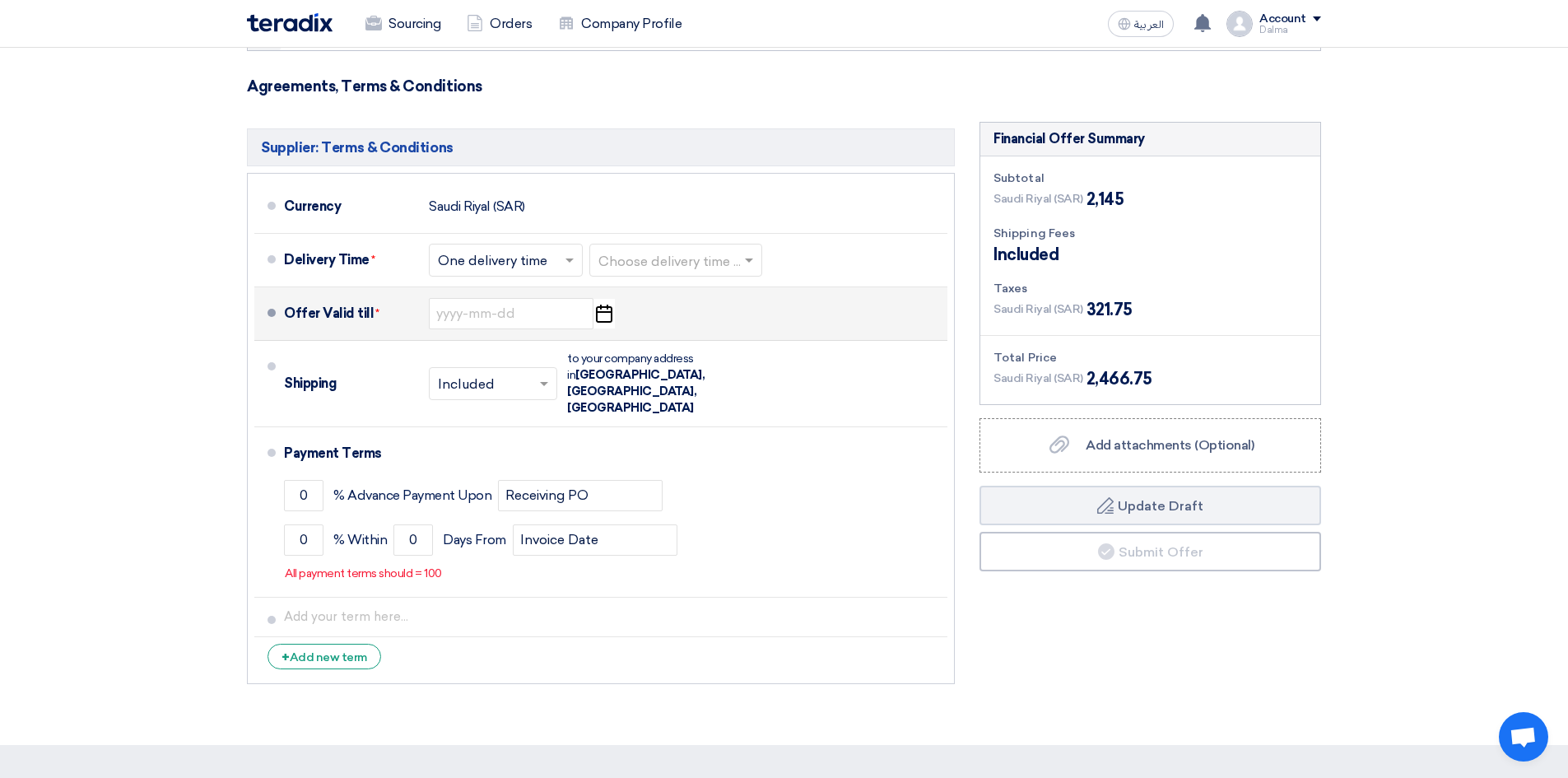
scroll to position [740, 0]
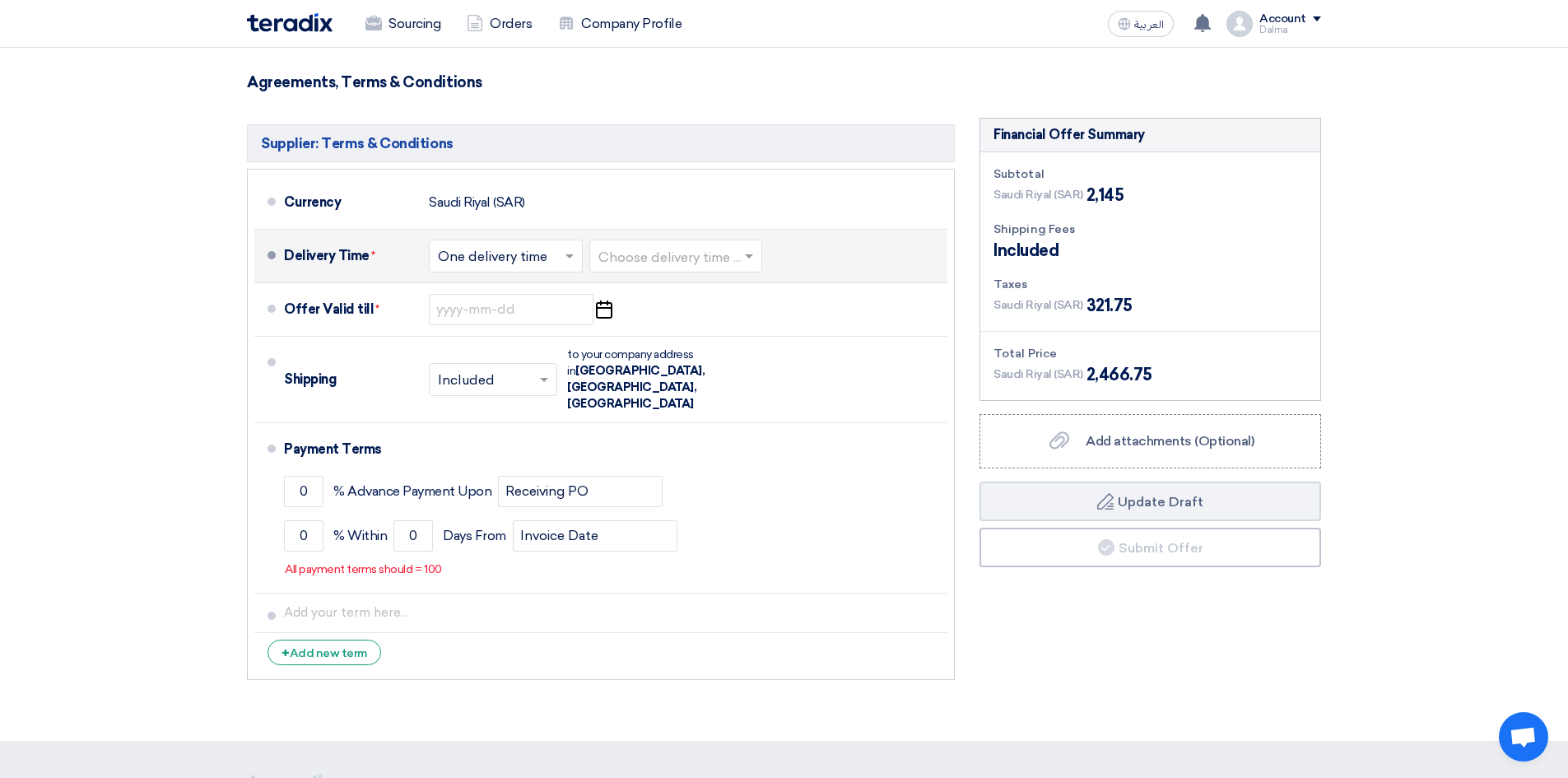
click at [509, 264] on input "text" at bounding box center [506, 257] width 137 height 24
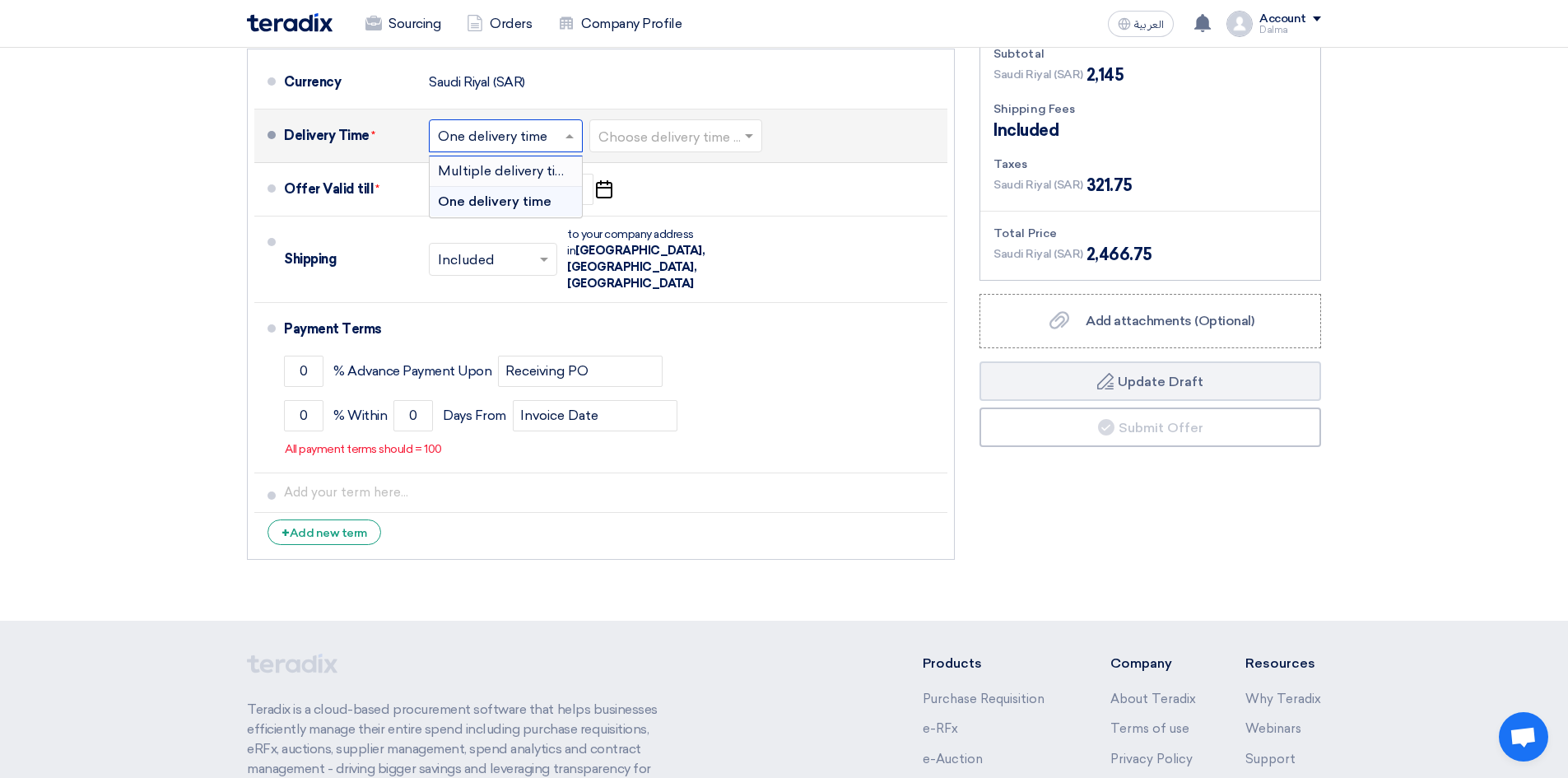
scroll to position [905, 0]
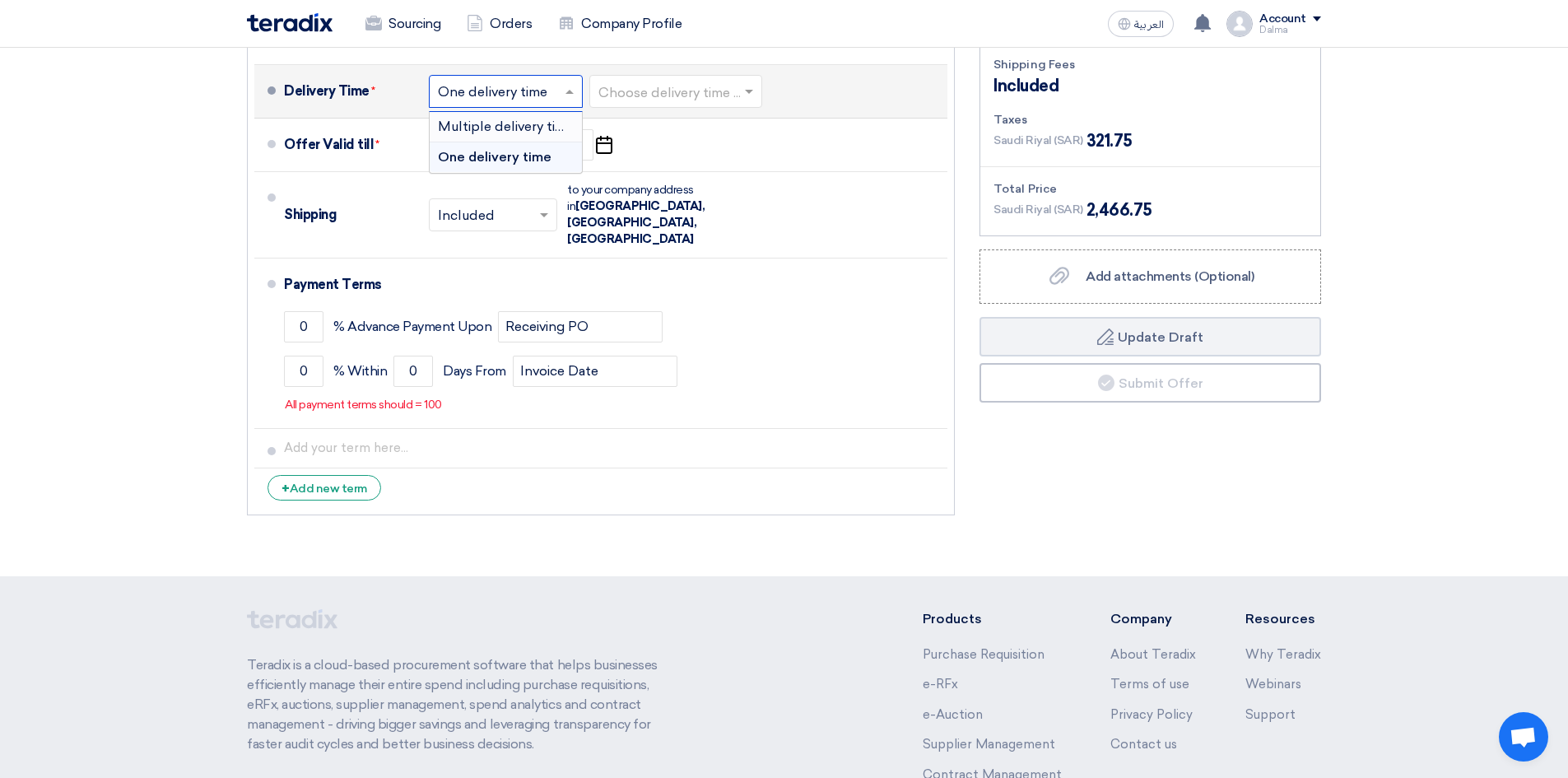
click at [711, 100] on input "text" at bounding box center [676, 92] width 157 height 24
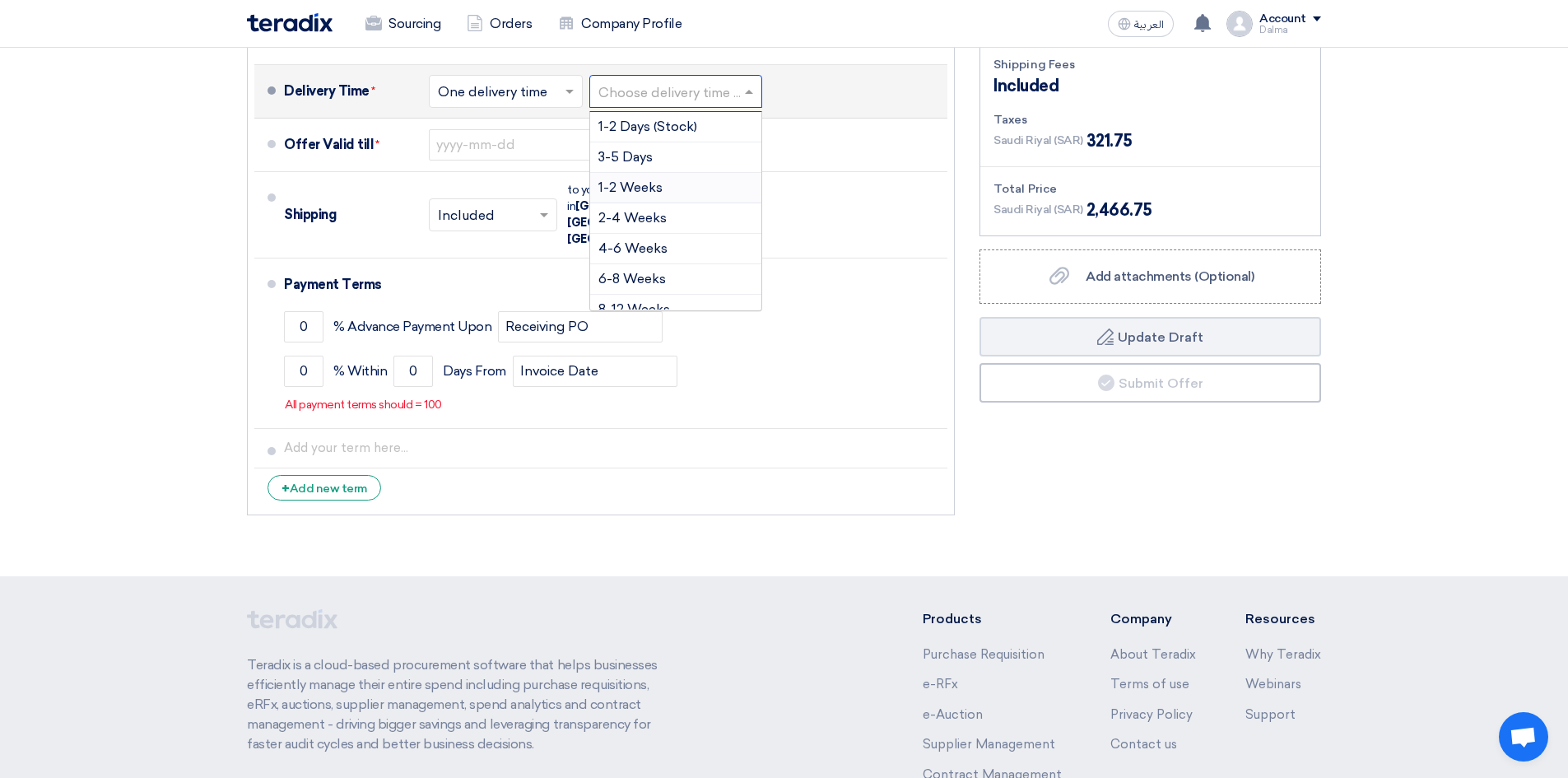
click at [660, 189] on span "1-2 Weeks" at bounding box center [631, 187] width 64 height 16
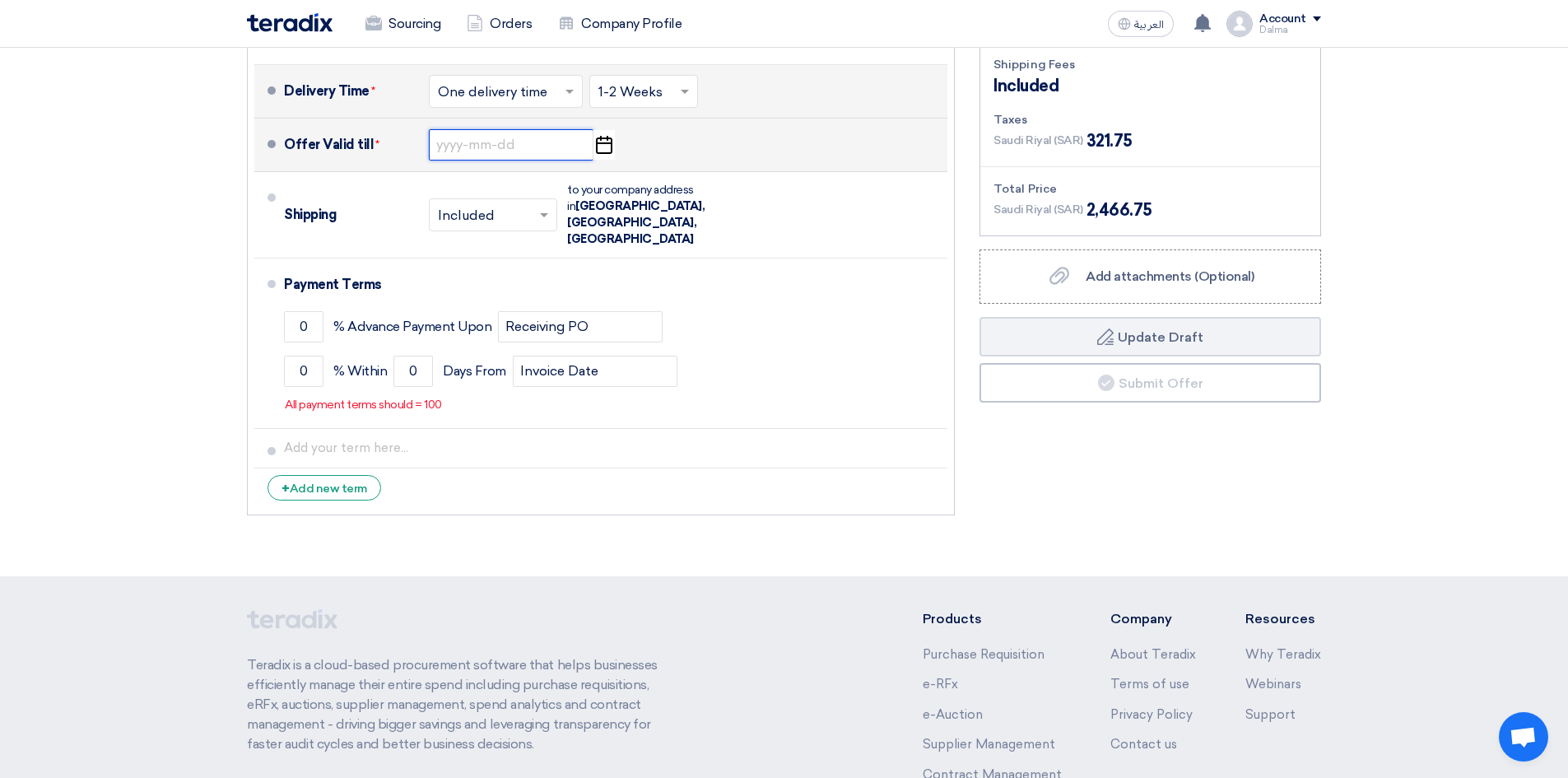
click at [502, 149] on input at bounding box center [512, 145] width 165 height 31
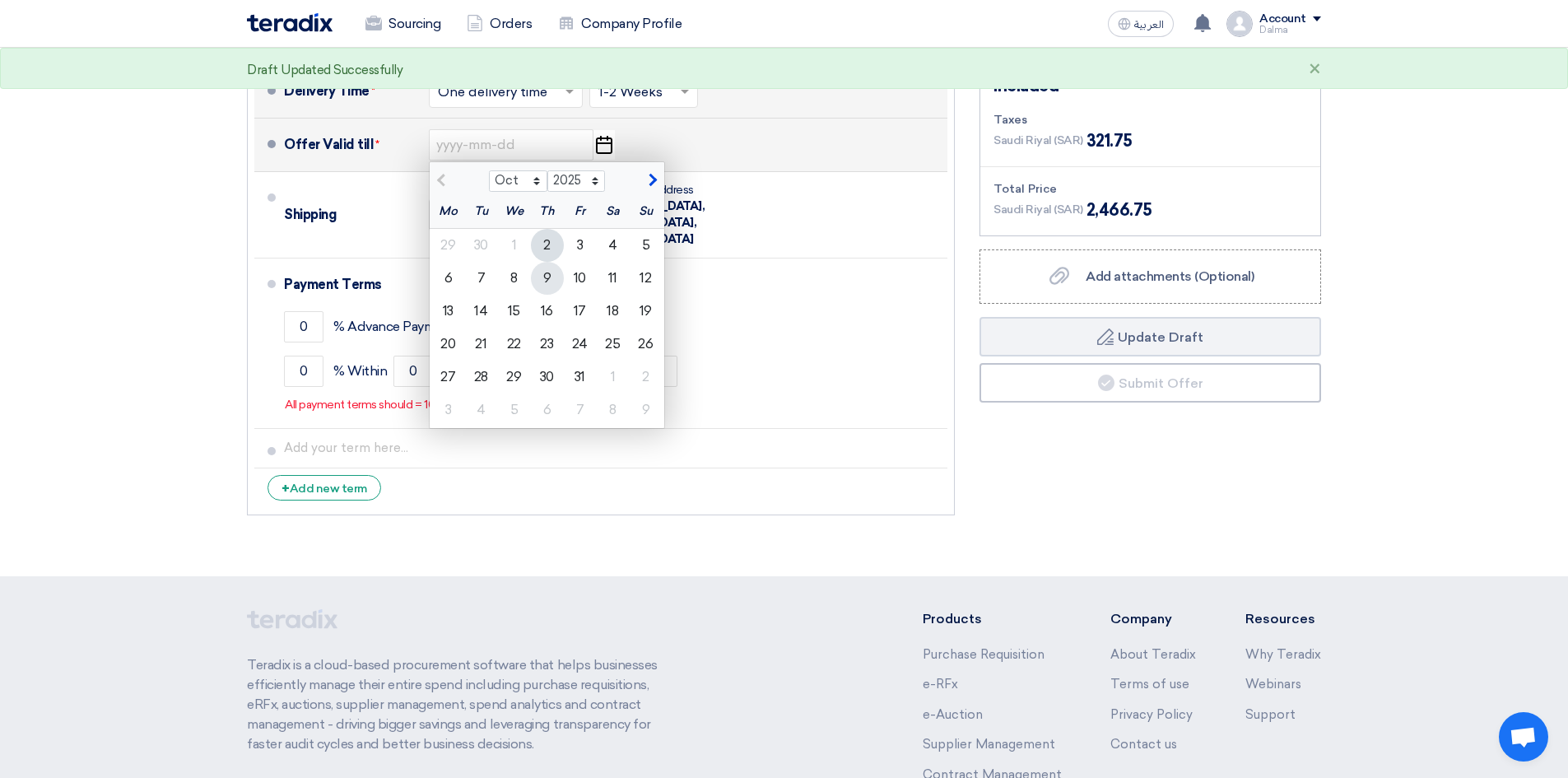
click at [548, 276] on div "9" at bounding box center [547, 278] width 33 height 33
type input "10/9/2025"
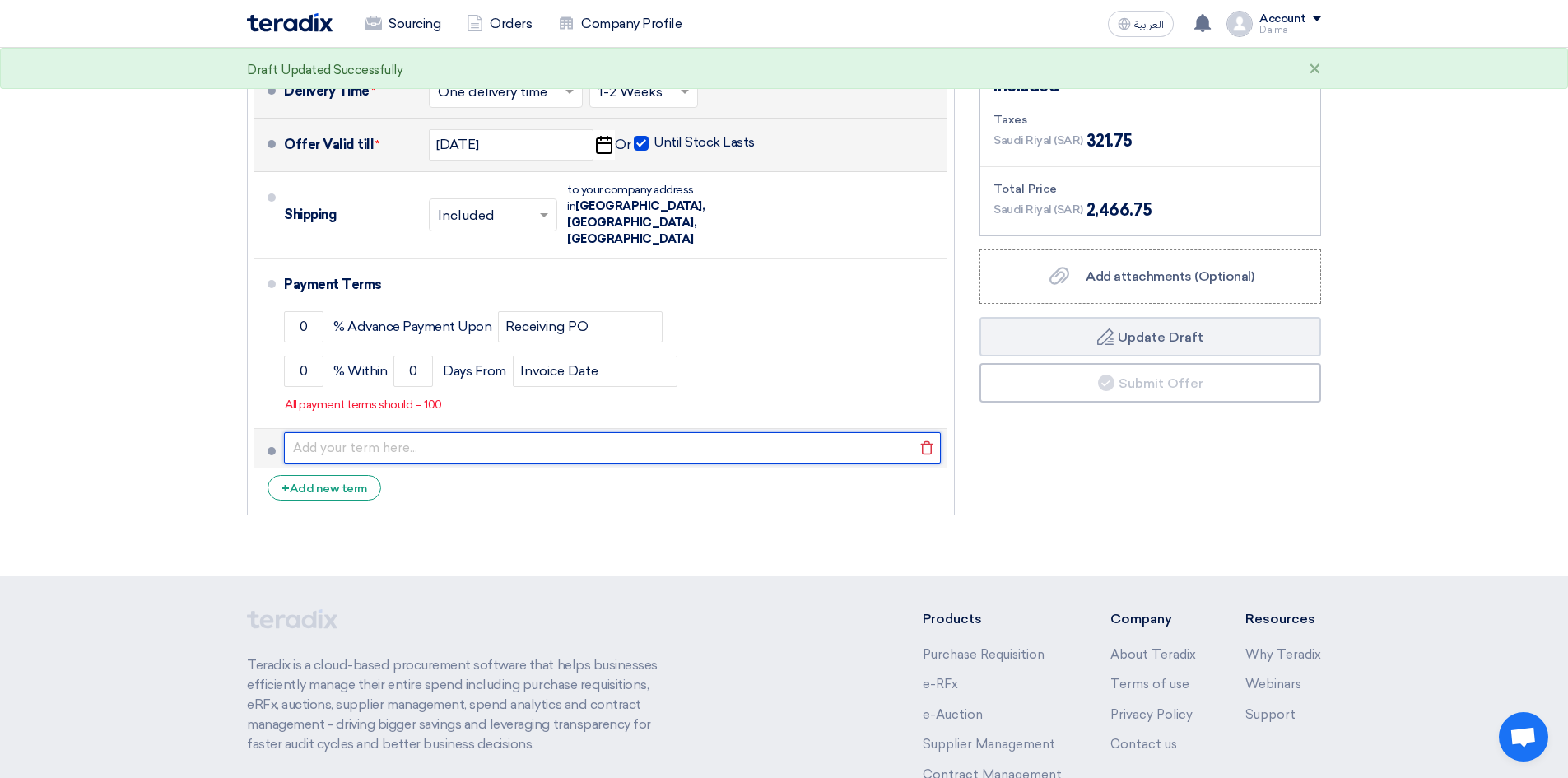
click at [339, 432] on input "text" at bounding box center [612, 448] width 657 height 31
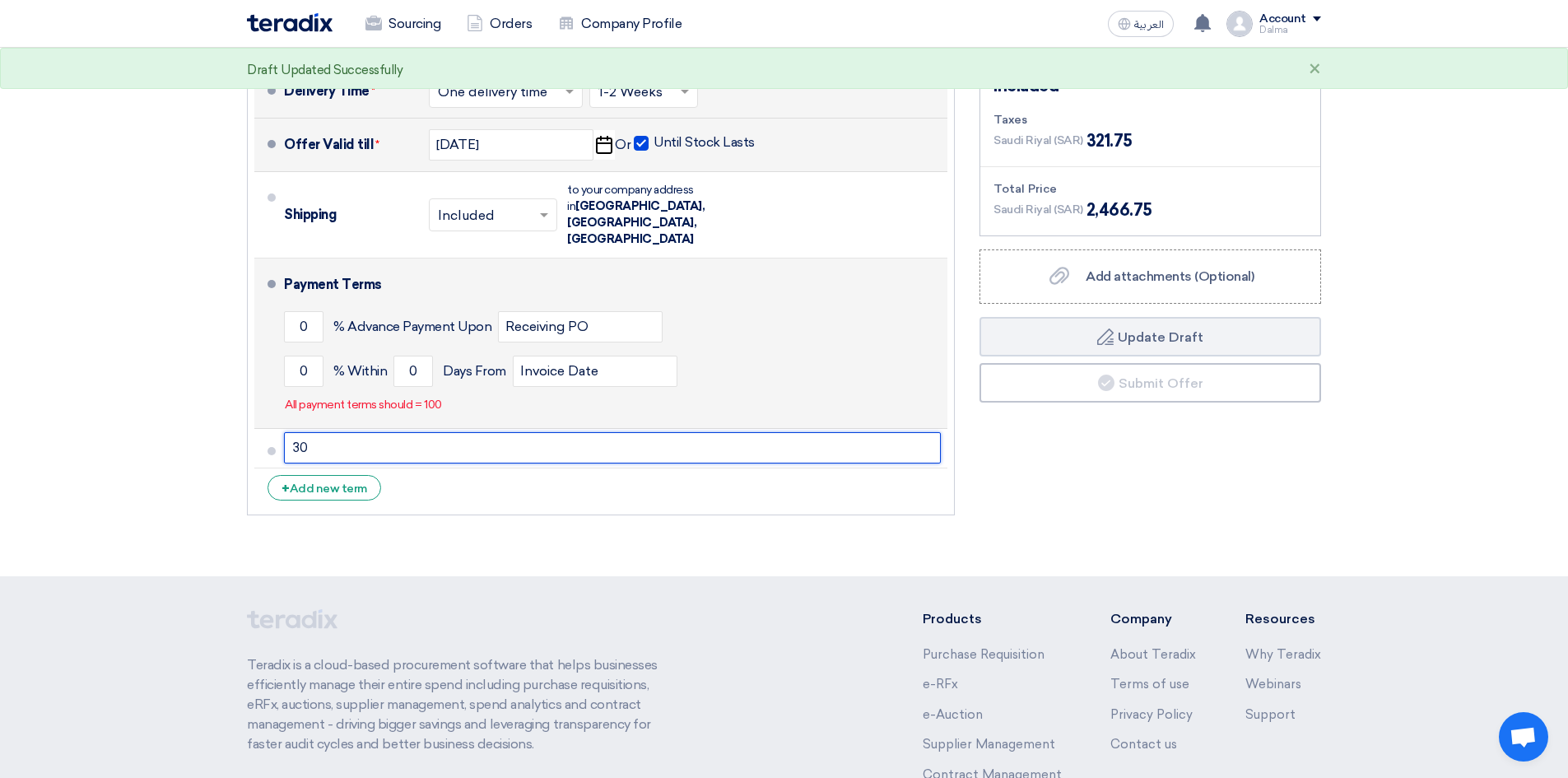
type input "3"
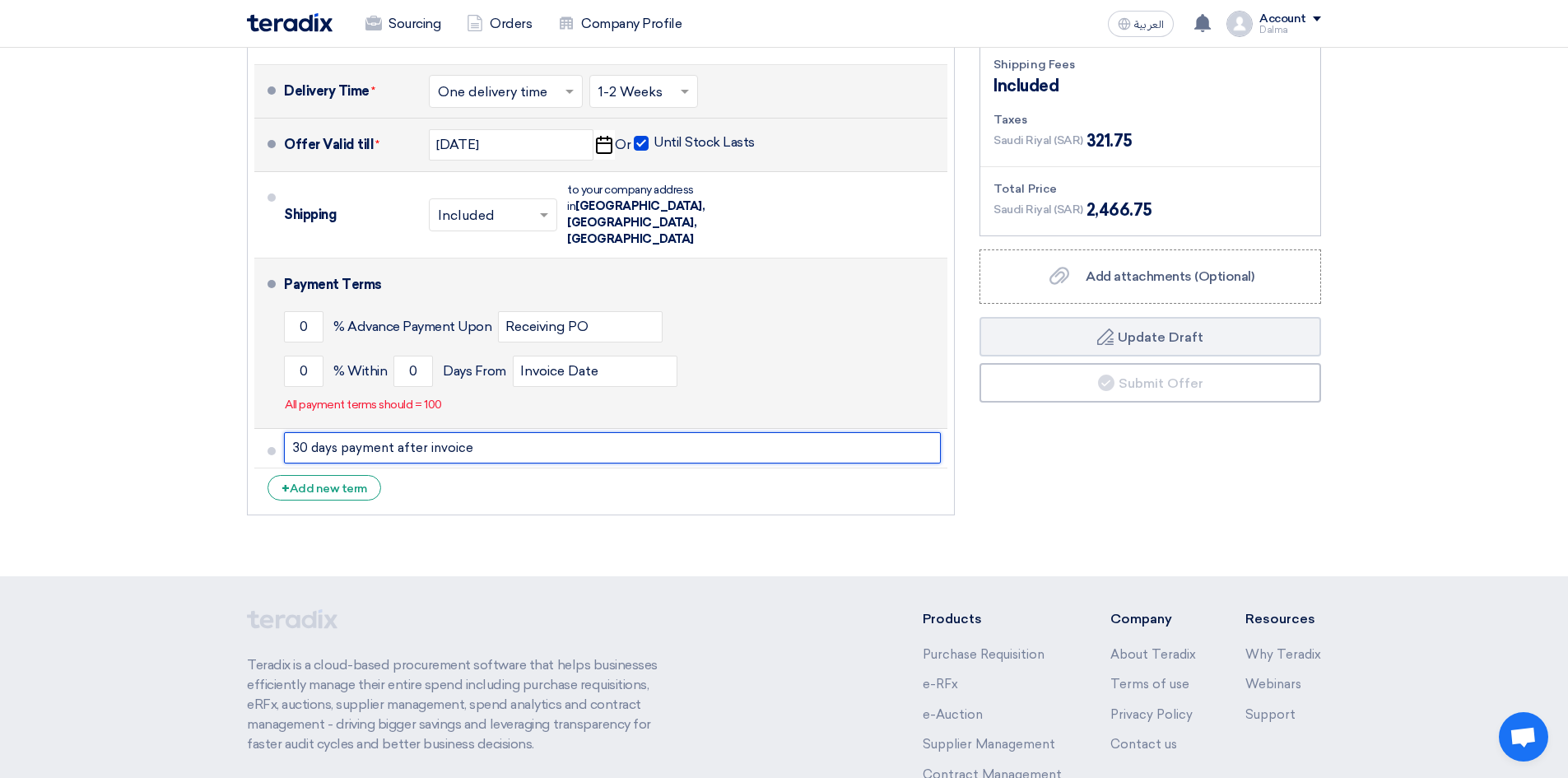
type input "30 days payment after invoice"
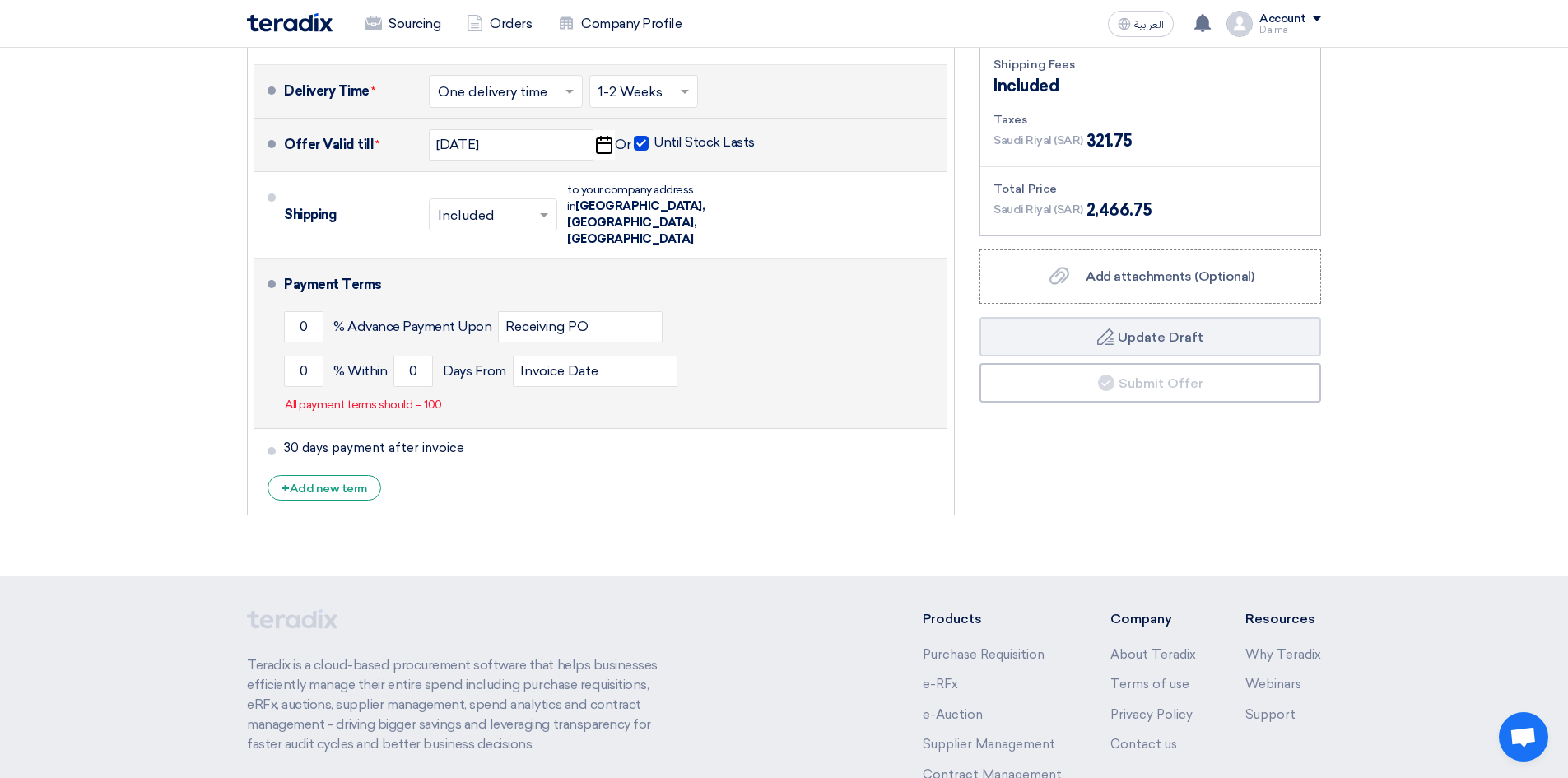
click at [750, 265] on div "Payment Terms" at bounding box center [605, 285] width 643 height 39
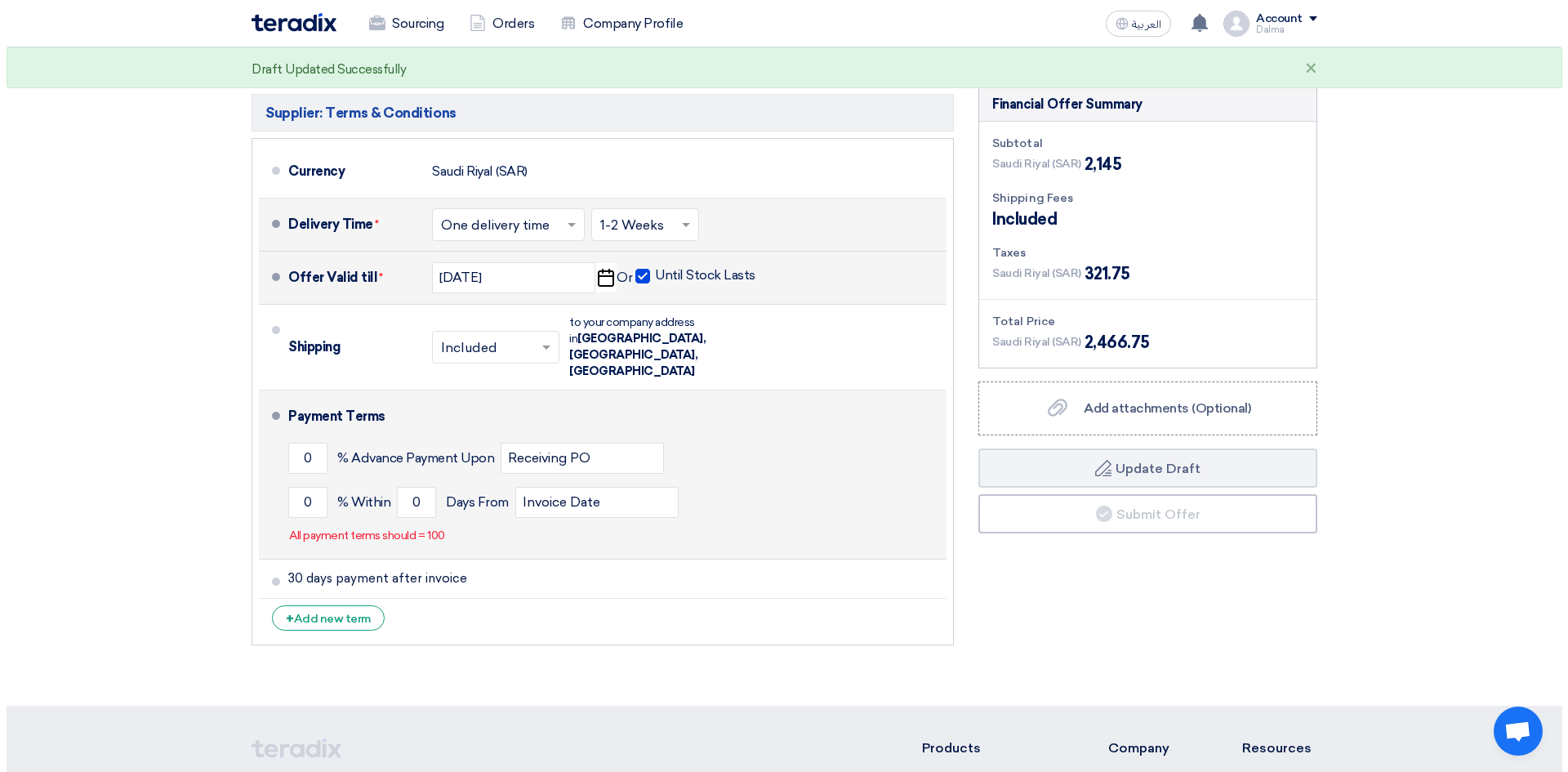
scroll to position [735, 0]
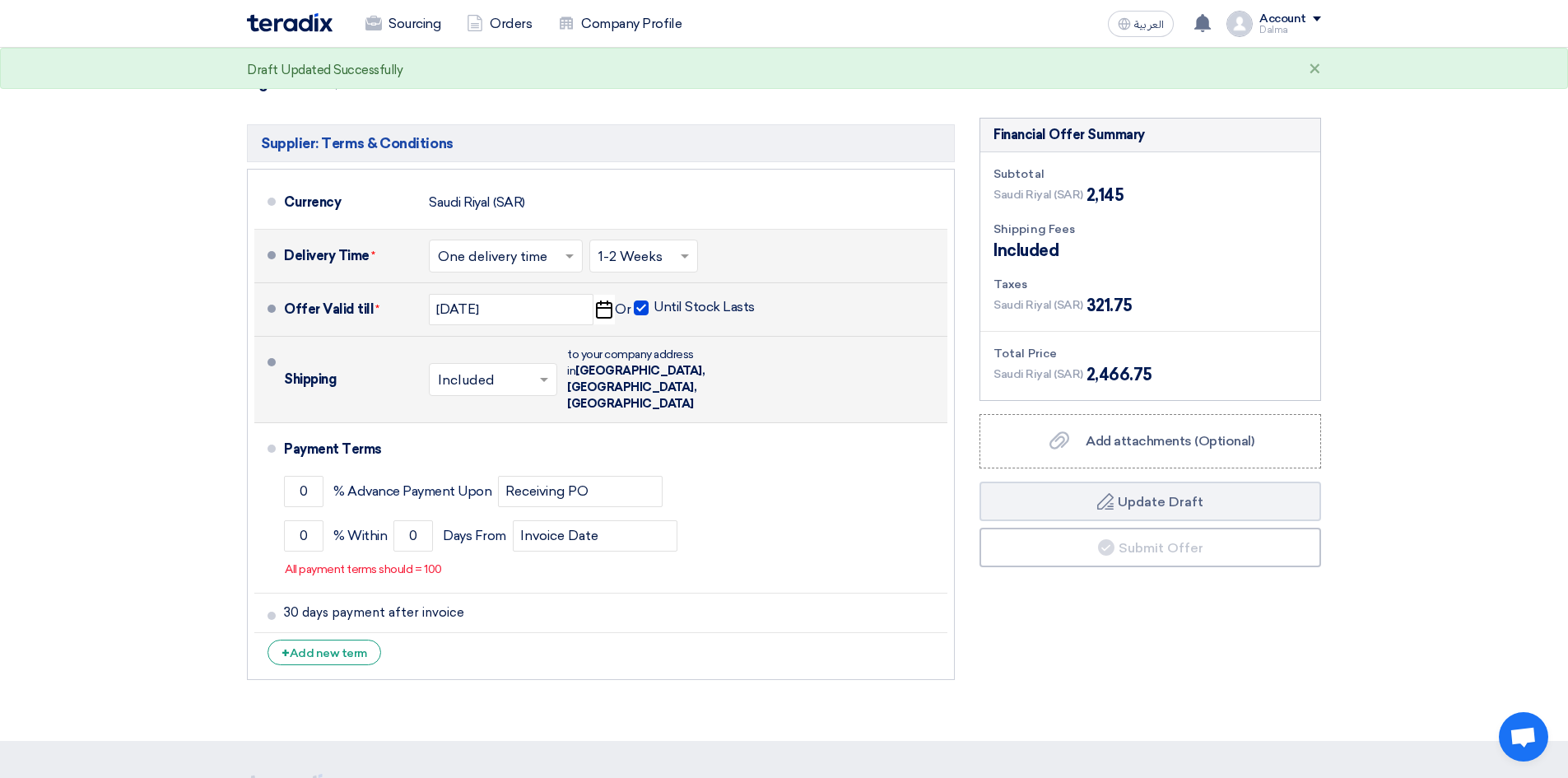
click at [513, 369] on input "text" at bounding box center [493, 381] width 112 height 24
click at [504, 438] on span "Not Included" at bounding box center [480, 445] width 85 height 16
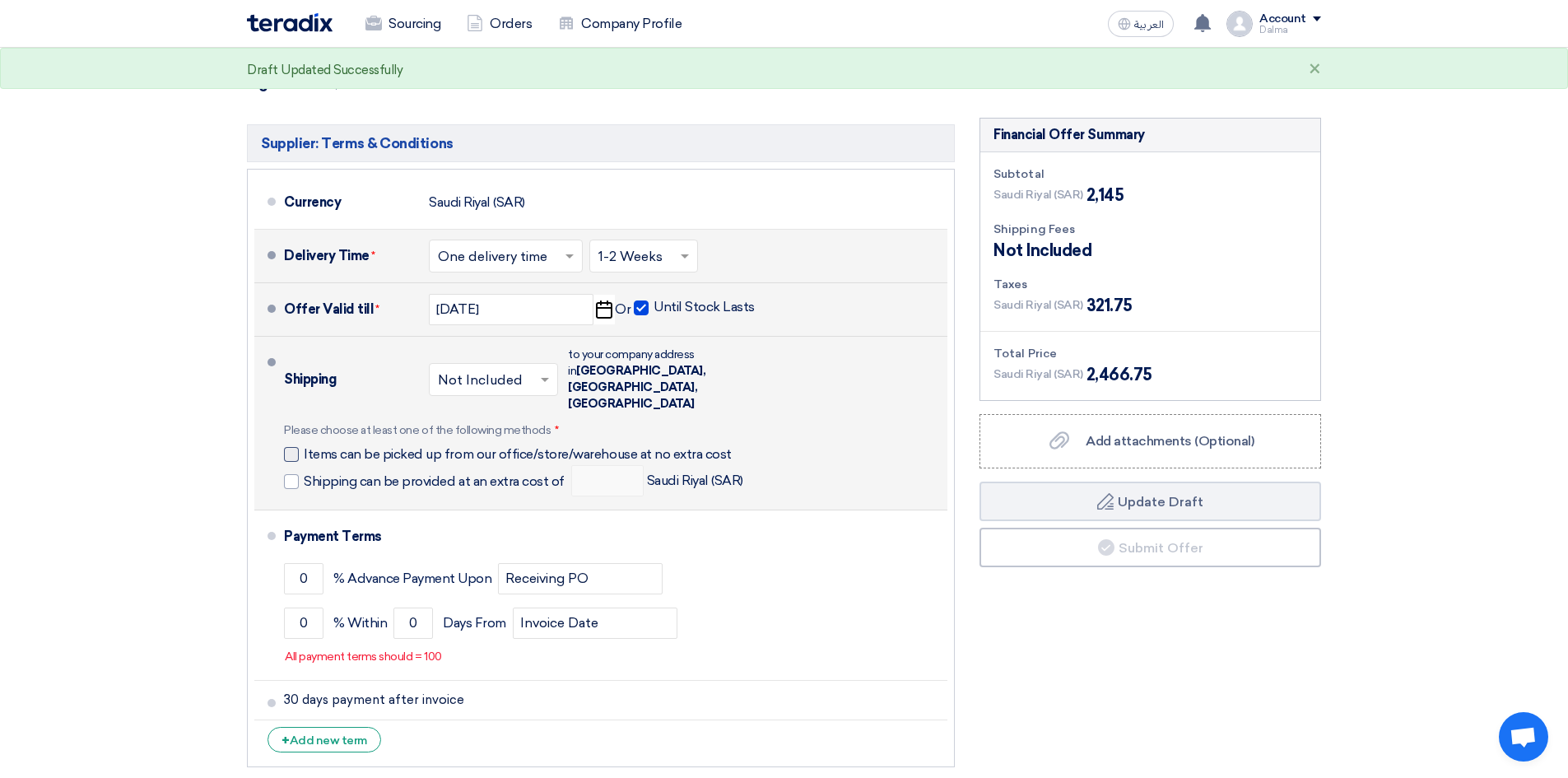
click at [291, 447] on div at bounding box center [291, 454] width 15 height 15
click at [304, 446] on input "Items can be picked up from our office/store/warehouse at no extra cost" at bounding box center [522, 461] width 437 height 31
checkbox input "true"
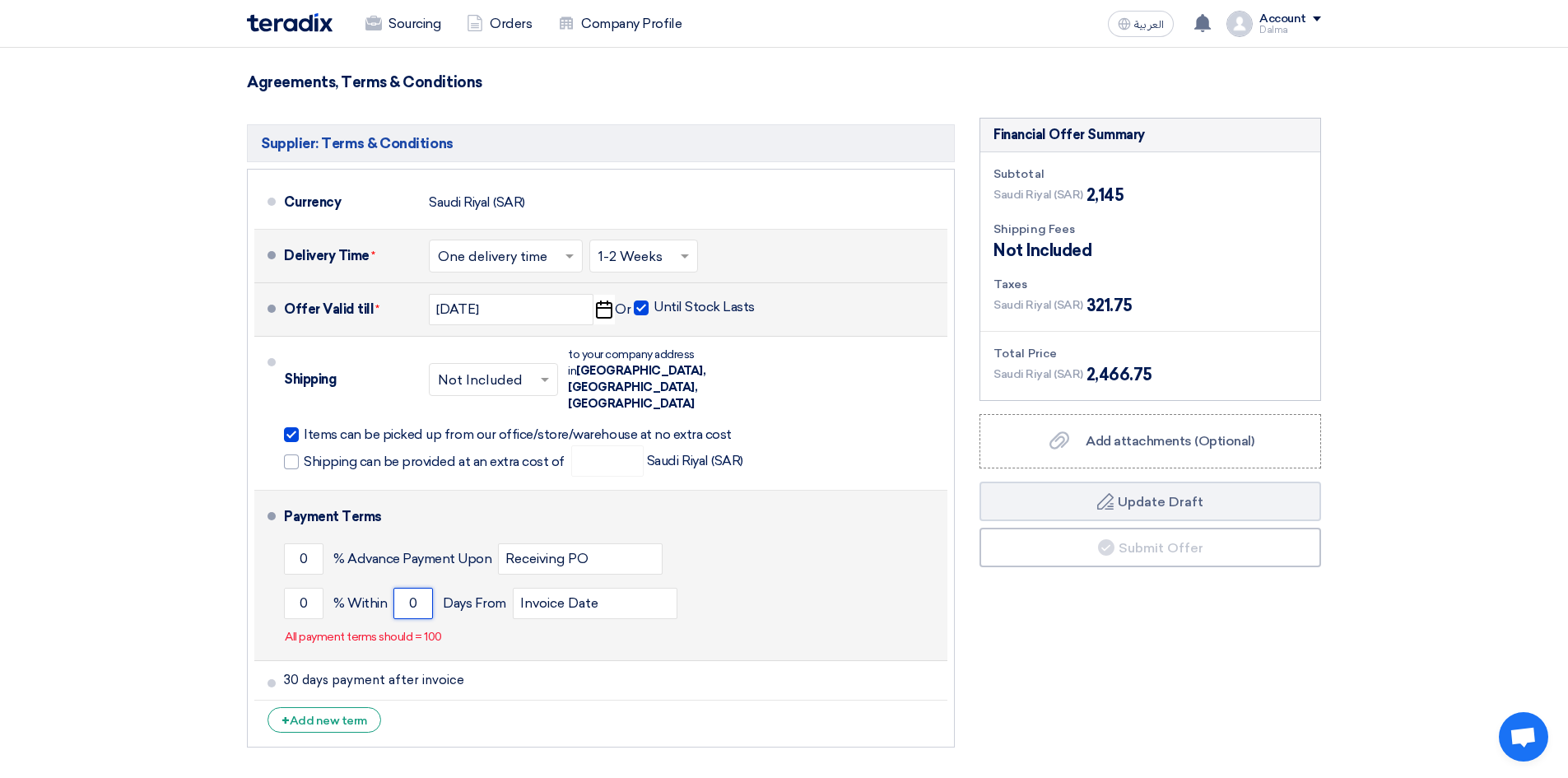
click at [416, 588] on input "0" at bounding box center [413, 603] width 39 height 31
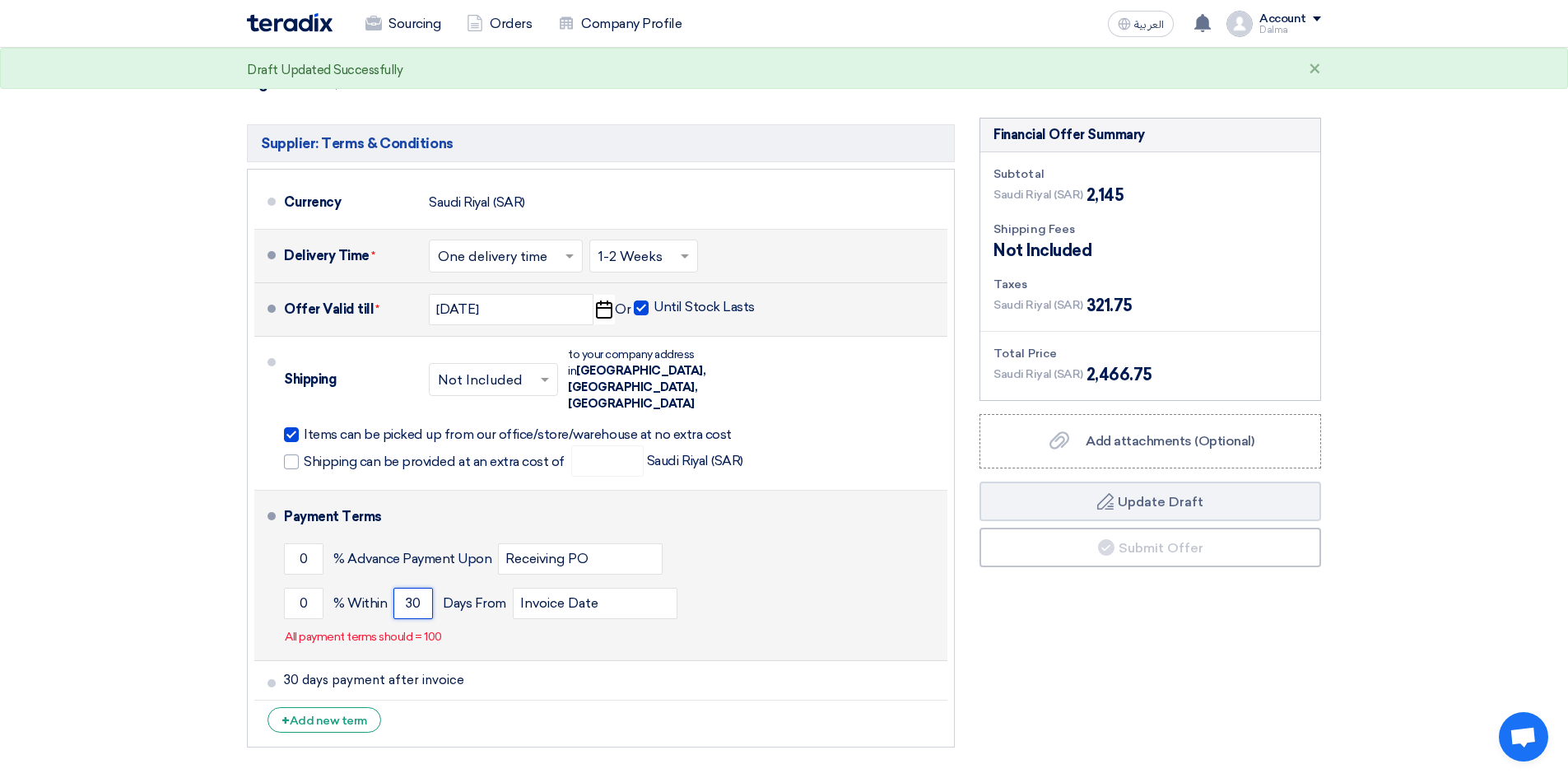
type input "3"
type input "1"
click at [309, 588] on input "0" at bounding box center [303, 603] width 39 height 31
click at [308, 581] on div "0 % Within Days From Invoice Date" at bounding box center [612, 603] width 657 height 45
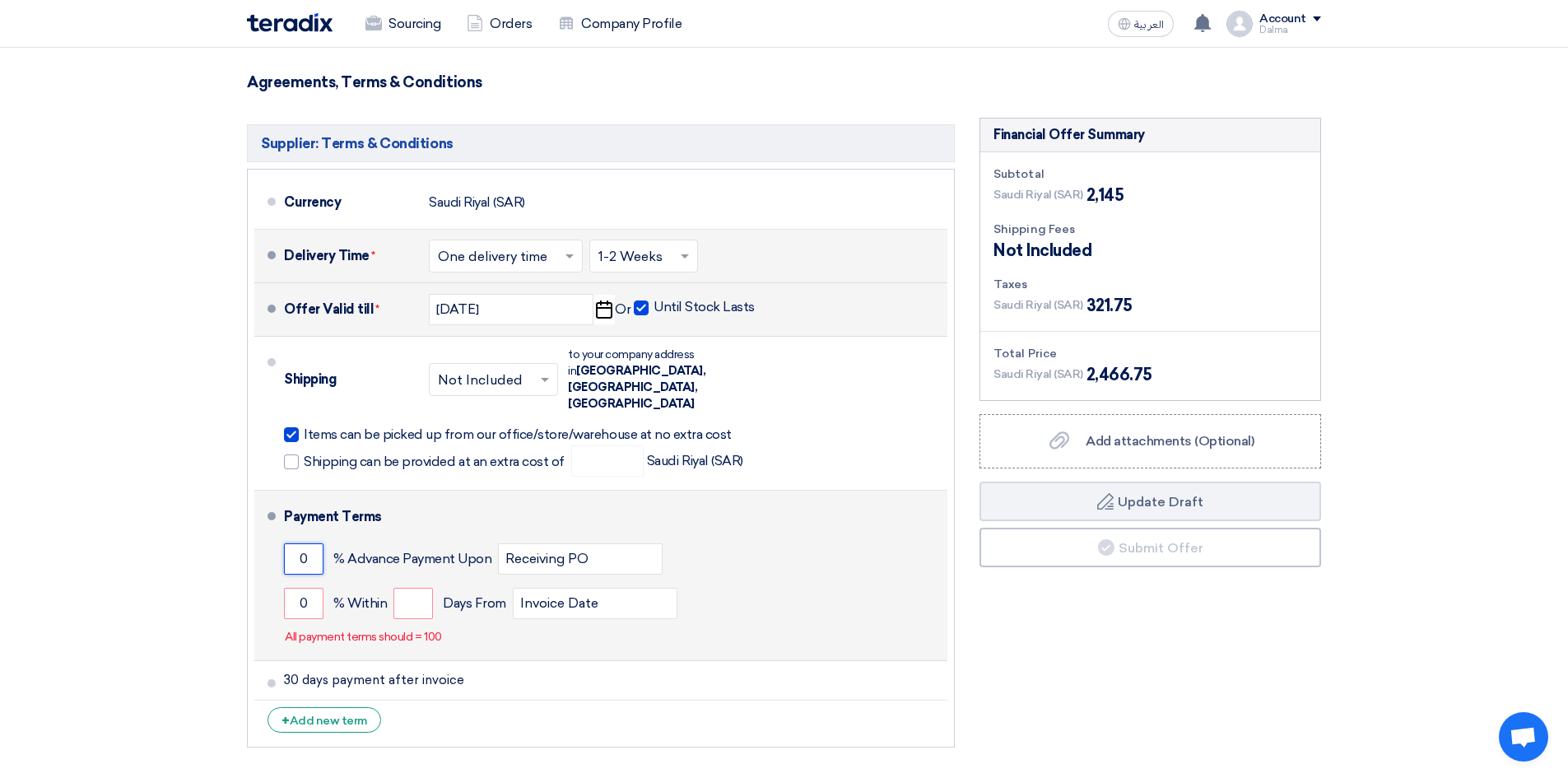
click at [314, 544] on input "0" at bounding box center [303, 559] width 39 height 31
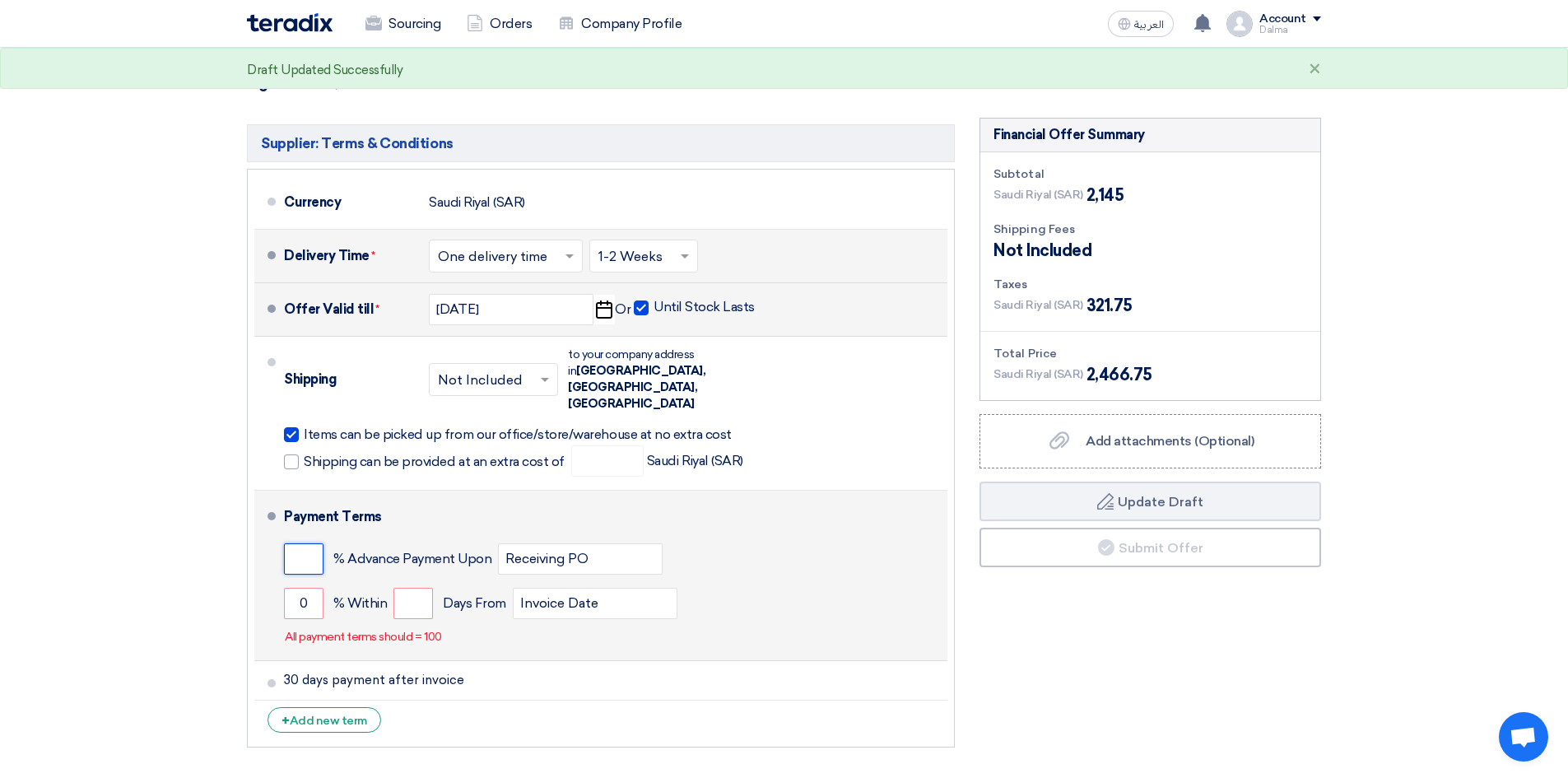
type input "0"
click at [309, 588] on input "0" at bounding box center [303, 603] width 39 height 31
click at [421, 588] on input "number" at bounding box center [413, 603] width 39 height 31
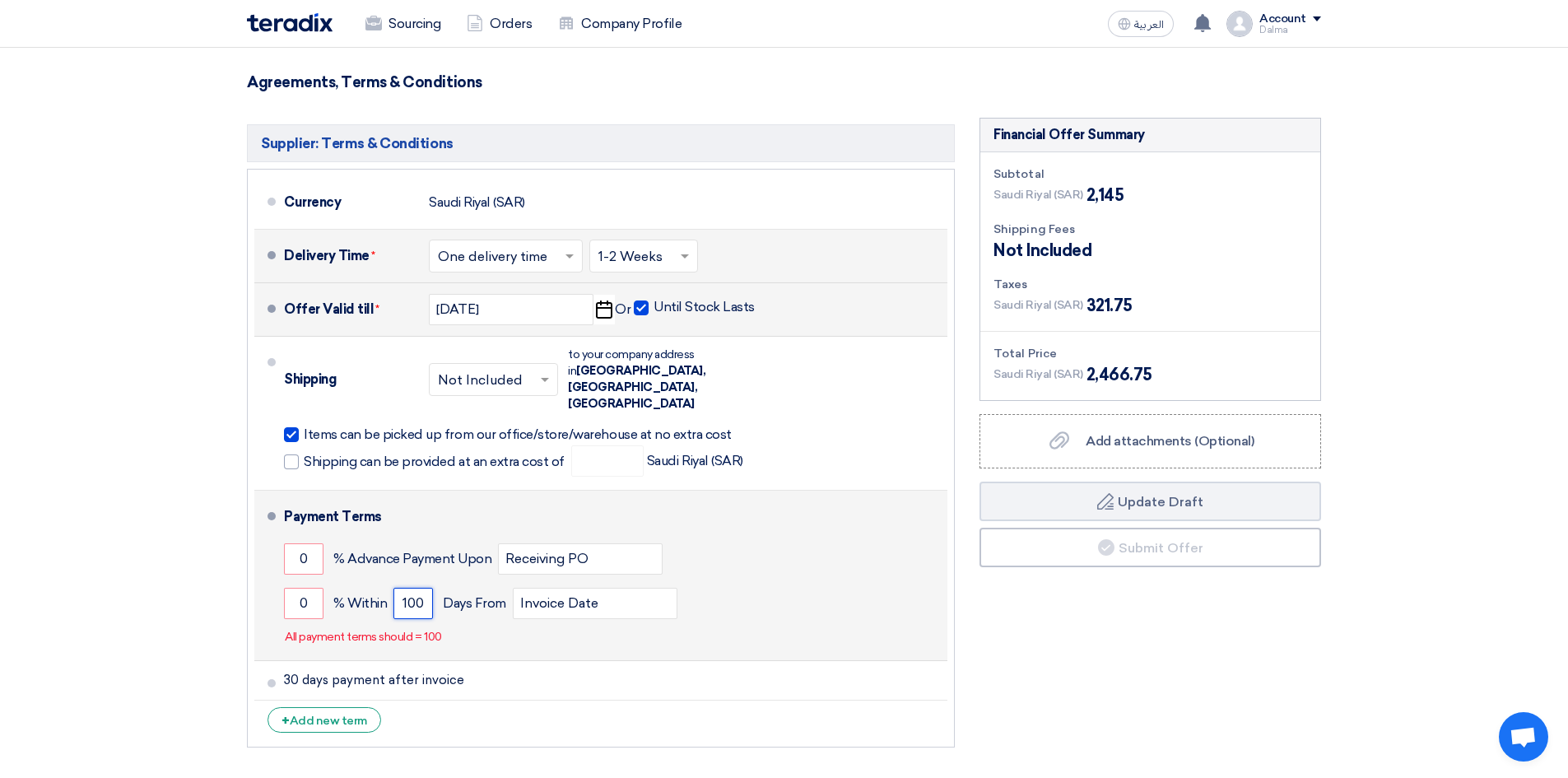
type input "100"
click at [572, 612] on div "Payment Terms 0 % Advance Payment Upon Receiving PO 0 % Within 100 Invoice Date" at bounding box center [612, 575] width 657 height 157
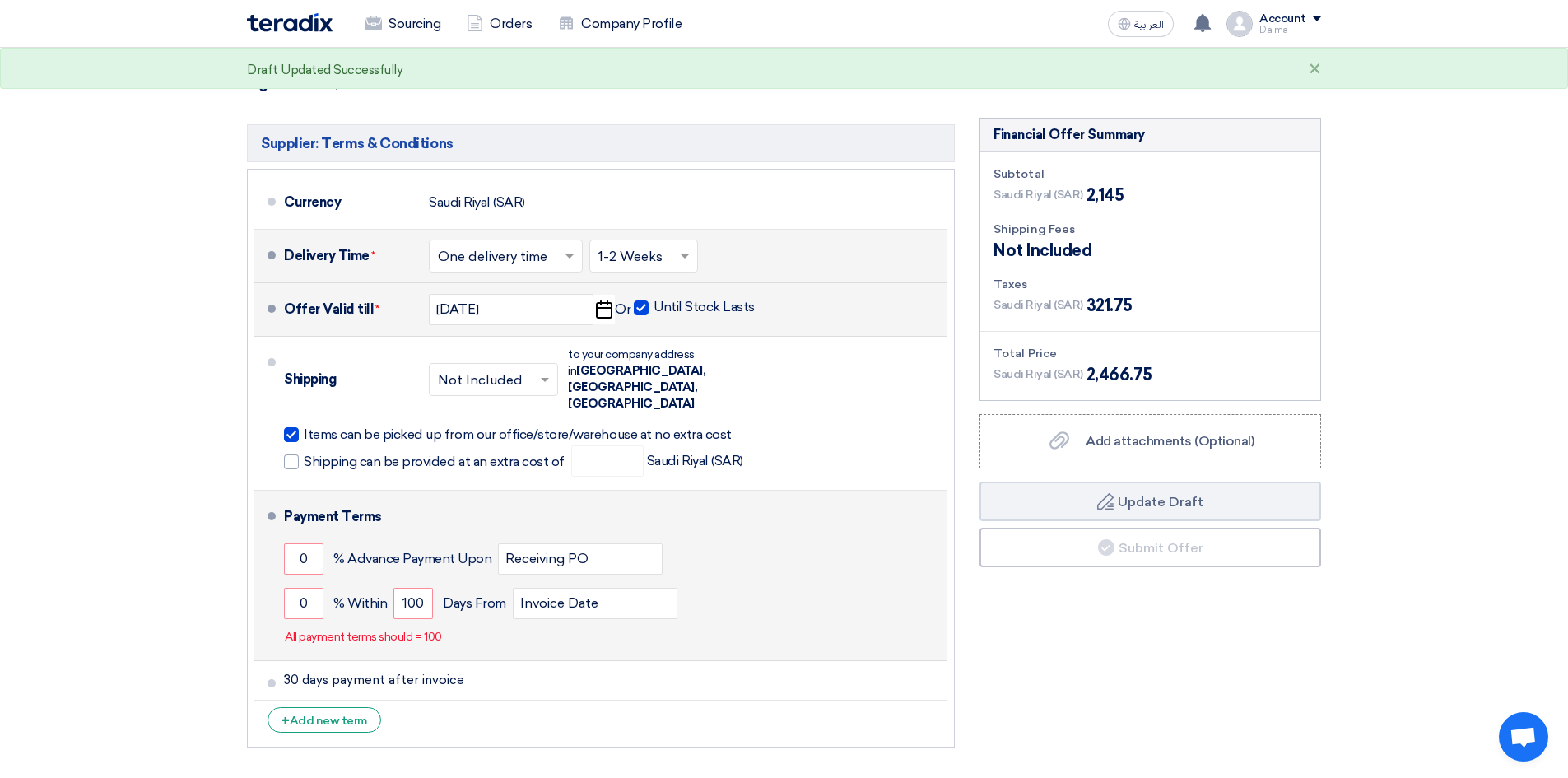
click at [729, 581] on div "0 % Within 100 Days From Invoice Date" at bounding box center [612, 603] width 657 height 45
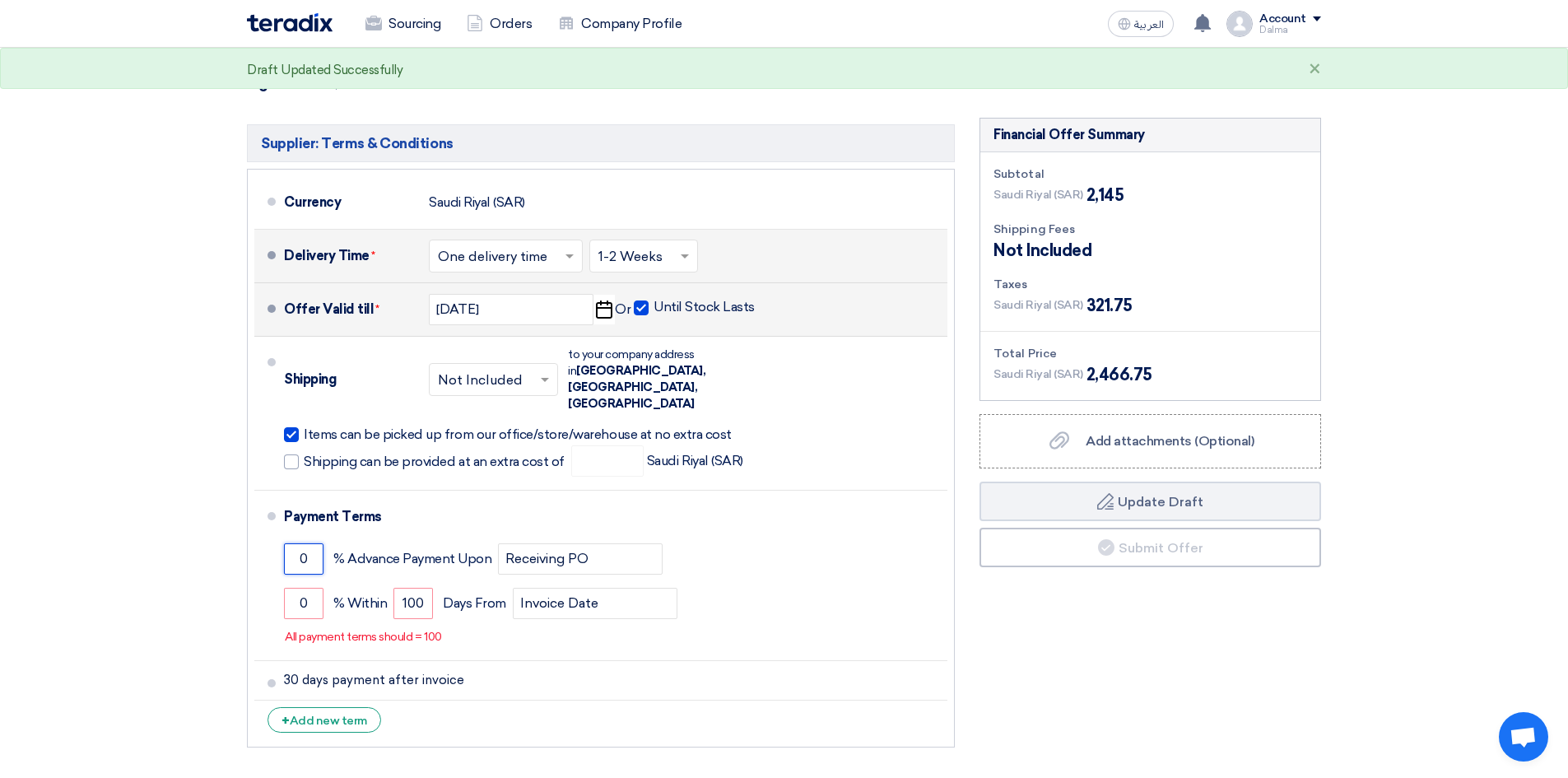
drag, startPoint x: 317, startPoint y: 529, endPoint x: 0, endPoint y: 477, distance: 321.2
click at [0, 477] on section "Offer Details # Part Number Item Description Quantity Unit Price (SAR) Taxes + …" at bounding box center [784, 105] width 1568 height 1405
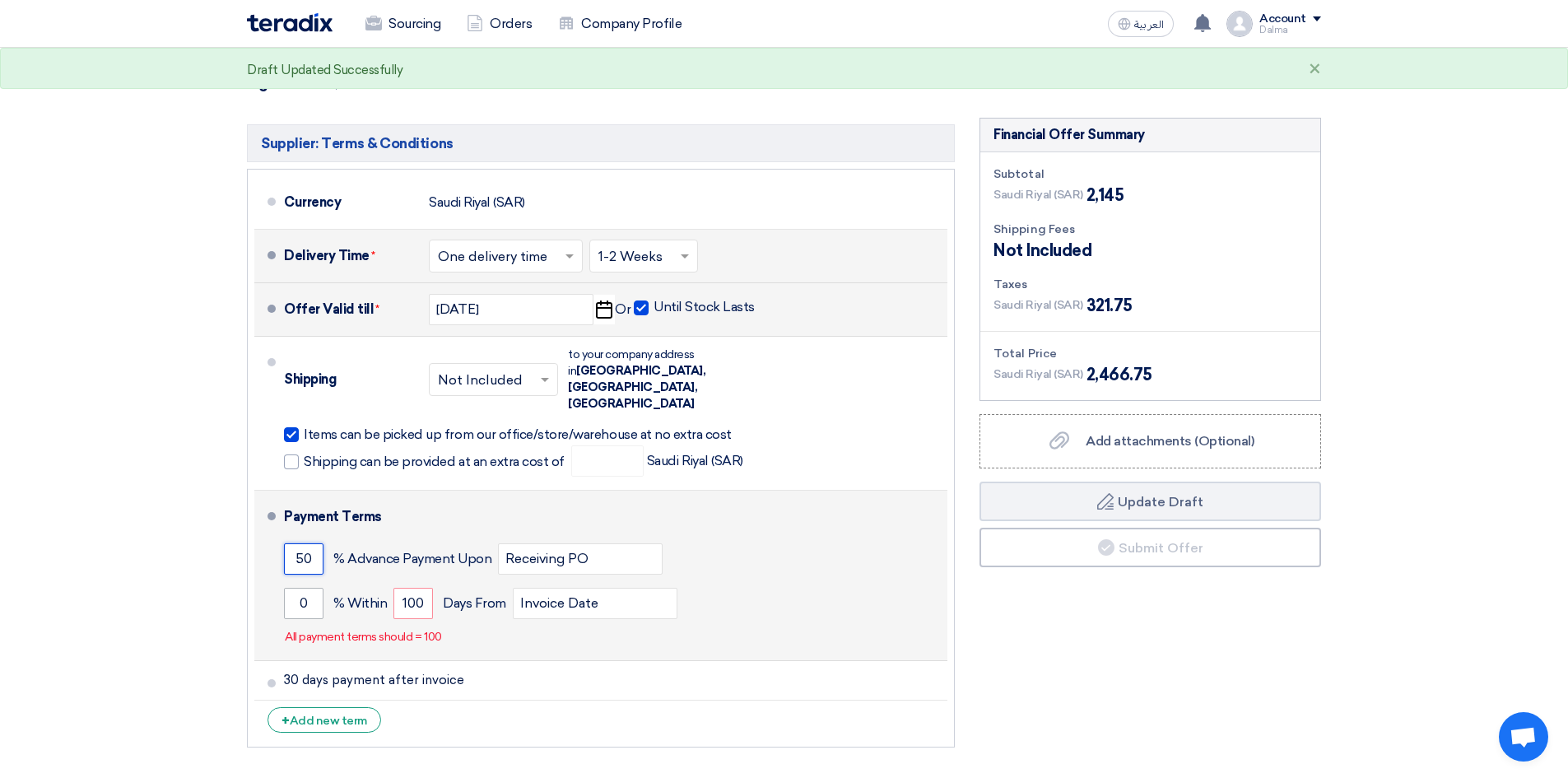
type input "50"
click at [311, 588] on input "0" at bounding box center [303, 603] width 39 height 31
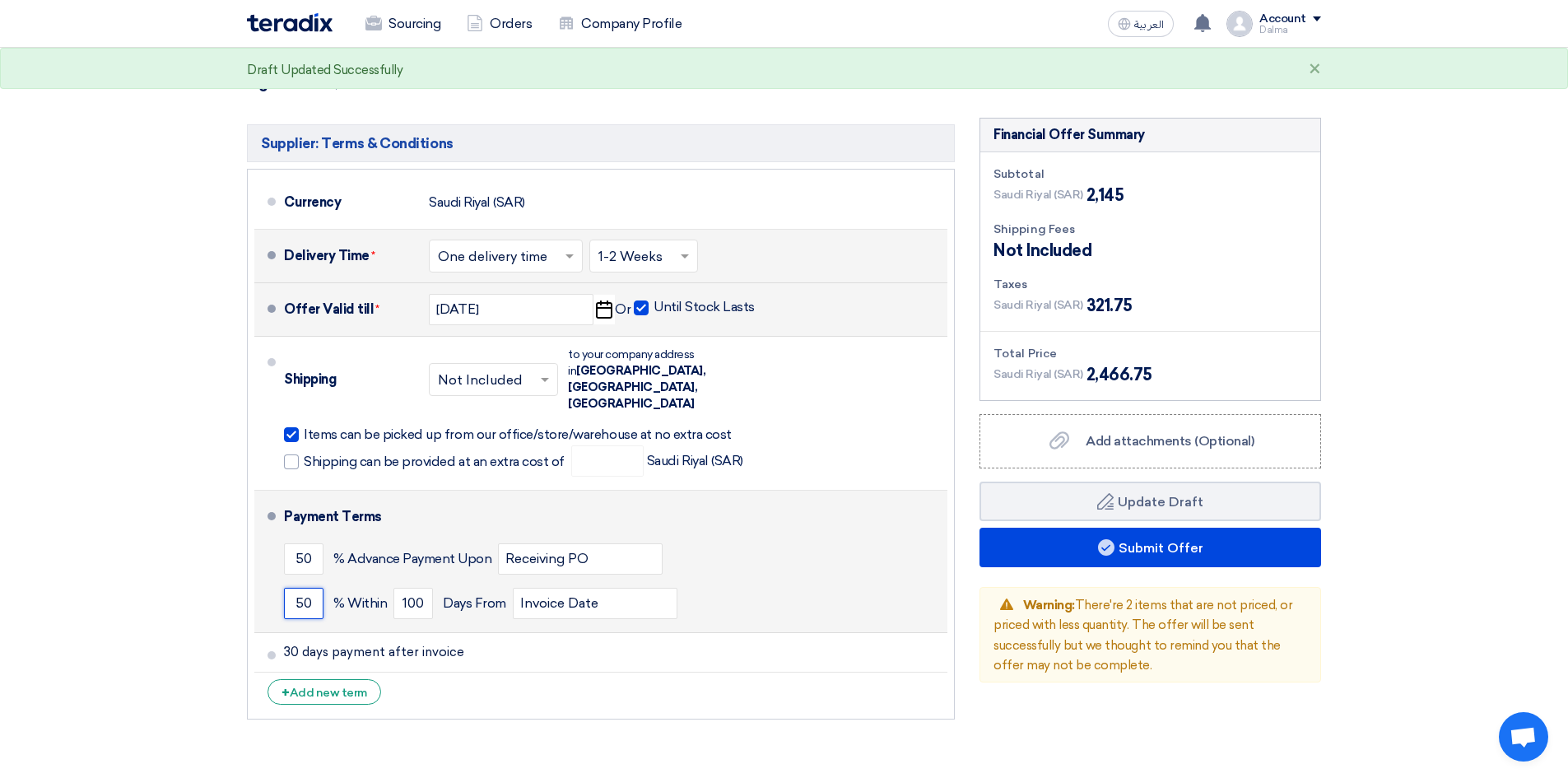
type input "50"
click at [832, 536] on div "50 % Advance Payment Upon Receiving PO" at bounding box center [612, 558] width 657 height 45
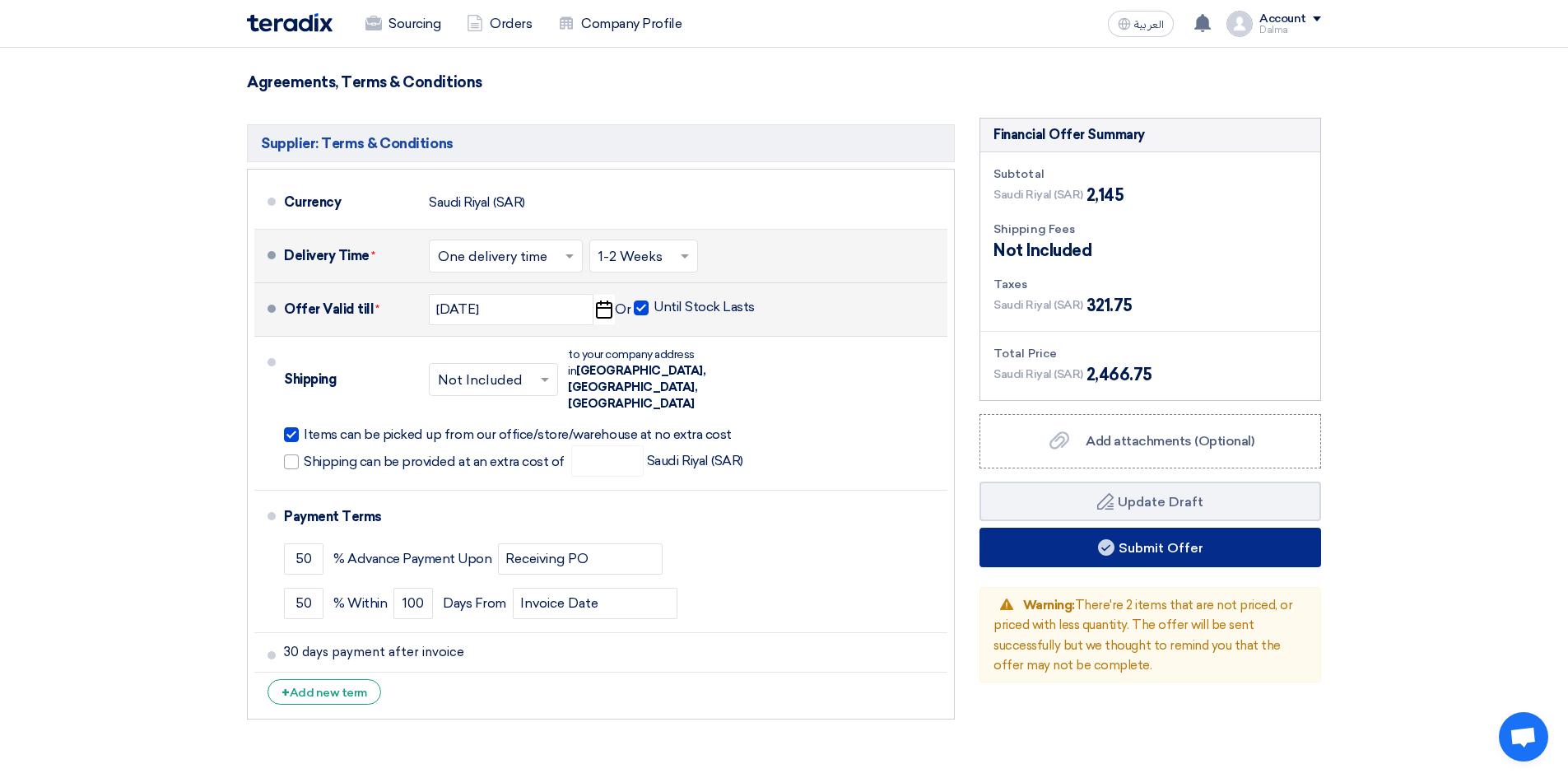
click at [1112, 545] on use at bounding box center [1107, 547] width 16 height 16
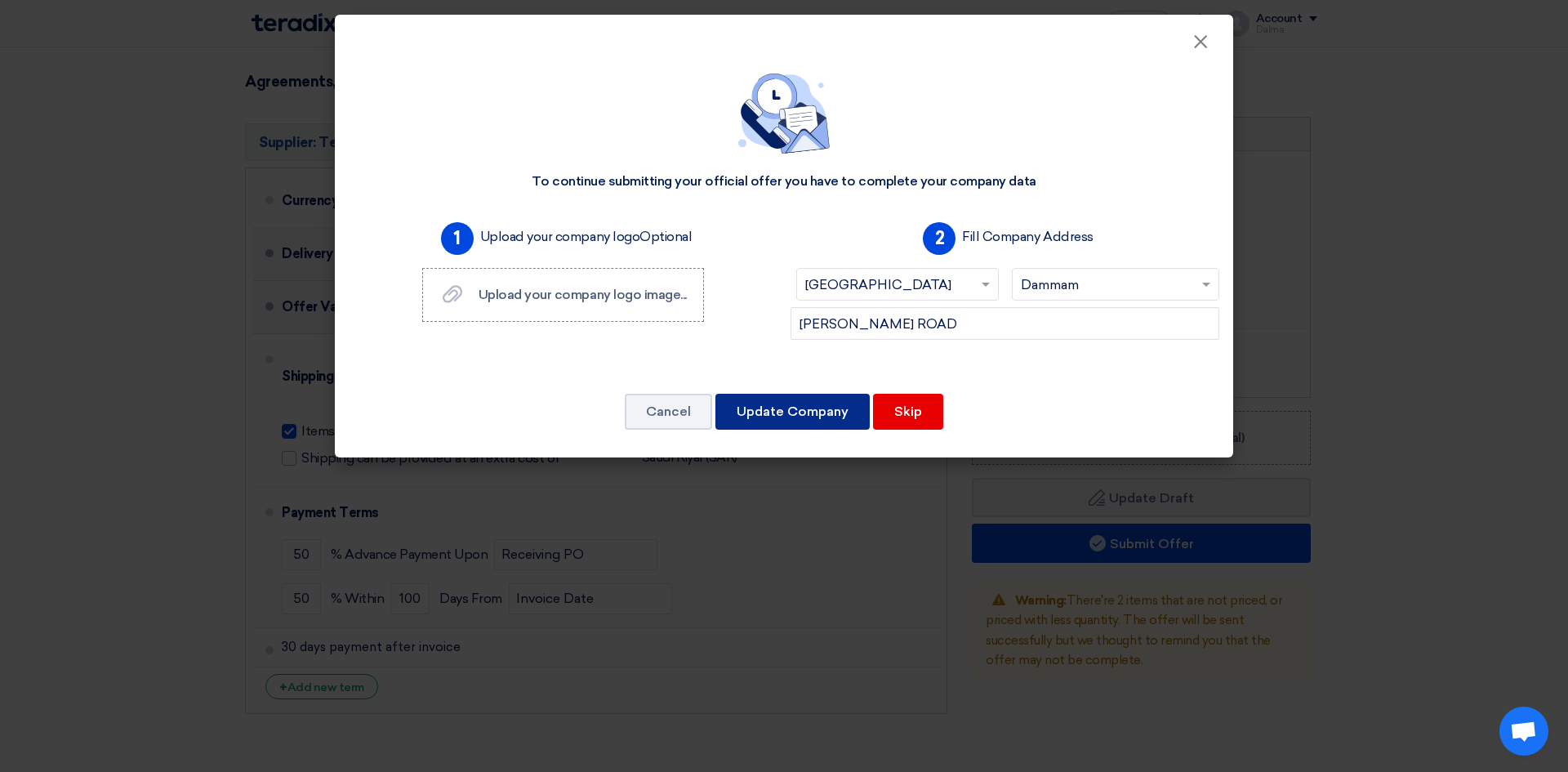
click at [809, 413] on button "Update Company" at bounding box center [793, 412] width 154 height 36
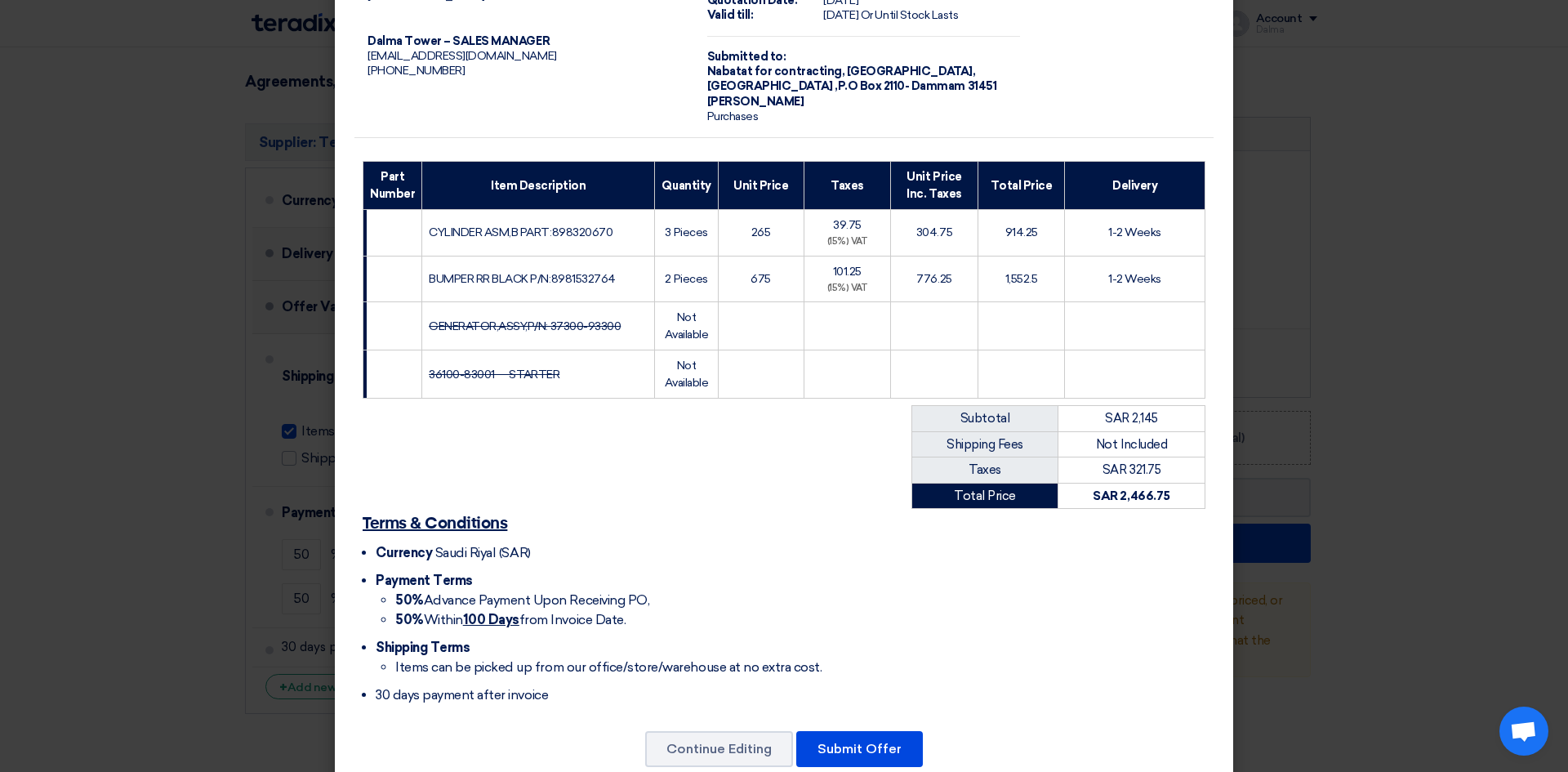
scroll to position [128, 0]
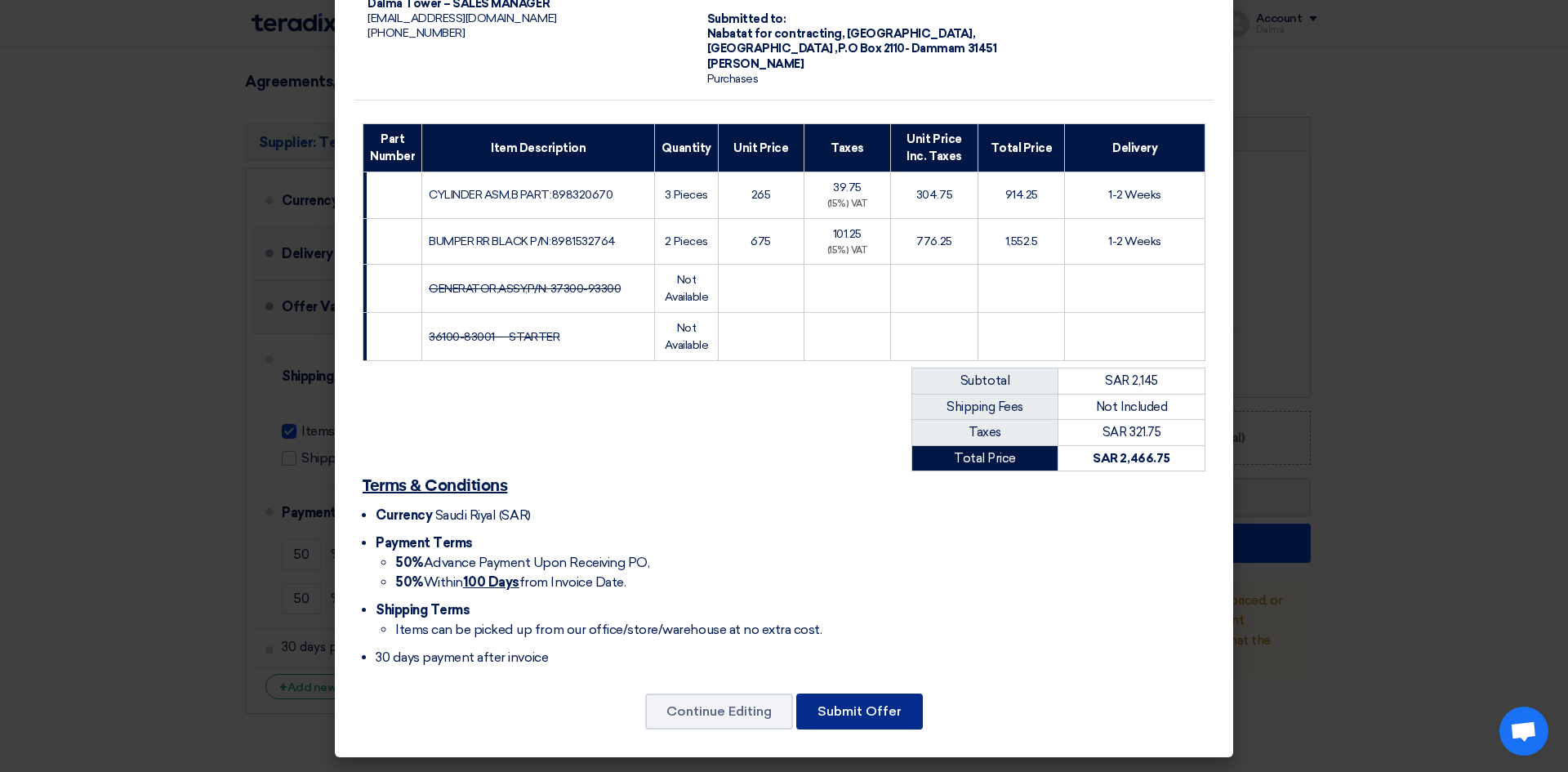
click at [840, 702] on button "Submit Offer" at bounding box center [859, 712] width 126 height 36
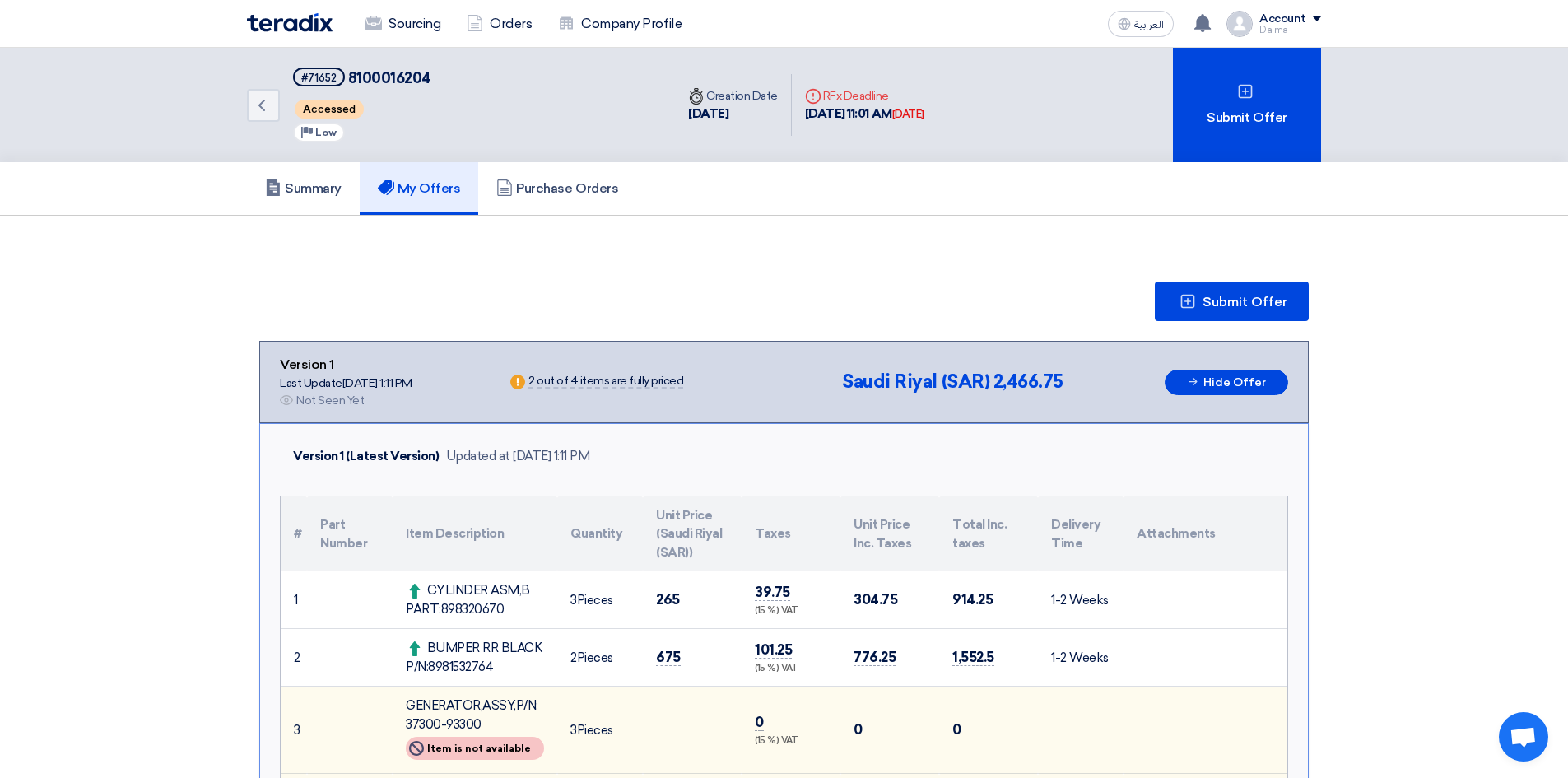
click at [1291, 29] on div "Dalma" at bounding box center [1290, 30] width 61 height 9
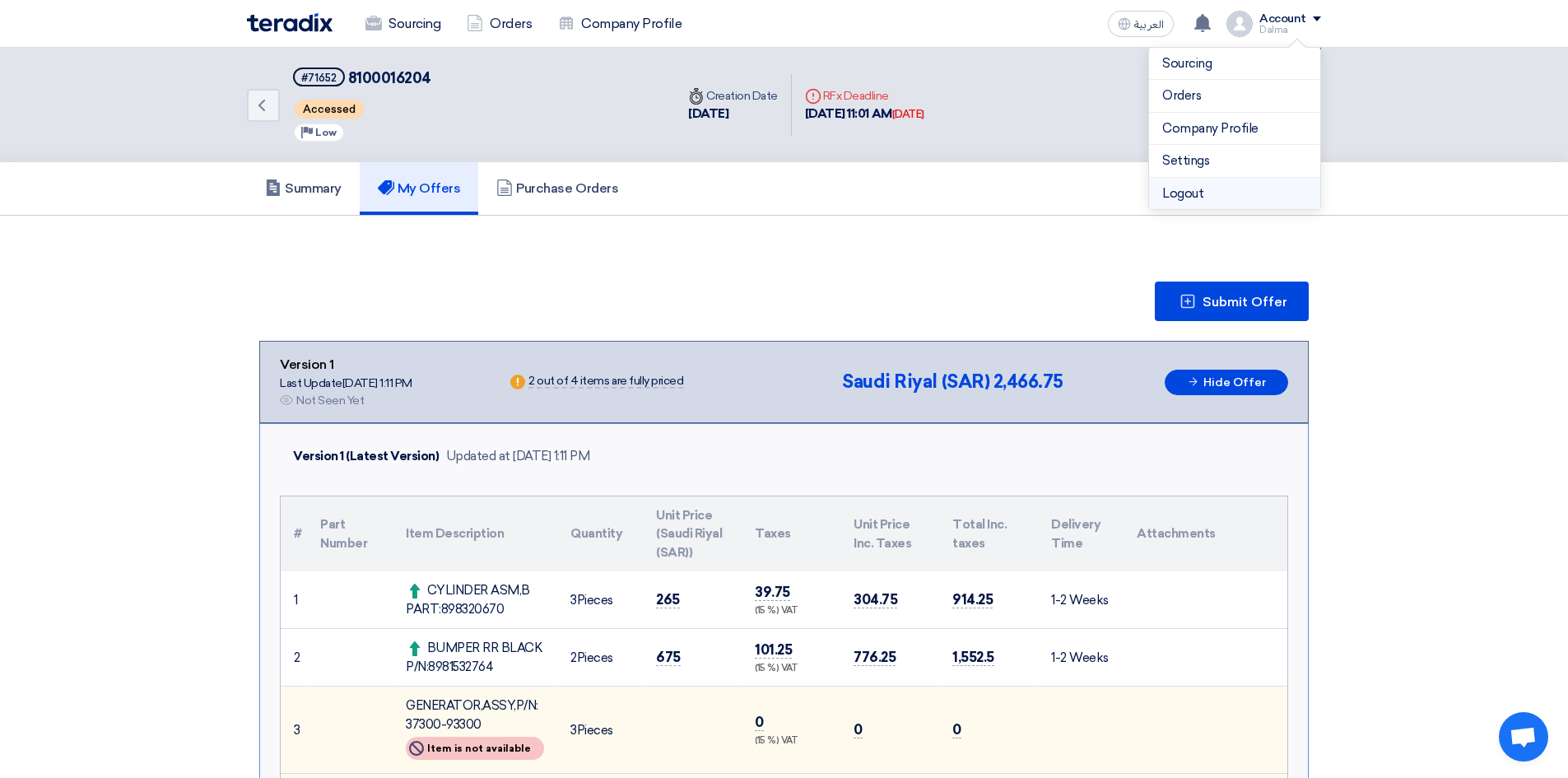
click at [1204, 197] on li "Logout" at bounding box center [1235, 193] width 171 height 32
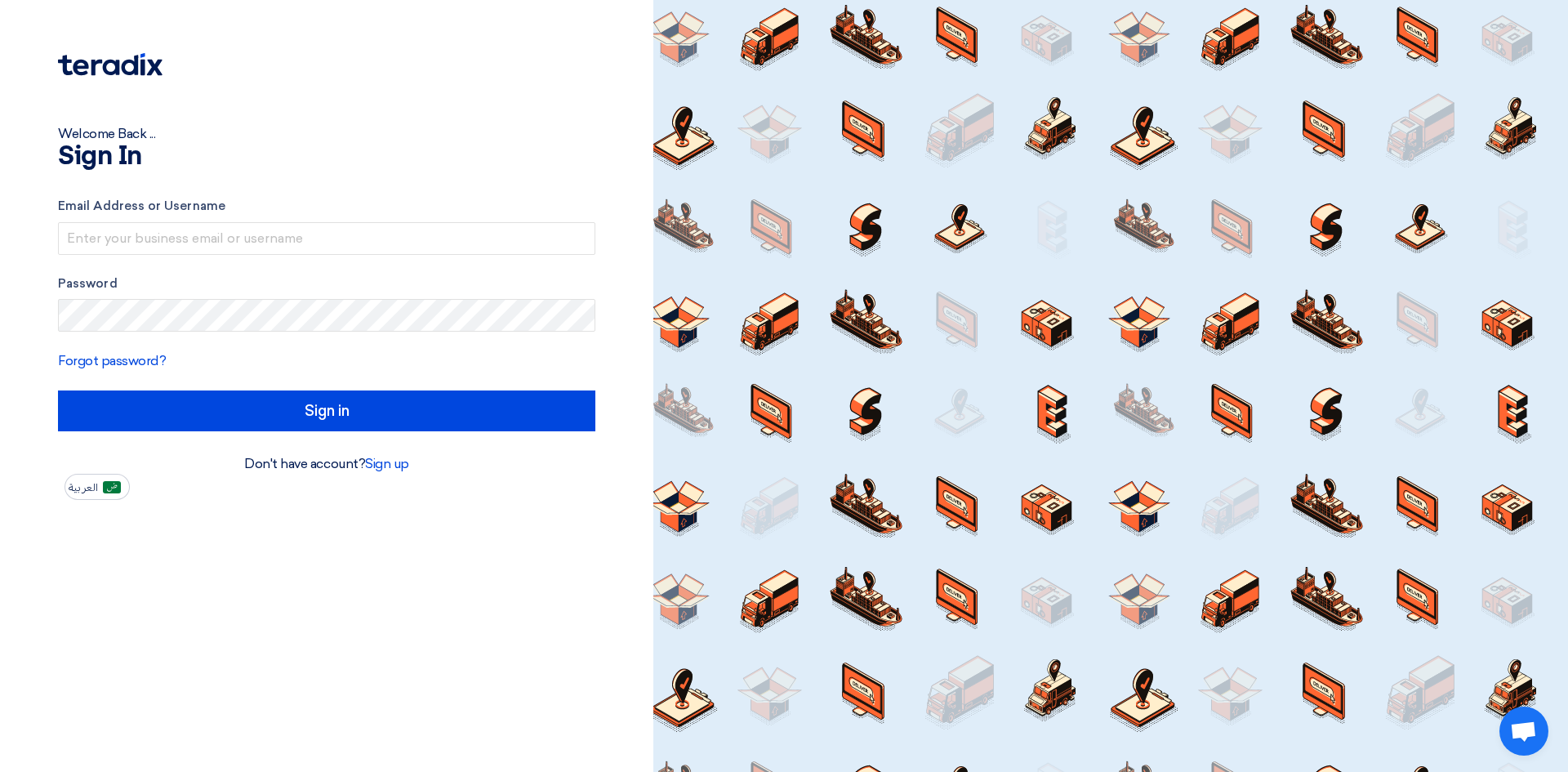
type input "[EMAIL_ADDRESS][DOMAIN_NAME]"
